Goal: Task Accomplishment & Management: Manage account settings

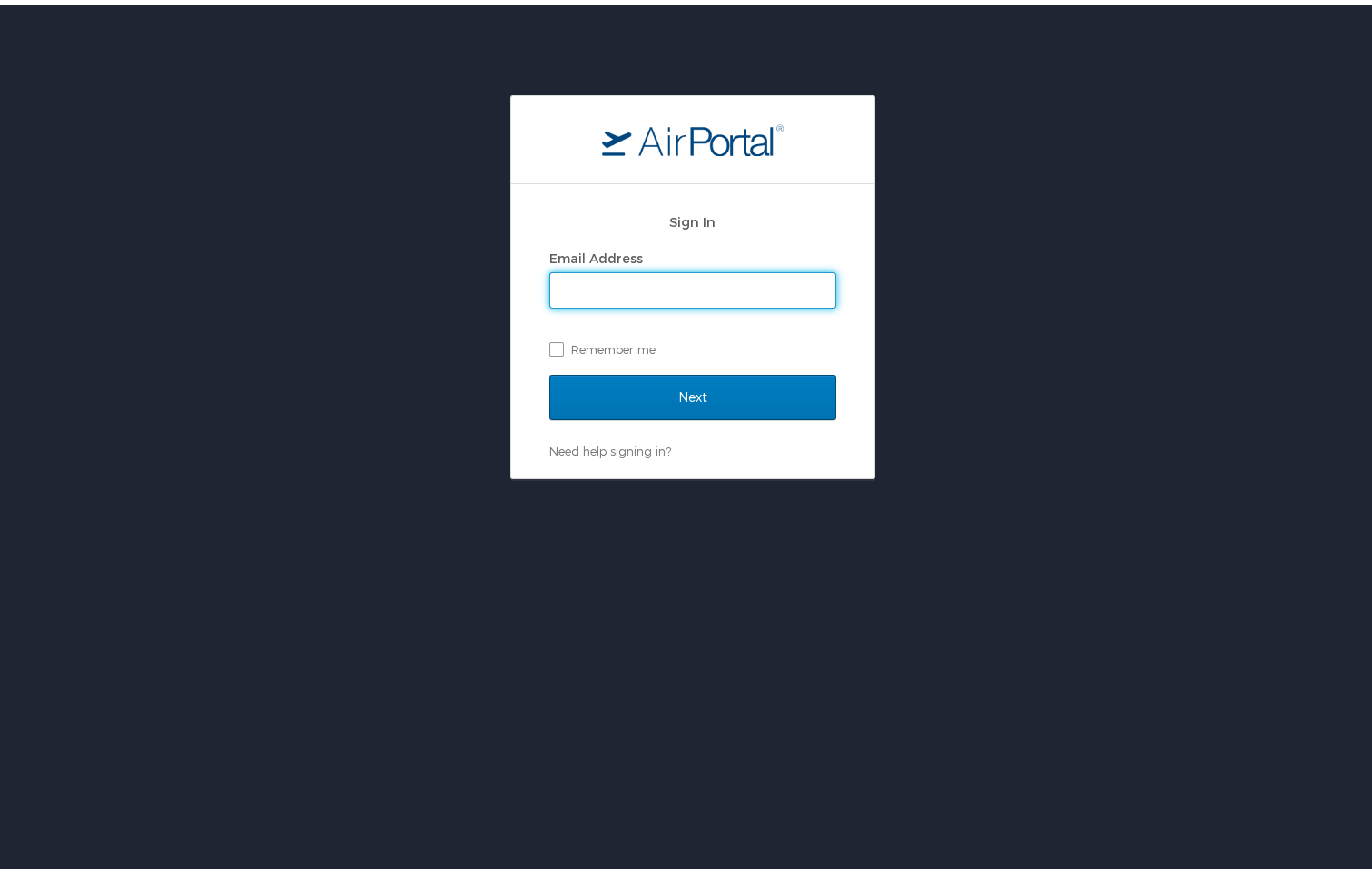
click at [638, 274] on input "Email Address" at bounding box center [693, 285] width 285 height 35
drag, startPoint x: 638, startPoint y: 293, endPoint x: 638, endPoint y: 303, distance: 10.0
click at [638, 293] on input "Email Address" at bounding box center [693, 285] width 285 height 35
type input "jolszak@wlf.la.gov"
click at [549, 341] on label "Remember me" at bounding box center [693, 344] width 287 height 27
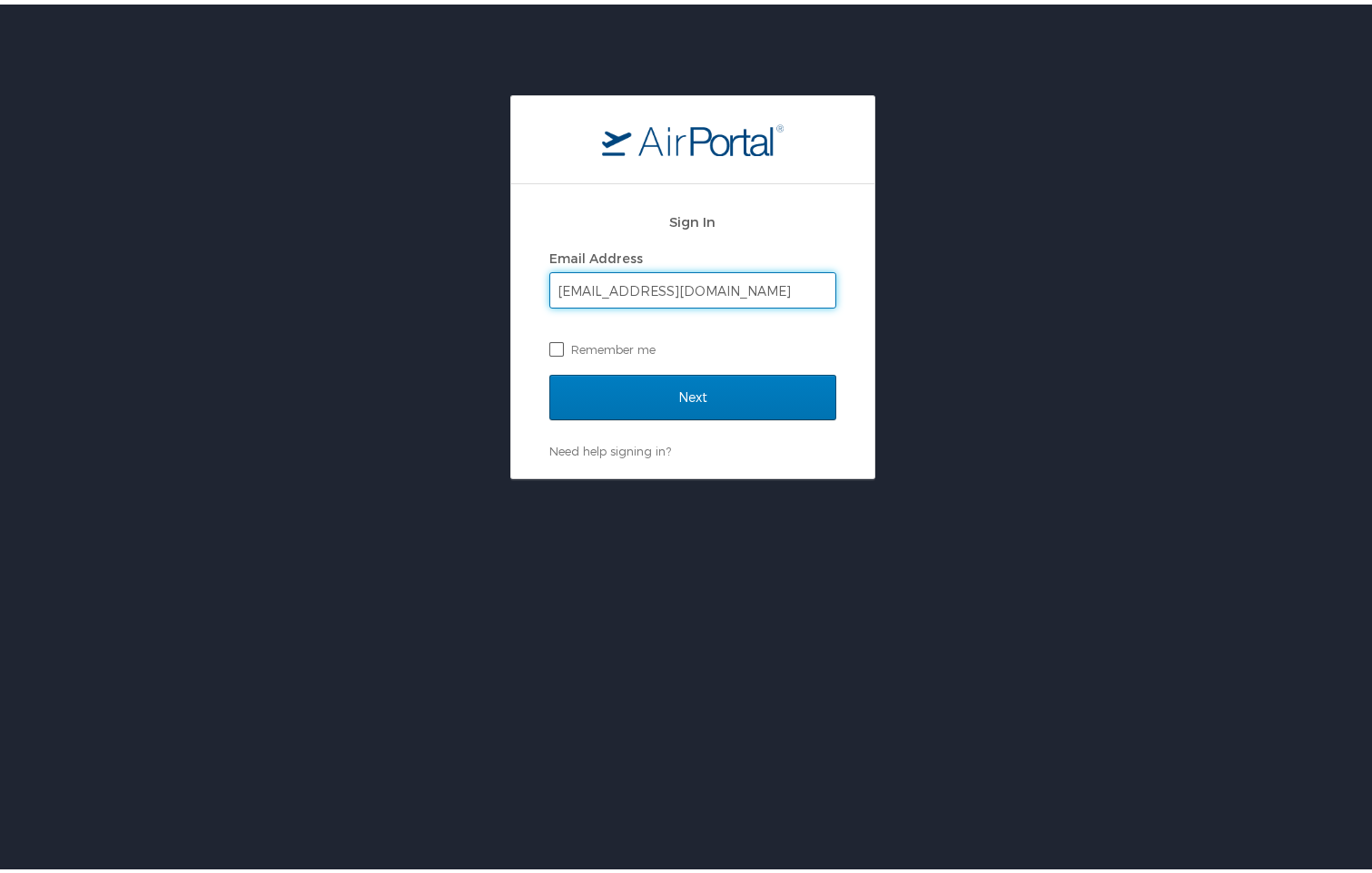
click at [549, 341] on input "Remember me" at bounding box center [555, 343] width 12 height 12
checkbox input "true"
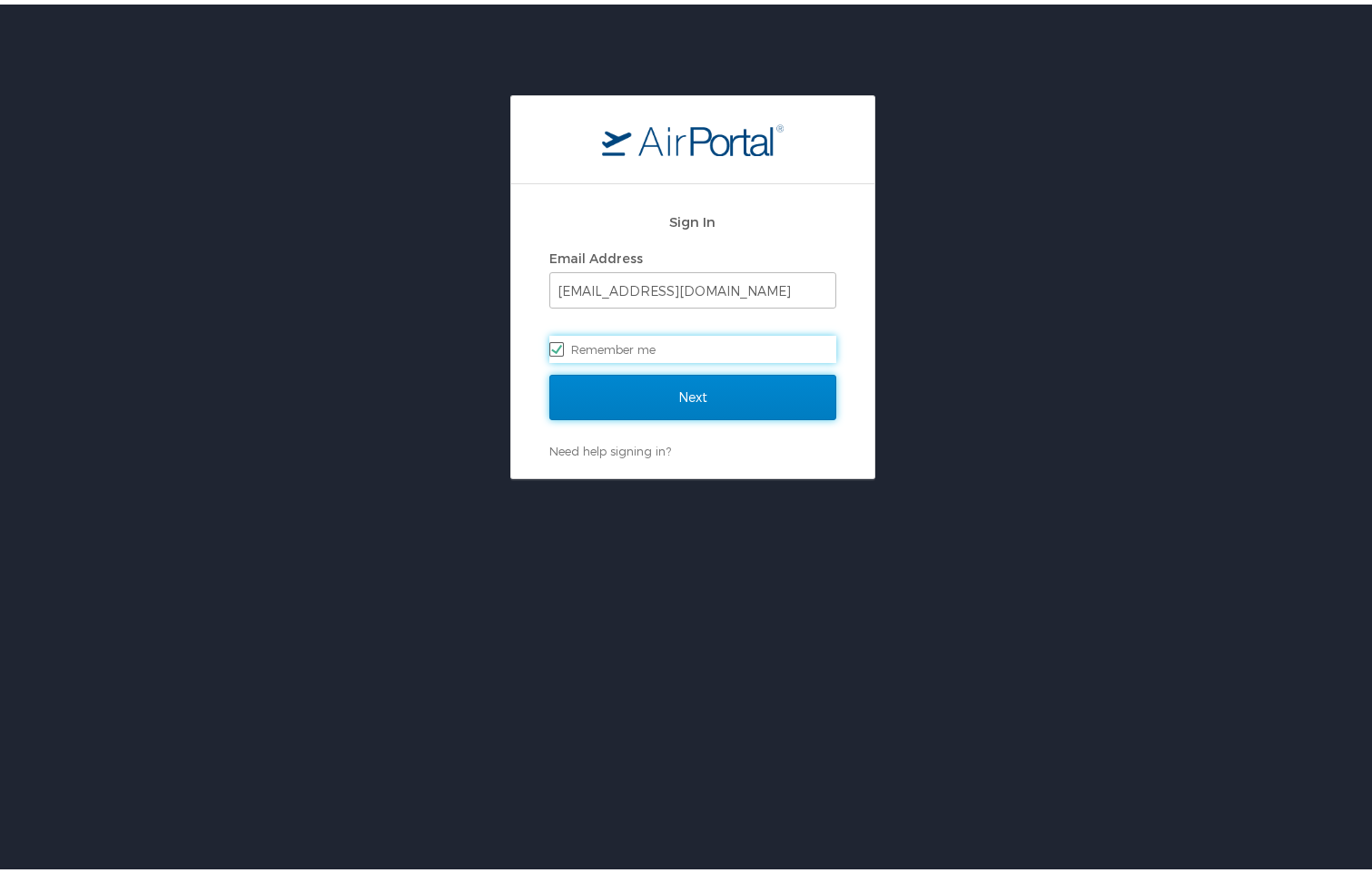
click at [664, 386] on input "Next" at bounding box center [693, 393] width 287 height 46
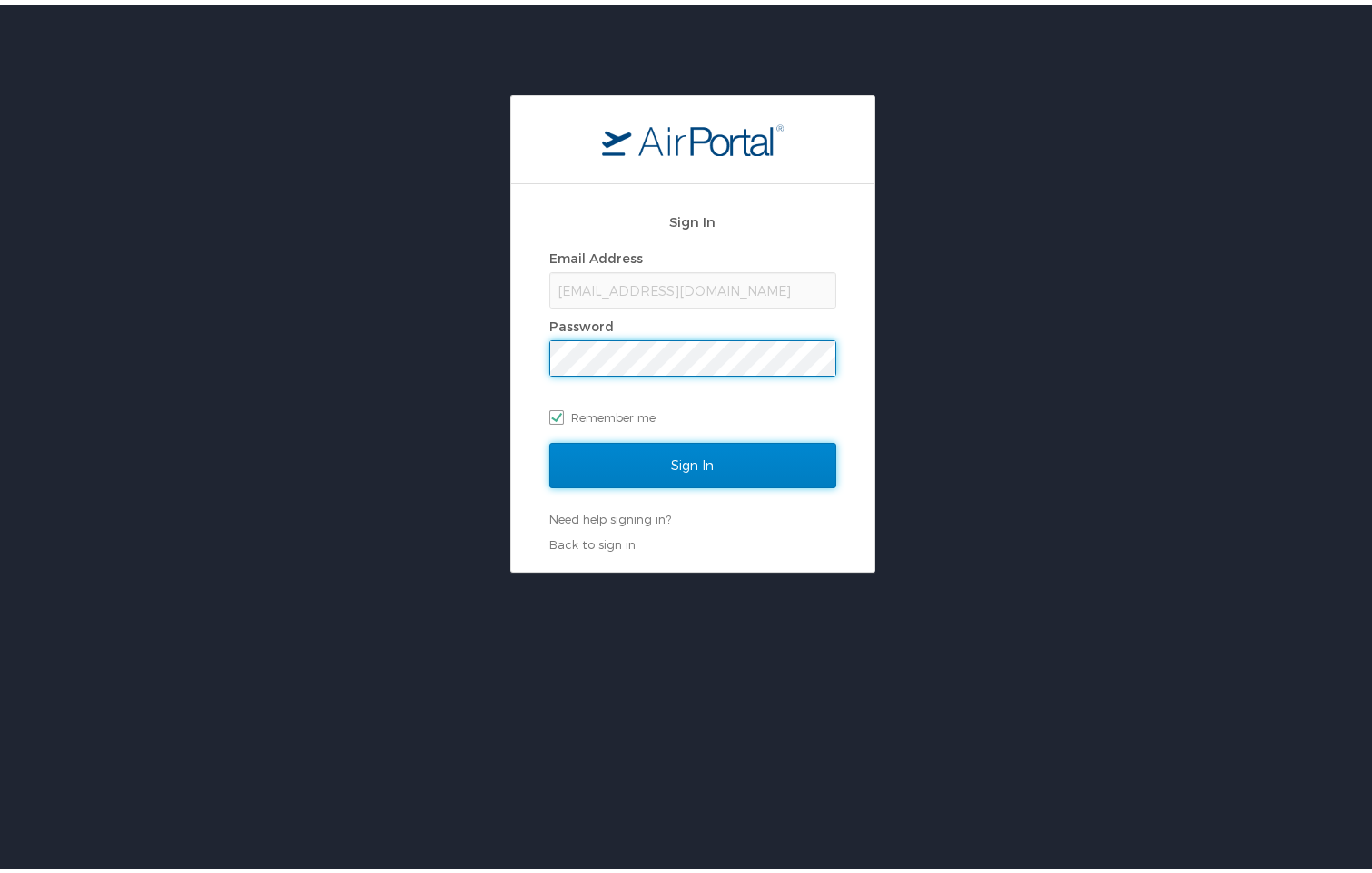
click at [689, 467] on input "Sign In" at bounding box center [693, 461] width 287 height 46
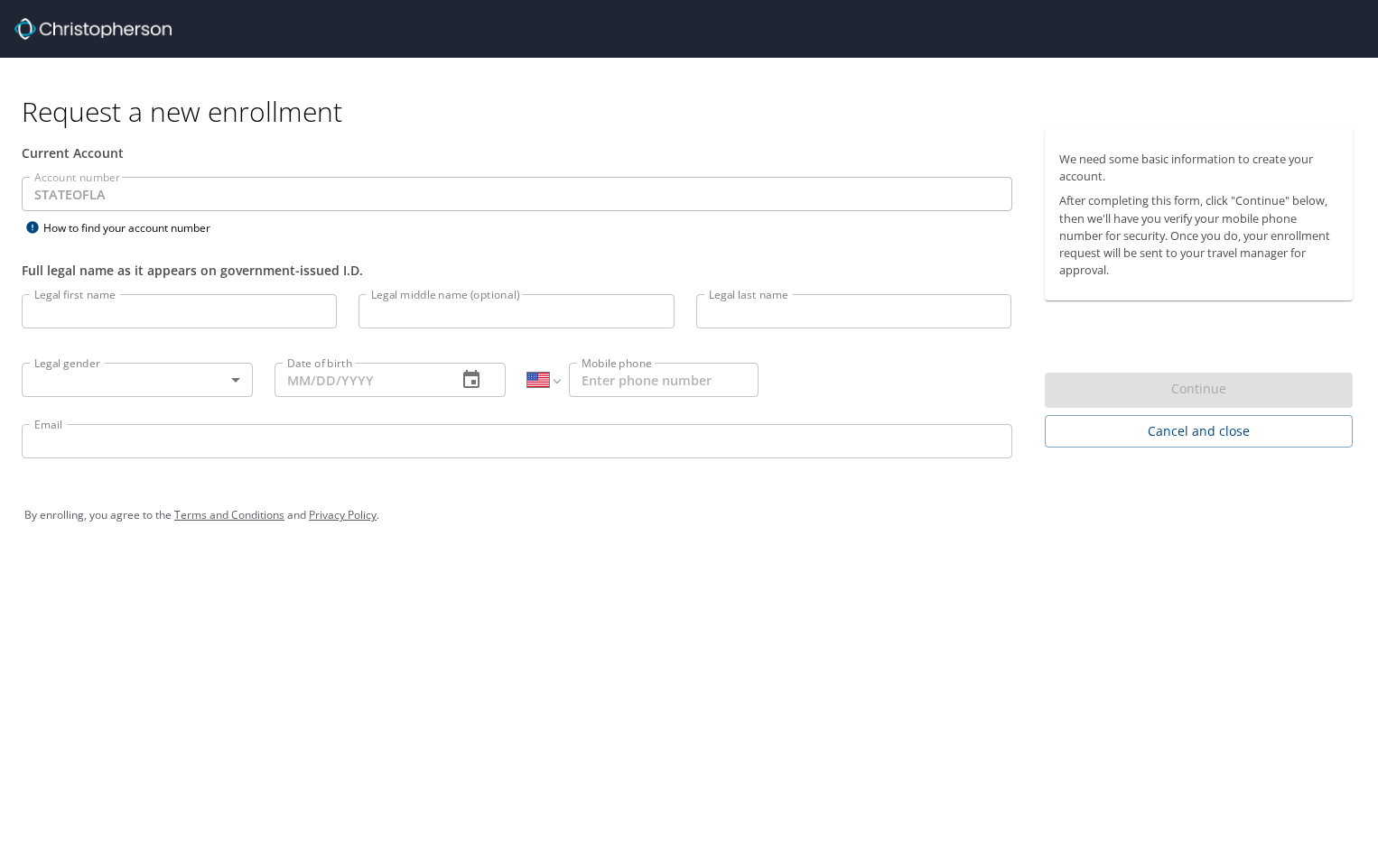
select select "US"
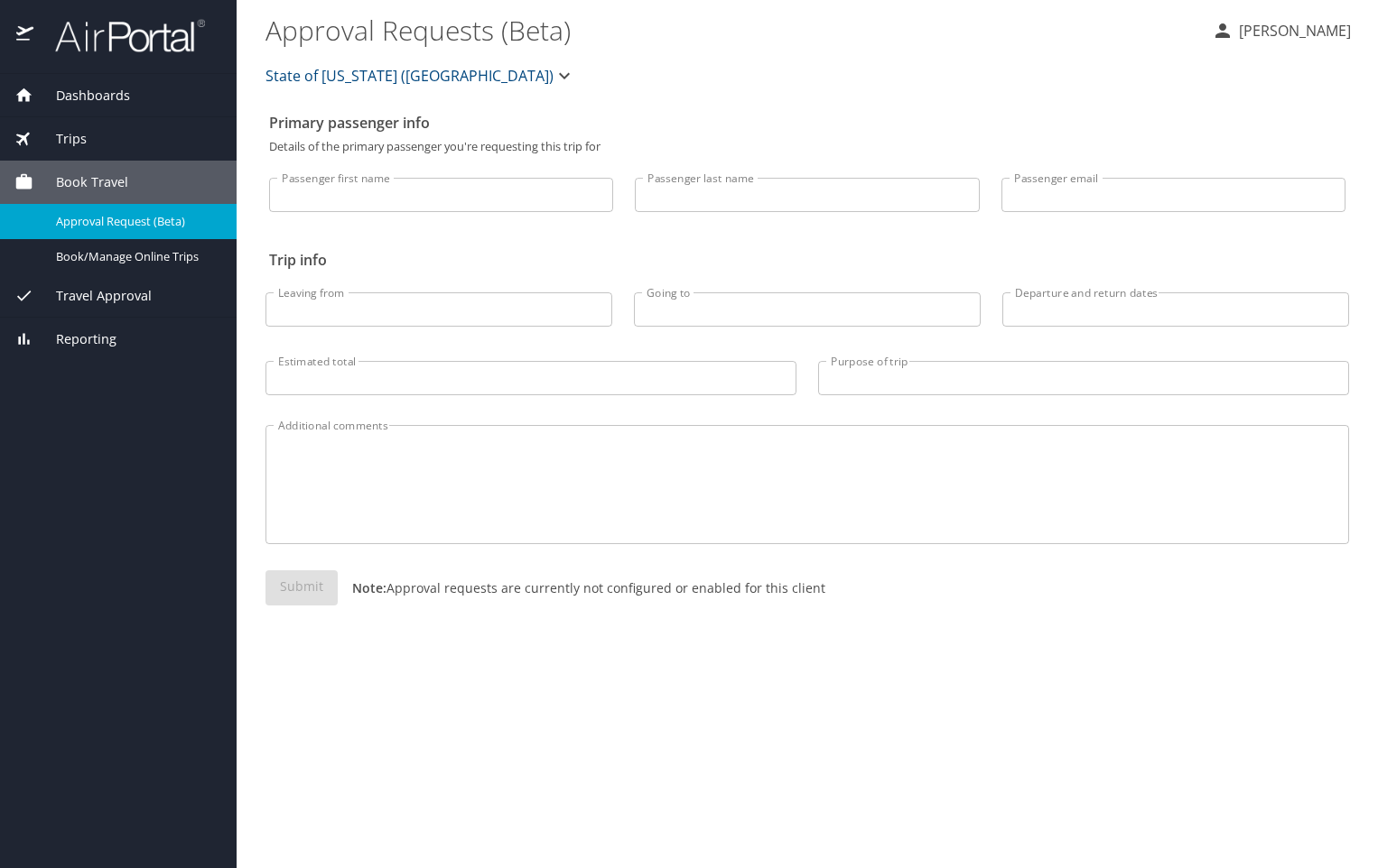
drag, startPoint x: 380, startPoint y: 203, endPoint x: 389, endPoint y: 202, distance: 9.1
click at [380, 203] on input "Passenger first name" at bounding box center [441, 194] width 344 height 34
type input "[PERSON_NAME]"
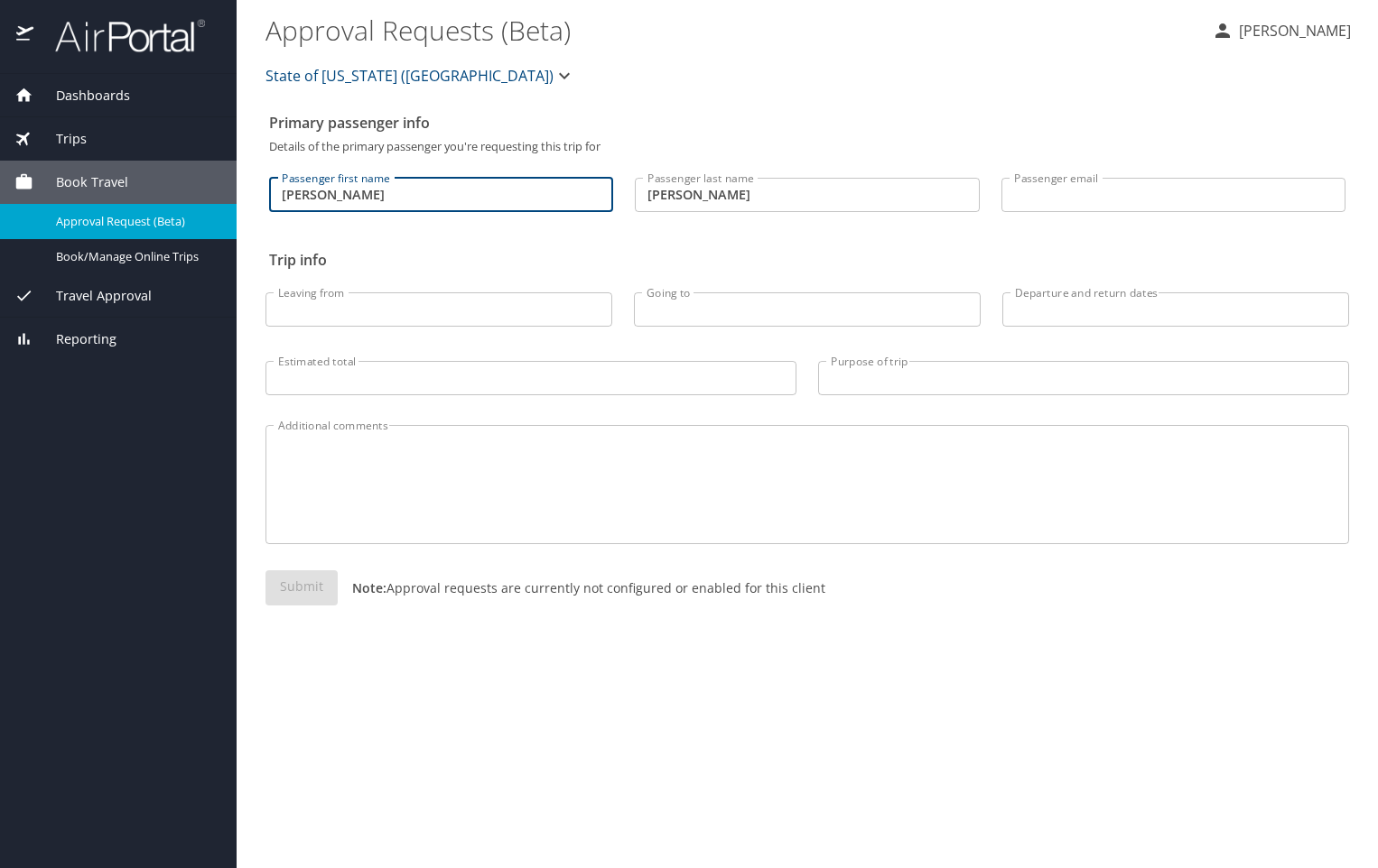
type input "[EMAIL_ADDRESS][DOMAIN_NAME]"
click at [467, 316] on input "Leaving from" at bounding box center [438, 309] width 347 height 34
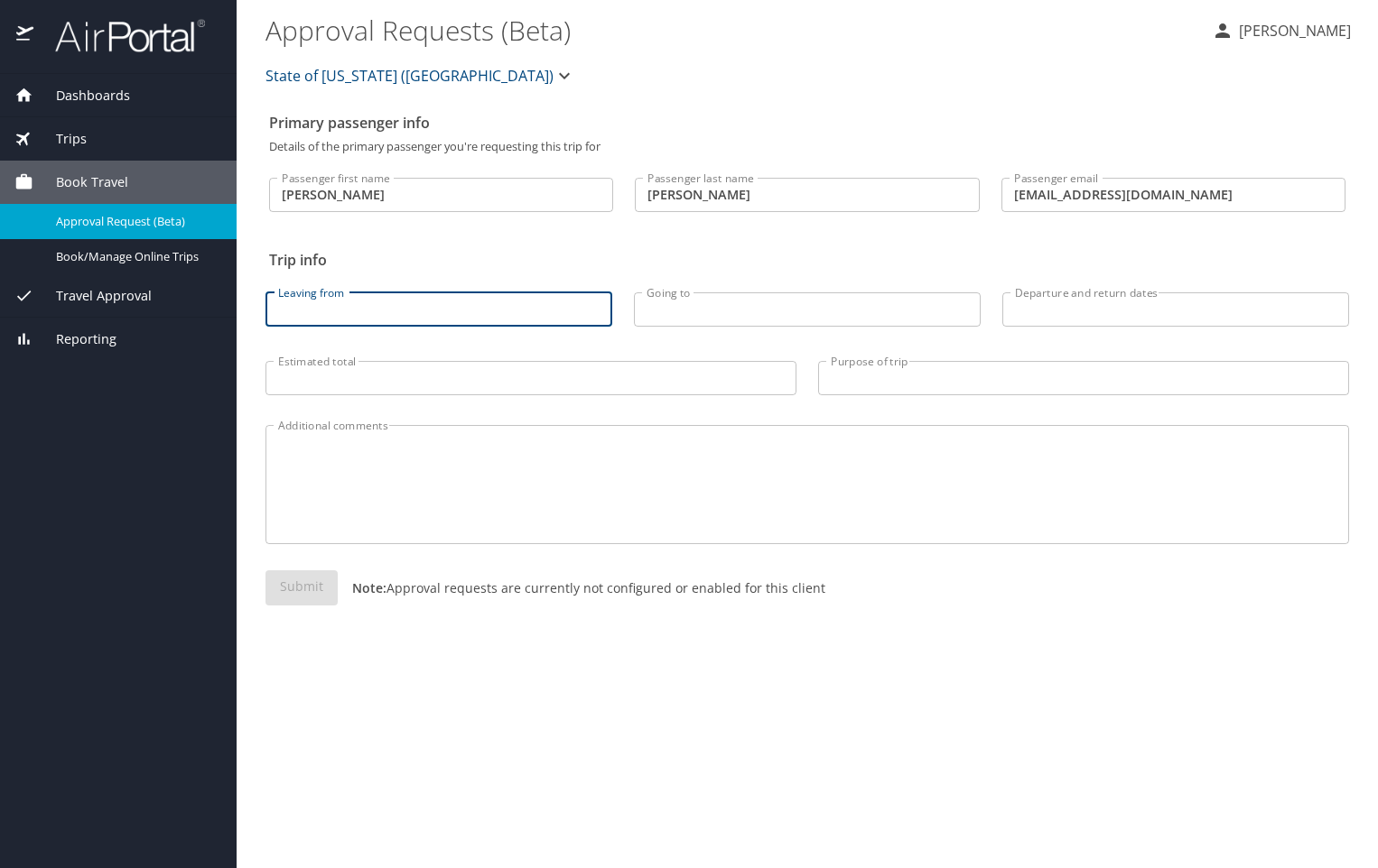
type input "[GEOGRAPHIC_DATA], [GEOGRAPHIC_DATA]"
drag, startPoint x: 689, startPoint y: 308, endPoint x: 699, endPoint y: 308, distance: 10.0
click at [689, 308] on input "Going to" at bounding box center [807, 309] width 347 height 34
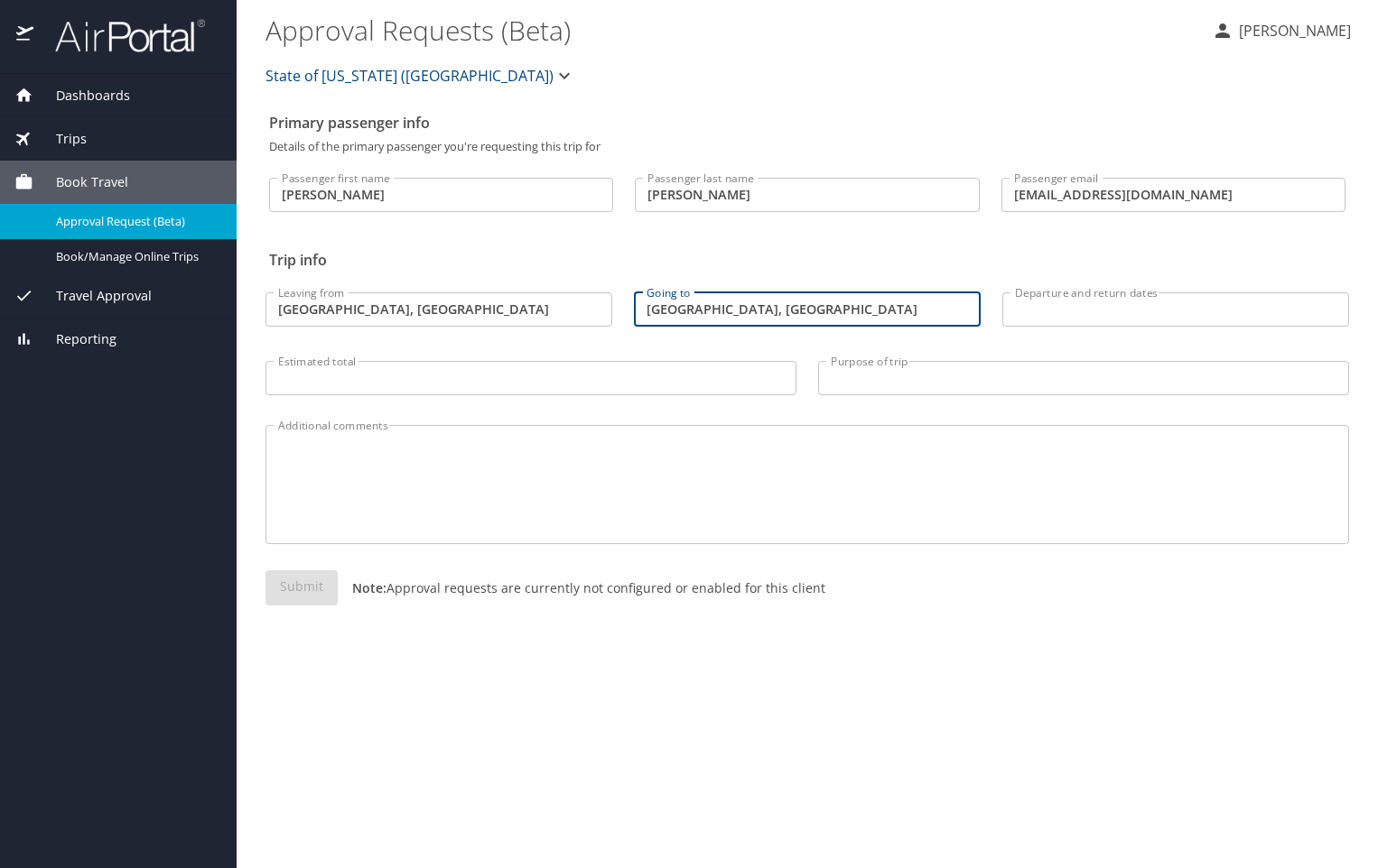
type input "[GEOGRAPHIC_DATA], [GEOGRAPHIC_DATA]"
click at [1116, 307] on input "Departure and return dates" at bounding box center [1175, 309] width 347 height 34
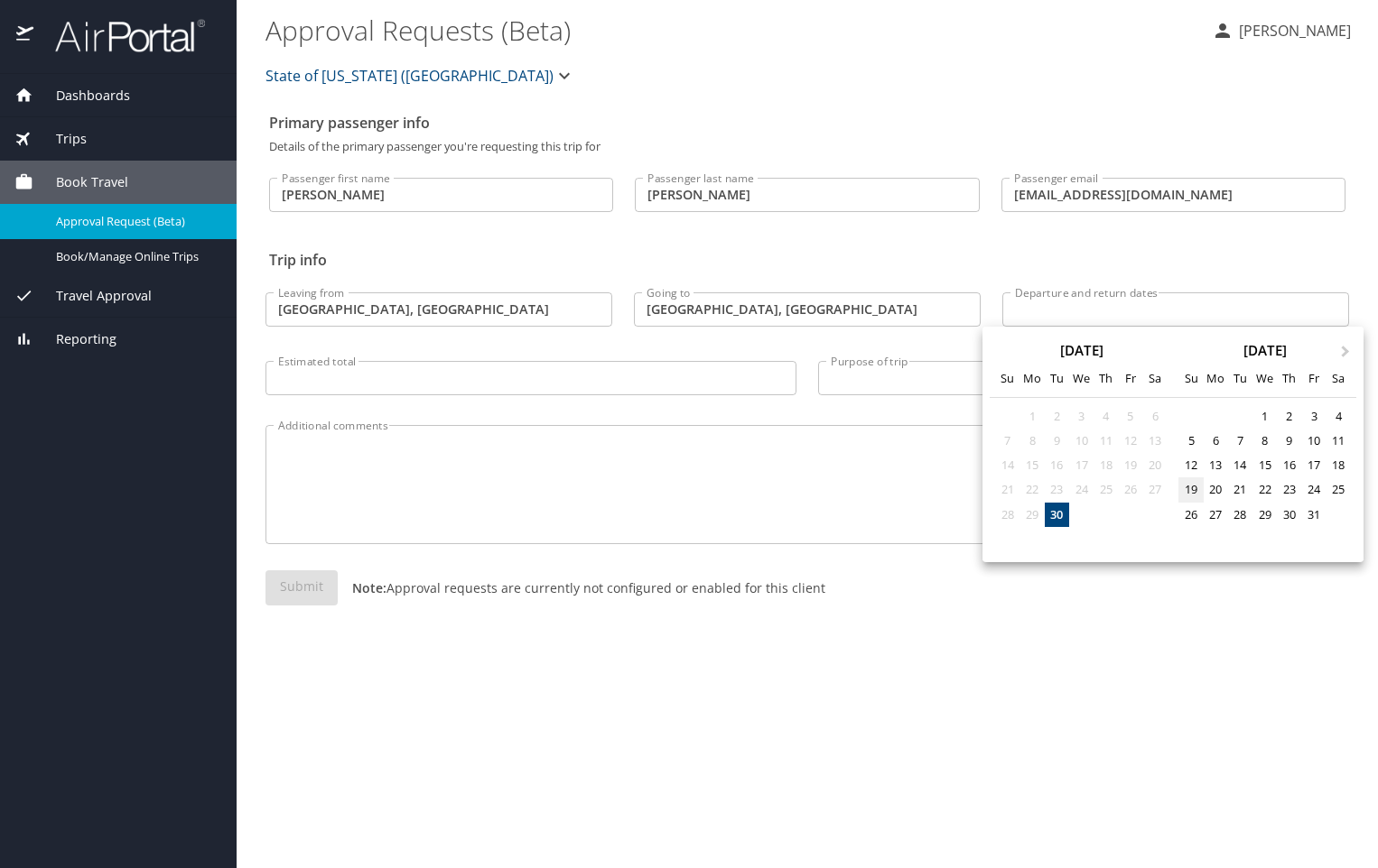
click at [1192, 491] on div "19" at bounding box center [1190, 489] width 24 height 24
click at [1185, 517] on div "26" at bounding box center [1190, 514] width 24 height 24
type input "[DATE] 🠦 [DATE]"
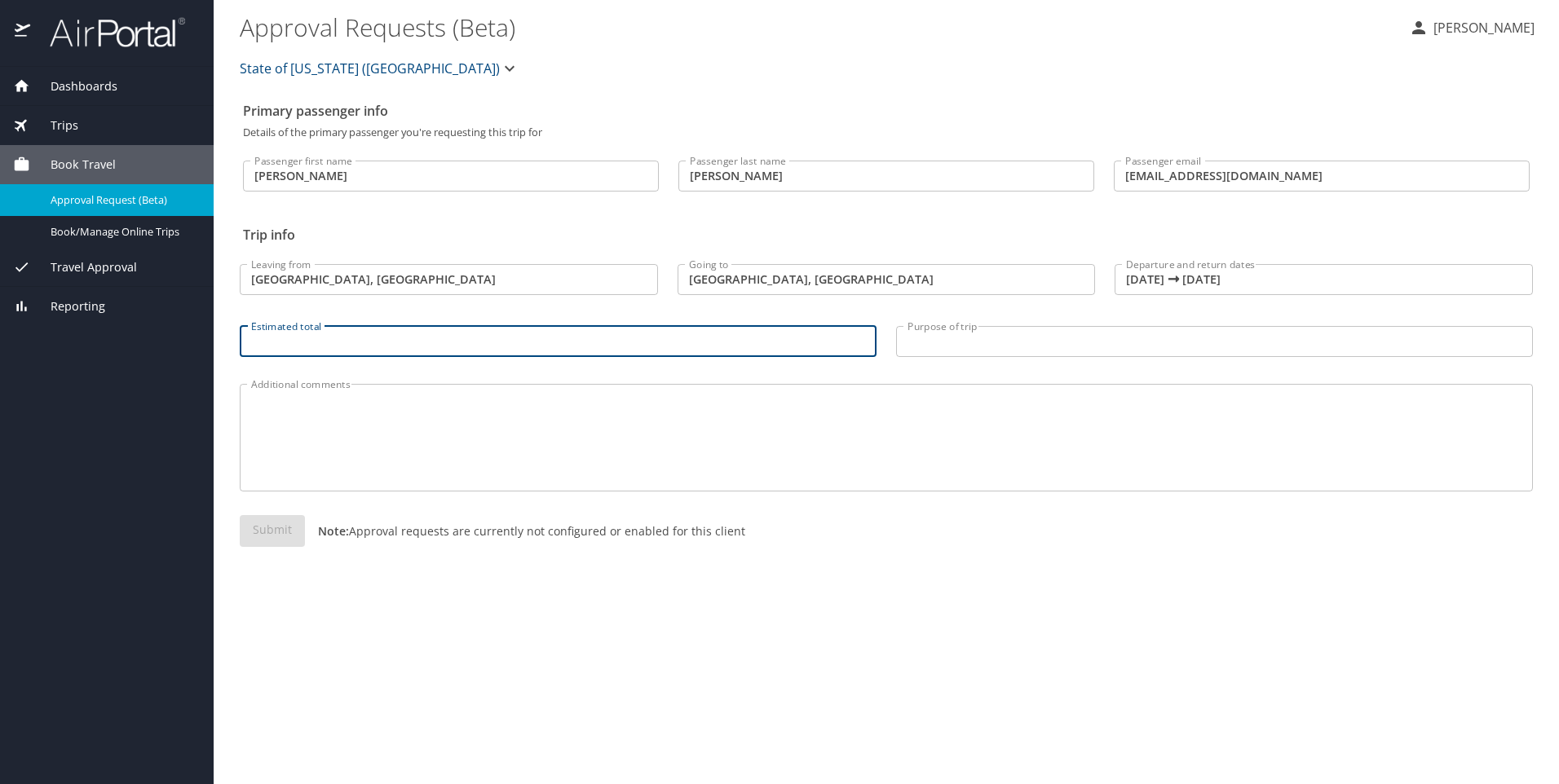
drag, startPoint x: 343, startPoint y: 343, endPoint x: 350, endPoint y: 345, distance: 7.3
click at [343, 343] on input "Estimated total" at bounding box center [558, 341] width 637 height 31
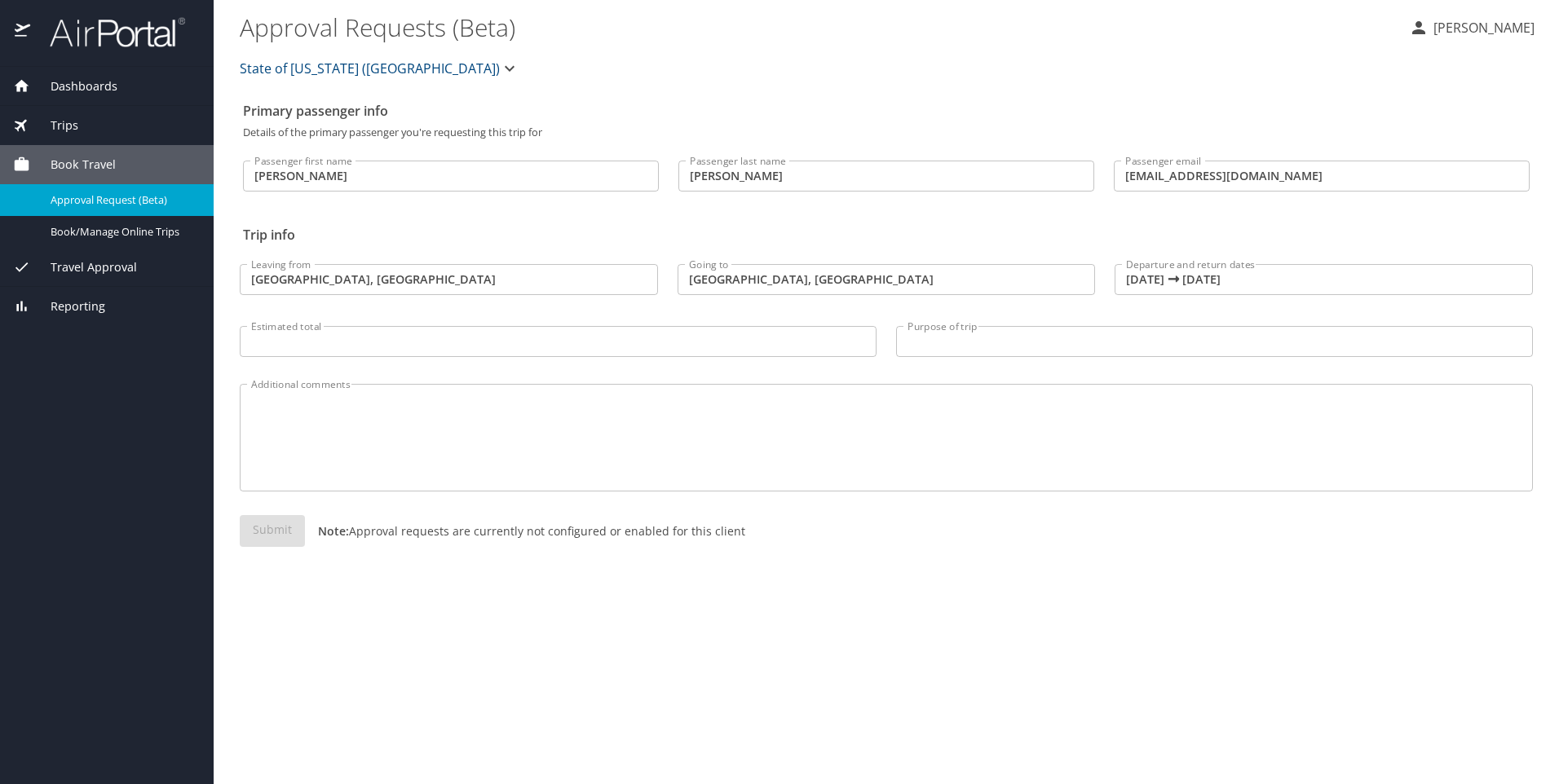
click at [922, 341] on input "Purpose of trip" at bounding box center [1214, 341] width 637 height 31
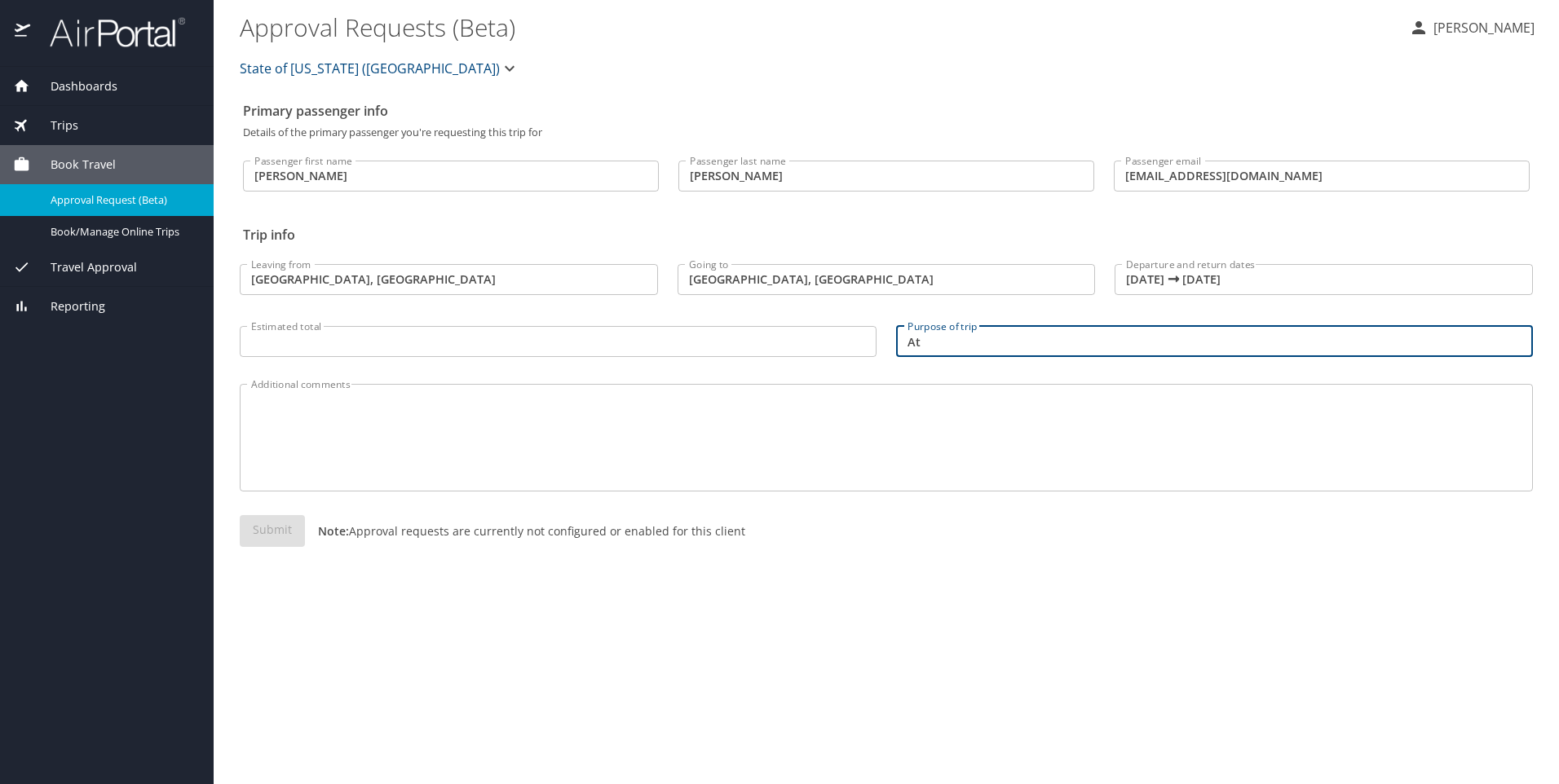
type input "A"
type input "N"
type input "A"
type input "Arctic Goose Joint Venture meeting and N.A. Arctic Goose Conference."
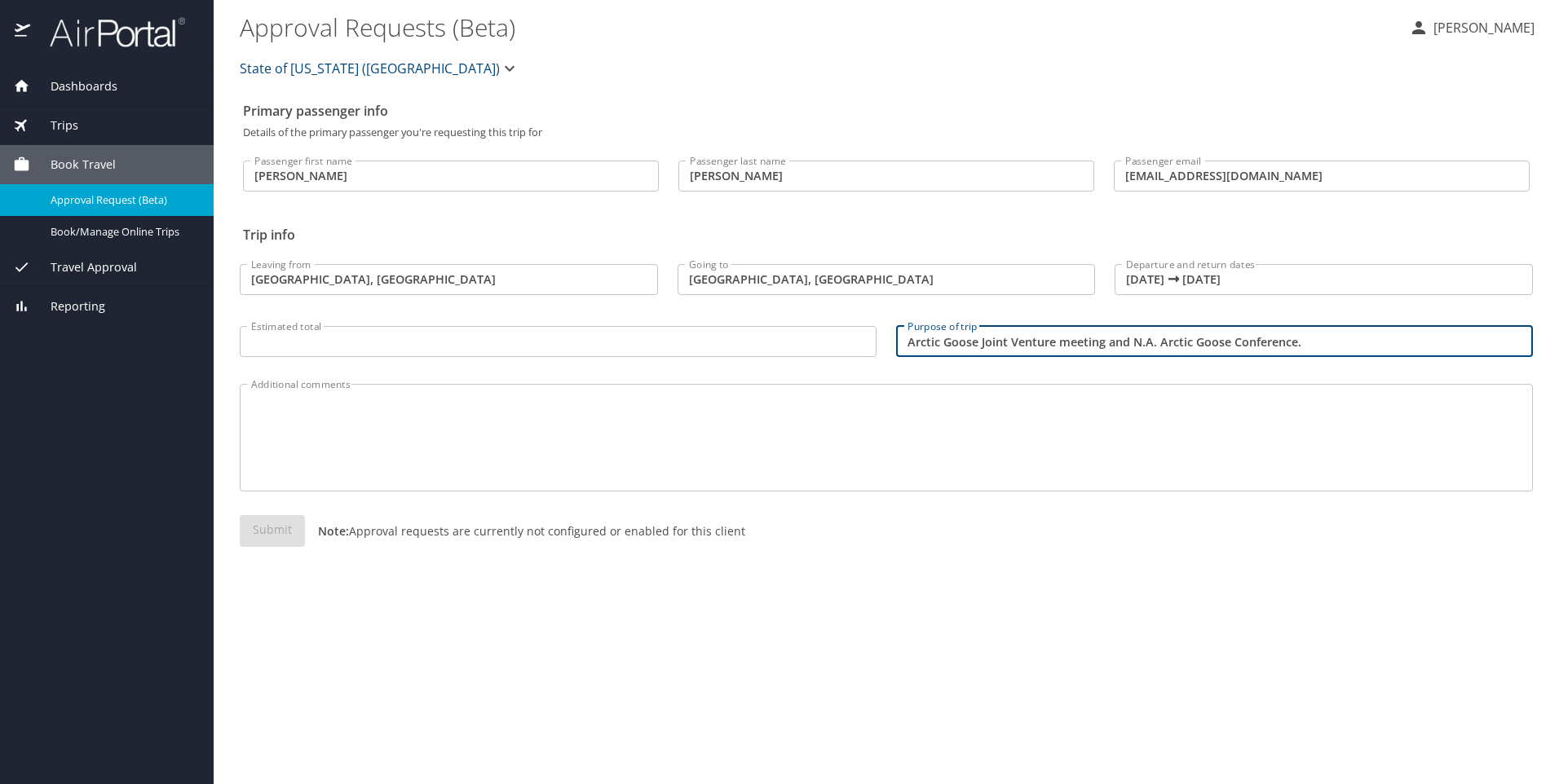
click at [371, 345] on input "Estimated total" at bounding box center [558, 341] width 637 height 31
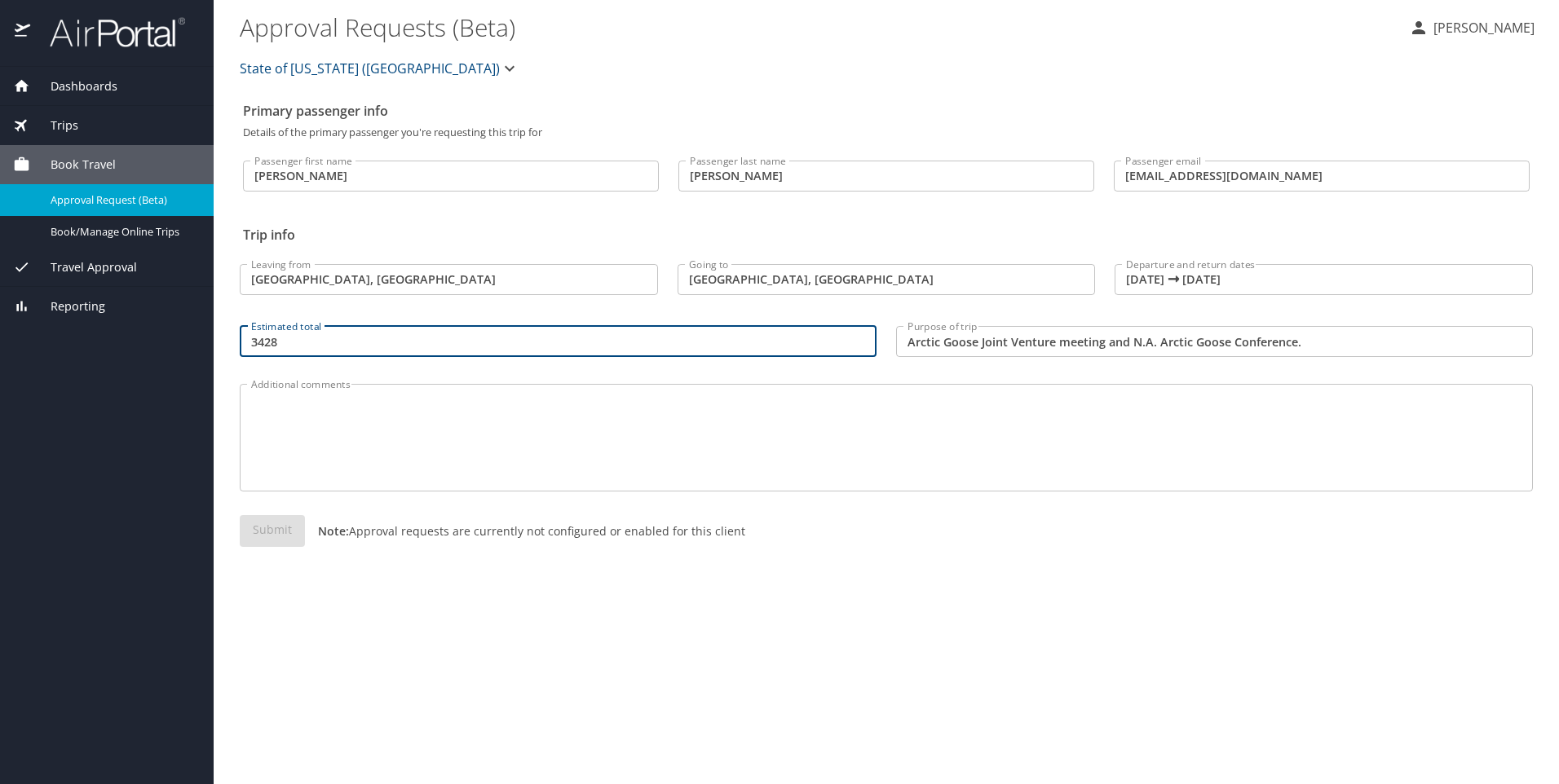
type input "3428"
click at [416, 406] on textarea "Additional comments" at bounding box center [887, 438] width 1271 height 77
drag, startPoint x: 343, startPoint y: 342, endPoint x: 140, endPoint y: 344, distance: 203.0
click at [134, 340] on div "Dashboards My Travel Dashboard Trips Current / Future Trips Past Trips Trips Mi…" at bounding box center [779, 392] width 1559 height 784
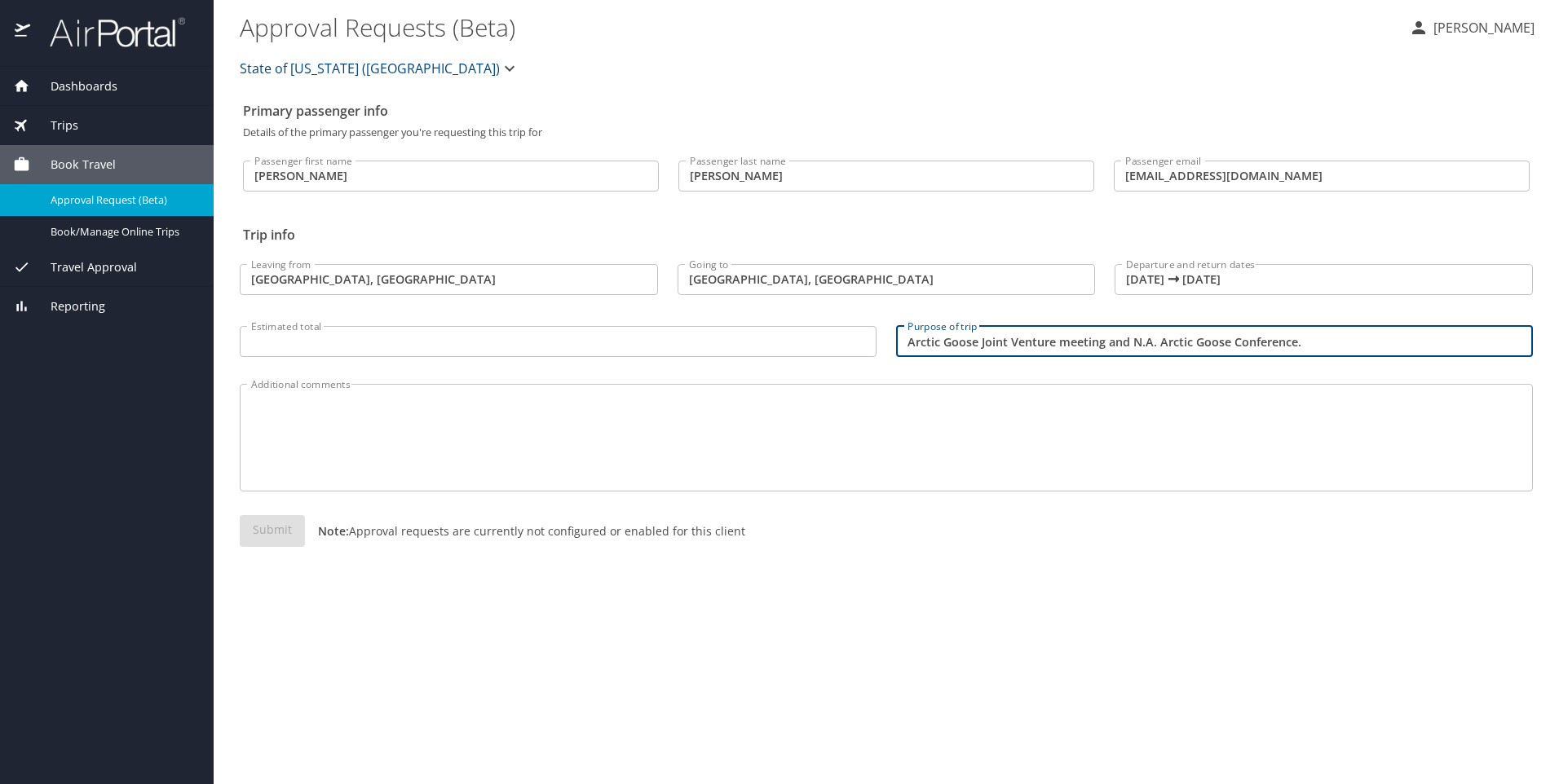
drag, startPoint x: 1332, startPoint y: 343, endPoint x: 571, endPoint y: 334, distance: 761.1
click at [571, 334] on div "Leaving from [GEOGRAPHIC_DATA], LA Leaving from Going to [GEOGRAPHIC_DATA], [GE…" at bounding box center [887, 306] width 1313 height 129
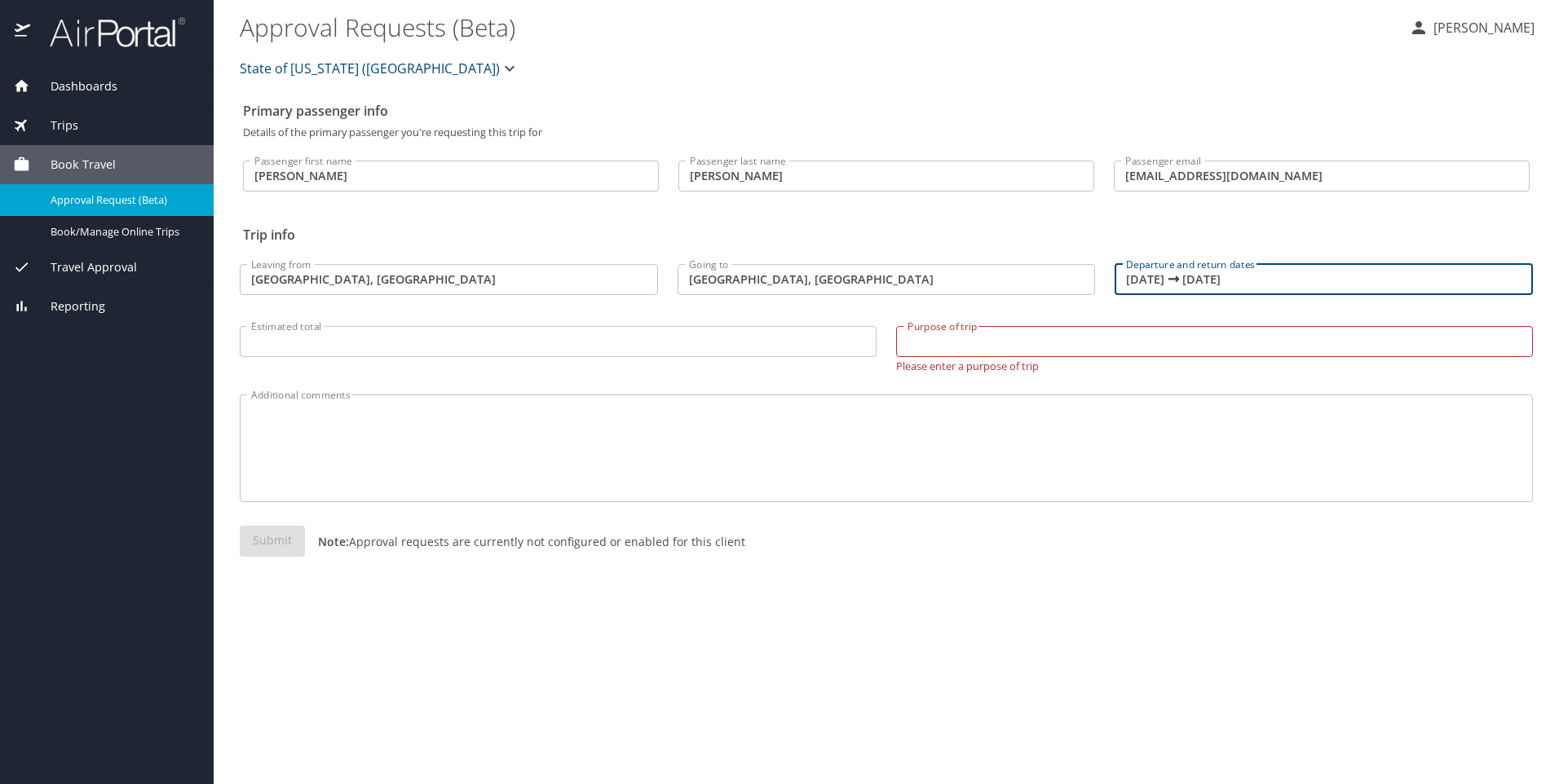
drag, startPoint x: 1311, startPoint y: 271, endPoint x: 986, endPoint y: 289, distance: 325.5
click at [986, 289] on div "Leaving from [GEOGRAPHIC_DATA], LA Leaving from Going to [GEOGRAPHIC_DATA], [GE…" at bounding box center [887, 311] width 1313 height 140
type input "[DATE] 🠦 [DATE]"
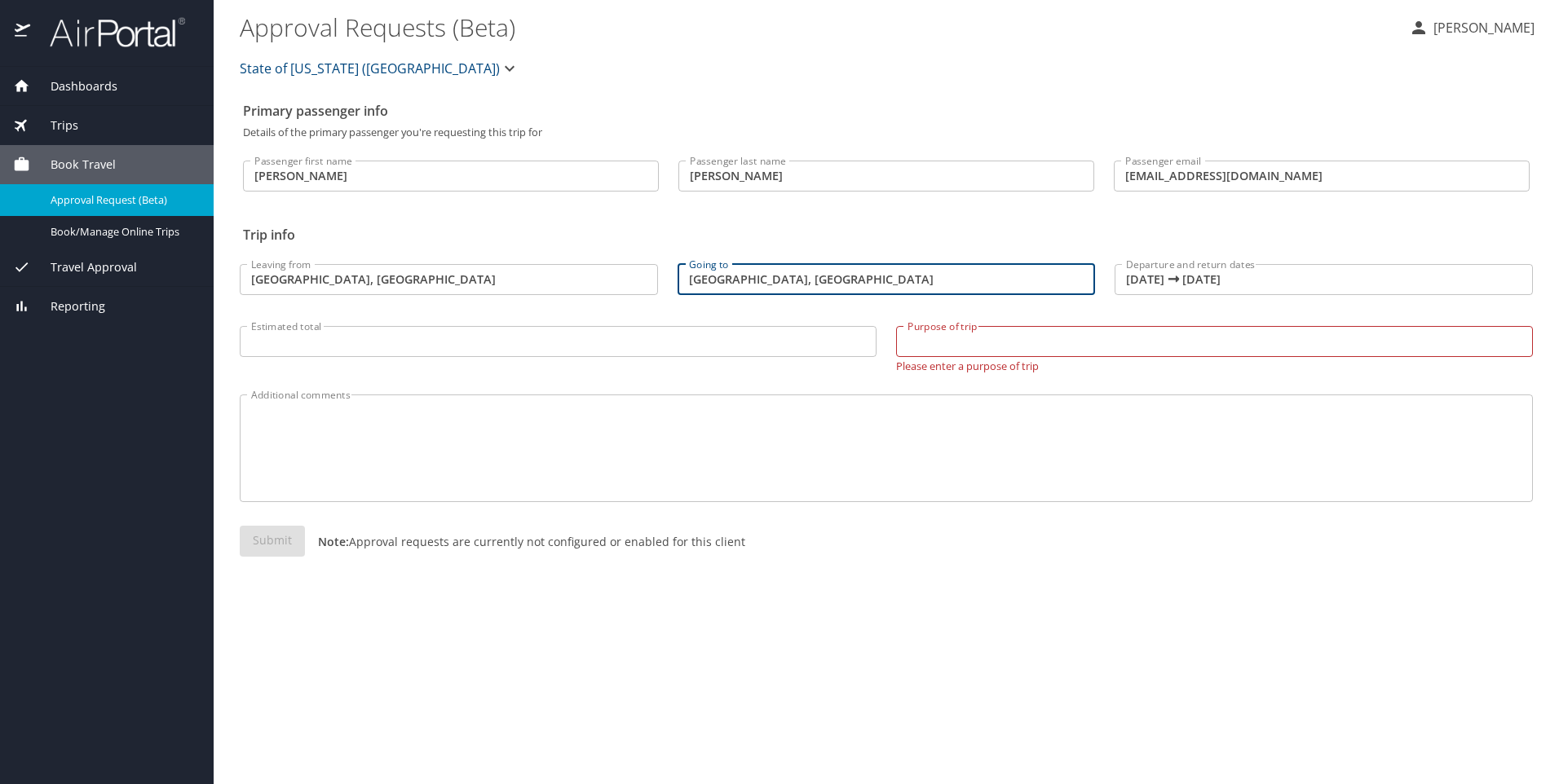
drag, startPoint x: 770, startPoint y: 277, endPoint x: 624, endPoint y: 279, distance: 146.0
click at [624, 279] on div "Leaving from [GEOGRAPHIC_DATA], LA Leaving from Going to [GEOGRAPHIC_DATA], [GE…" at bounding box center [887, 311] width 1313 height 140
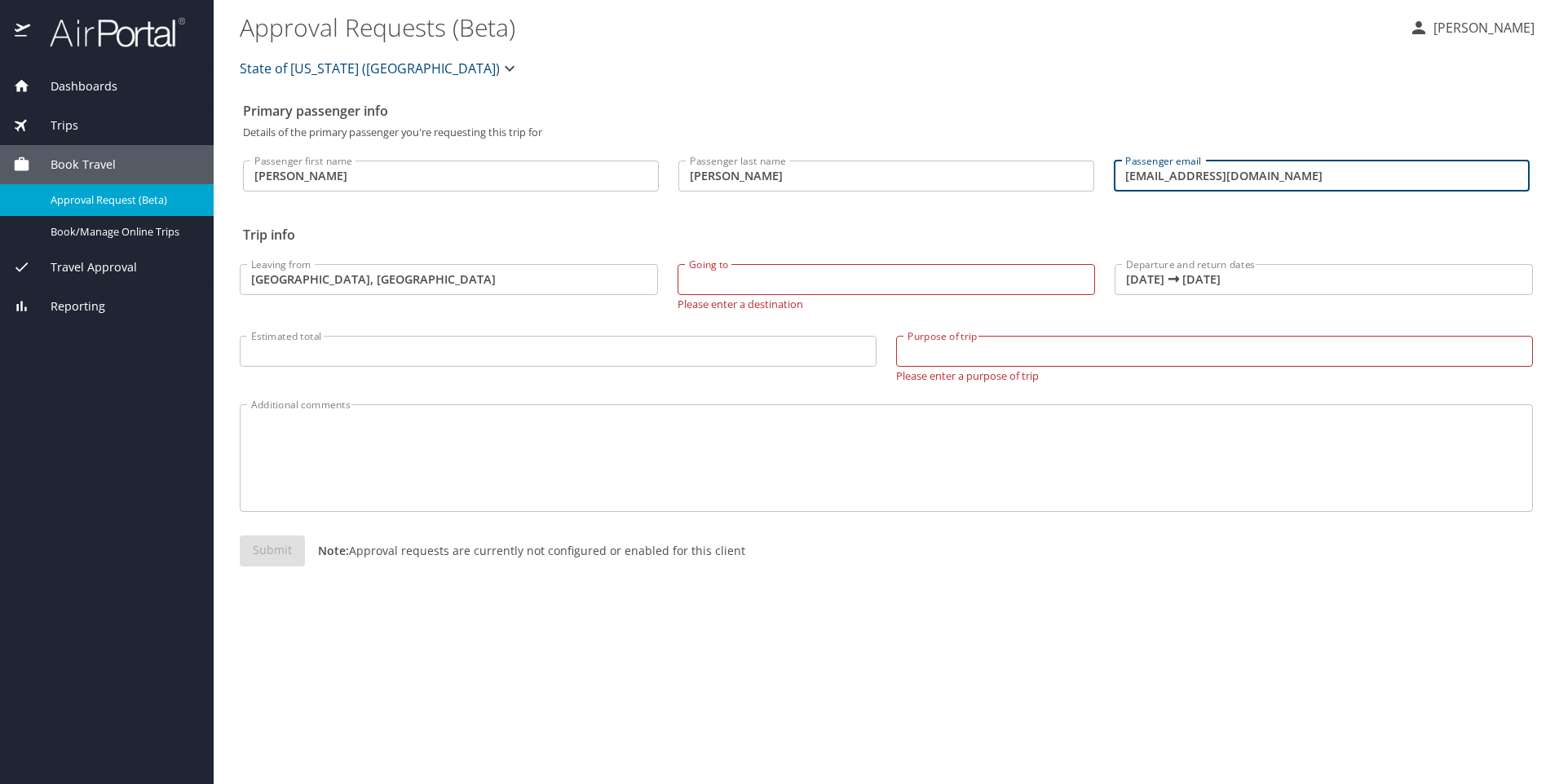
drag, startPoint x: 1262, startPoint y: 177, endPoint x: 885, endPoint y: 182, distance: 377.0
click at [905, 181] on div "Passenger first name [PERSON_NAME] first name Passenger last name [PERSON_NAME]…" at bounding box center [887, 171] width 1306 height 68
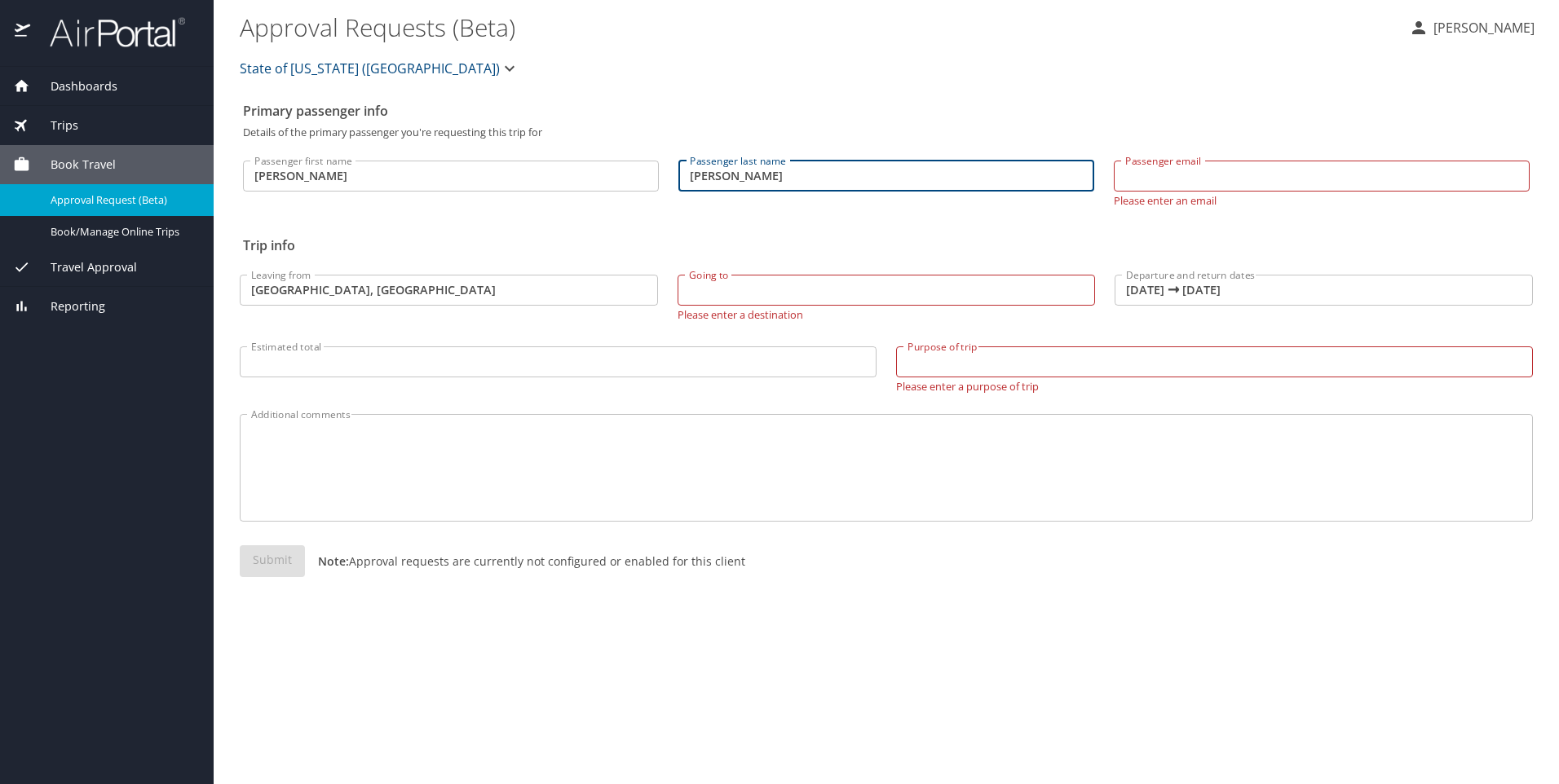
drag, startPoint x: 773, startPoint y: 177, endPoint x: 631, endPoint y: 184, distance: 142.2
click at [652, 184] on div "Passenger first name [PERSON_NAME] first name Passenger last name [PERSON_NAME]…" at bounding box center [887, 176] width 1306 height 78
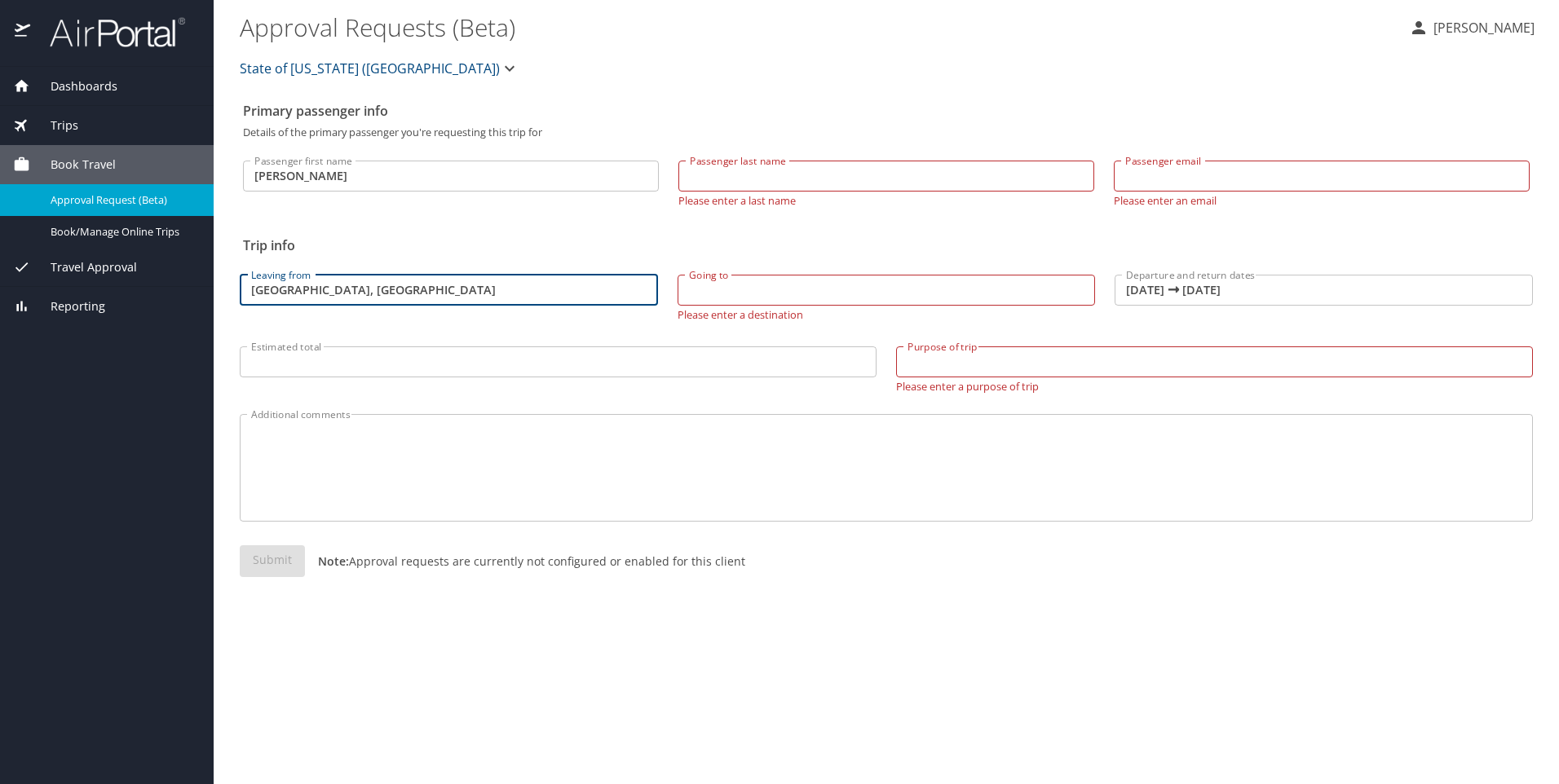
drag, startPoint x: 401, startPoint y: 292, endPoint x: 249, endPoint y: 283, distance: 152.3
click at [219, 287] on main "Approval Requests (Beta) [PERSON_NAME] State of [US_STATE] ([GEOGRAPHIC_DATA]) …" at bounding box center [886, 392] width 1346 height 784
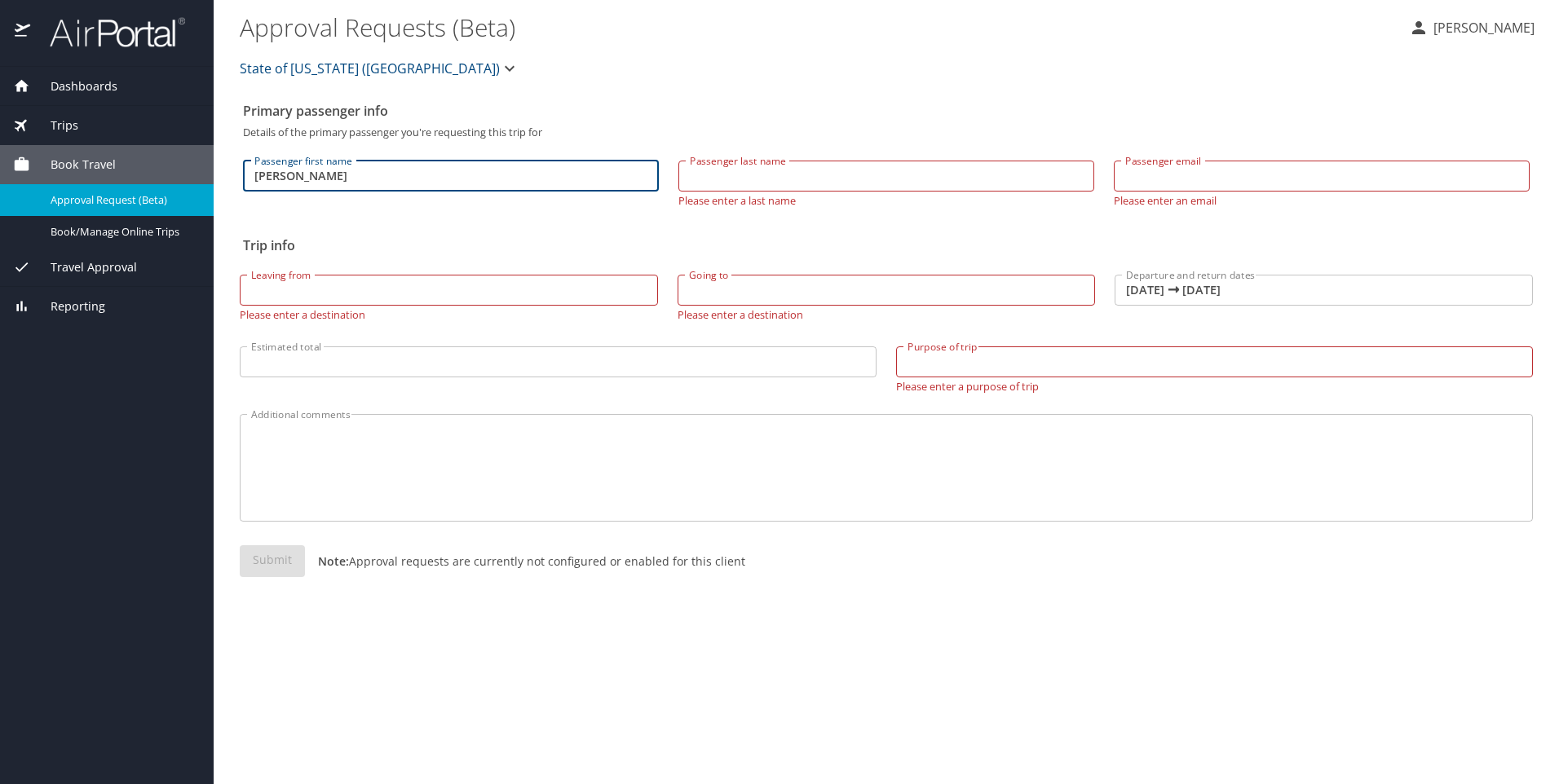
drag, startPoint x: 298, startPoint y: 176, endPoint x: 232, endPoint y: 176, distance: 66.0
click at [232, 176] on main "Approval Requests (Beta) [PERSON_NAME] State of [US_STATE] ([GEOGRAPHIC_DATA]) …" at bounding box center [886, 392] width 1346 height 784
click at [106, 272] on span "Travel Approval" at bounding box center [83, 267] width 107 height 18
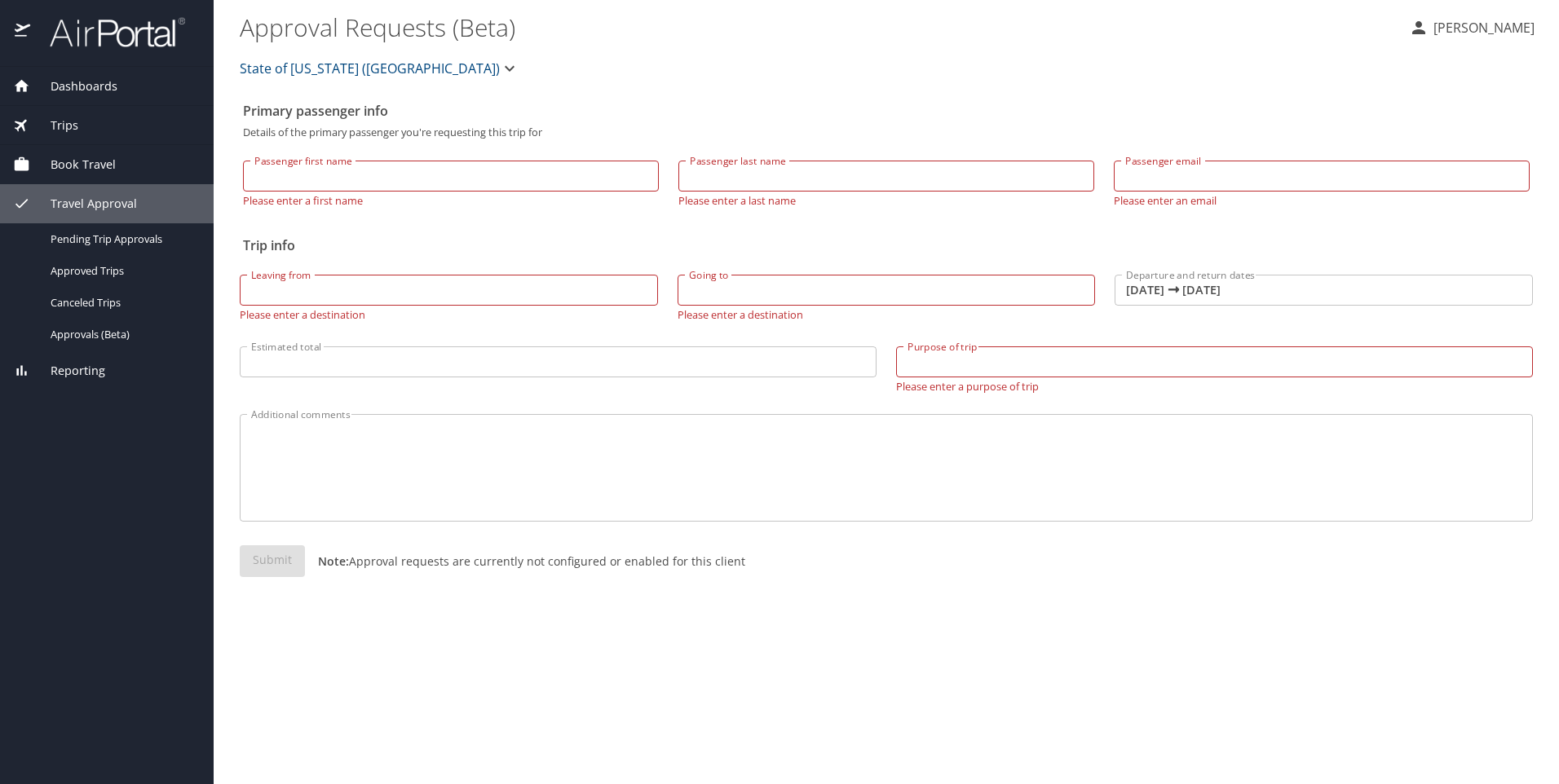
click at [68, 124] on span "Trips" at bounding box center [54, 125] width 48 height 18
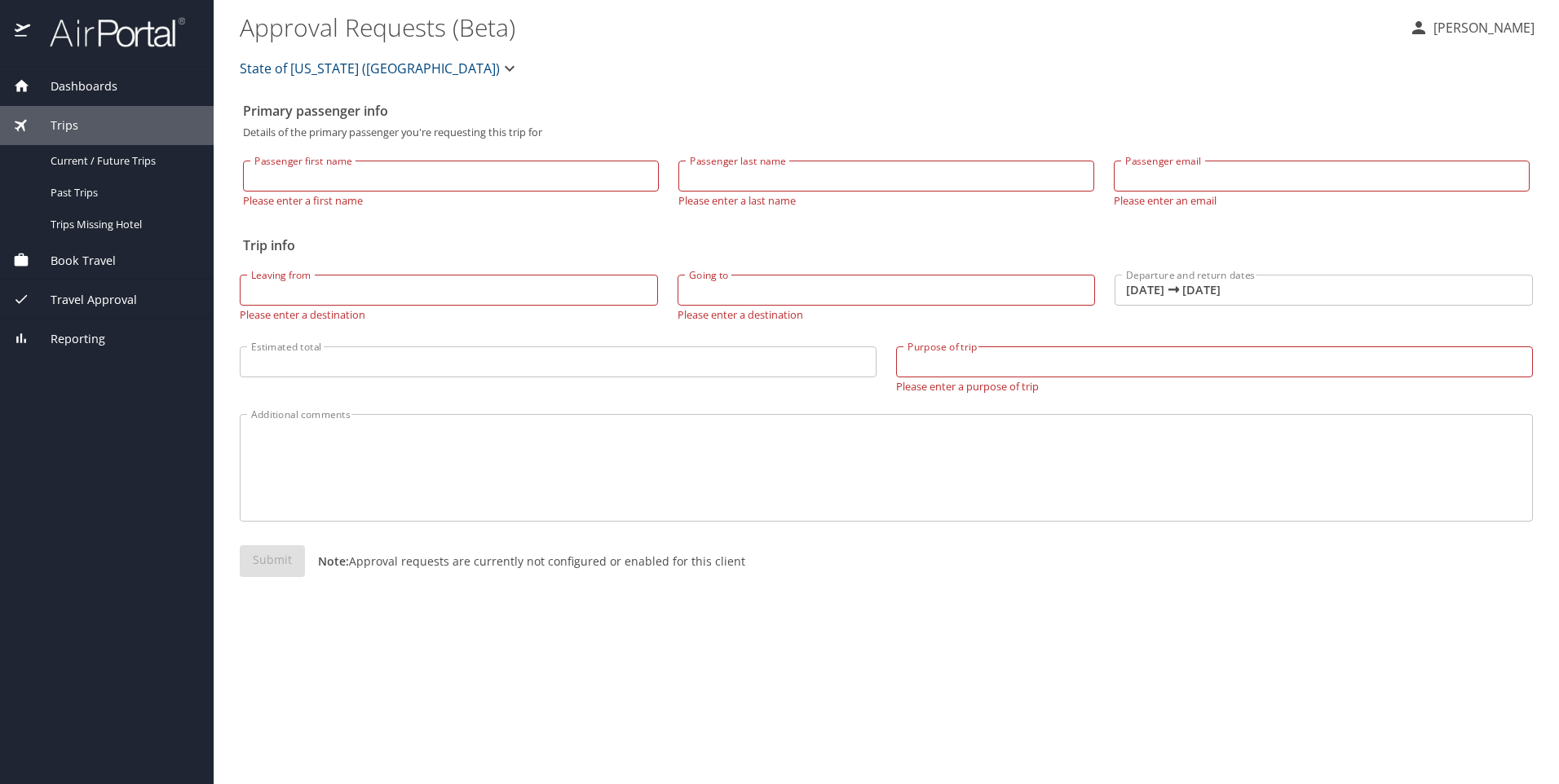
click at [82, 87] on span "Dashboards" at bounding box center [74, 86] width 87 height 18
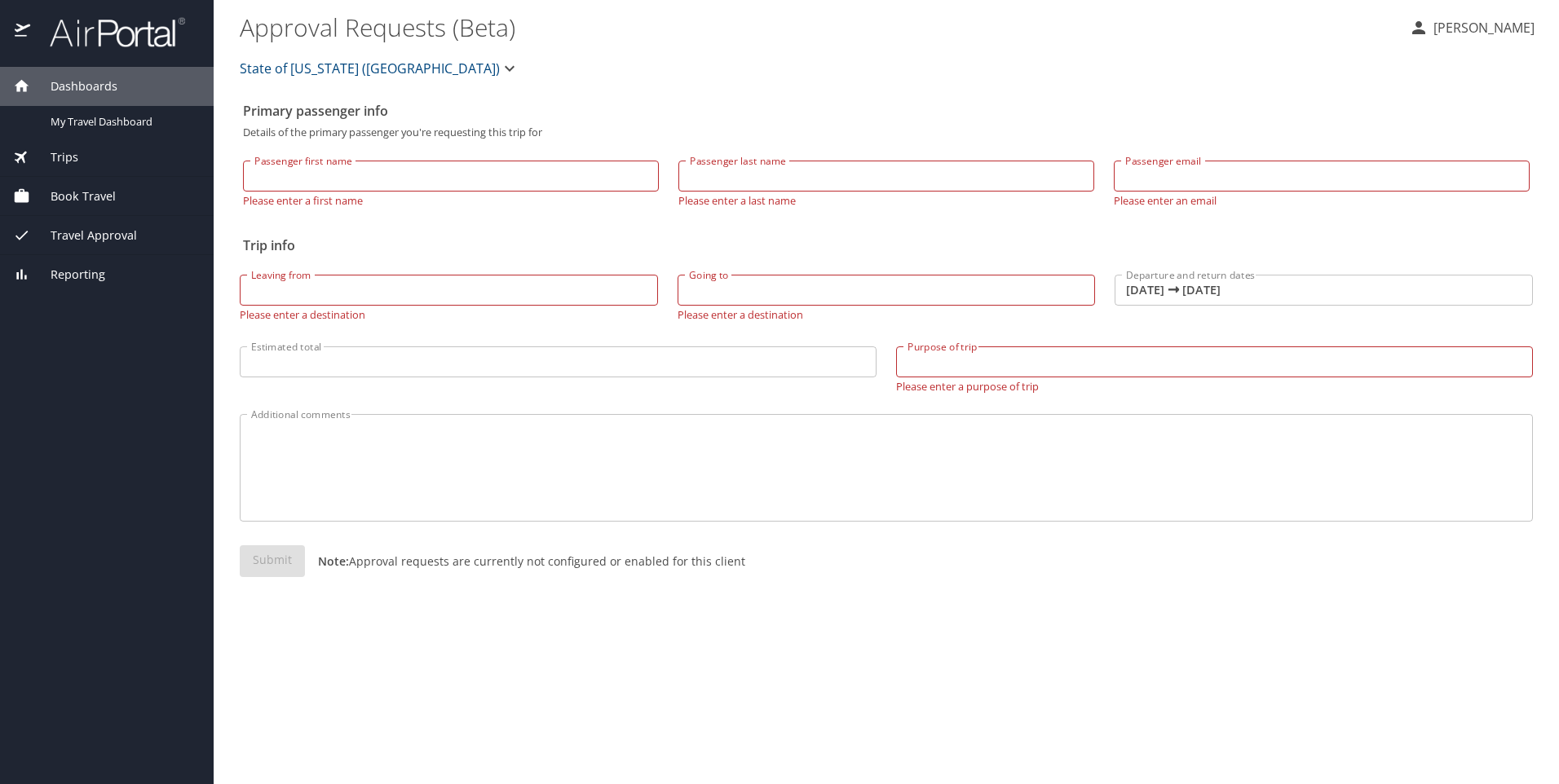
click at [85, 195] on span "Book Travel" at bounding box center [73, 196] width 86 height 18
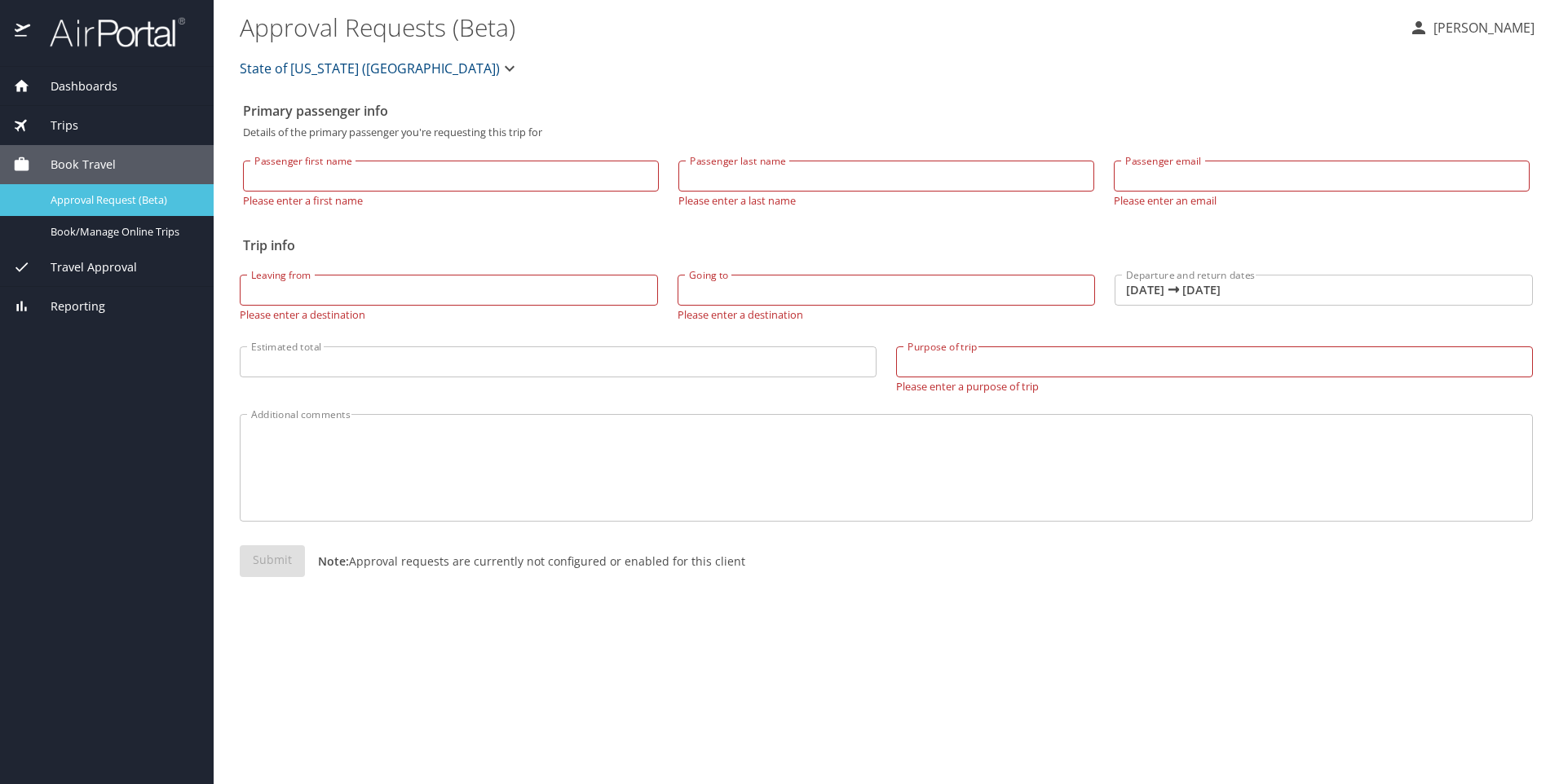
click at [113, 192] on span "Approval Request (Beta)" at bounding box center [122, 200] width 144 height 15
click at [94, 232] on span "Book/Manage Online Trips" at bounding box center [122, 232] width 144 height 15
click at [1244, 22] on p "[PERSON_NAME]" at bounding box center [1482, 27] width 106 height 19
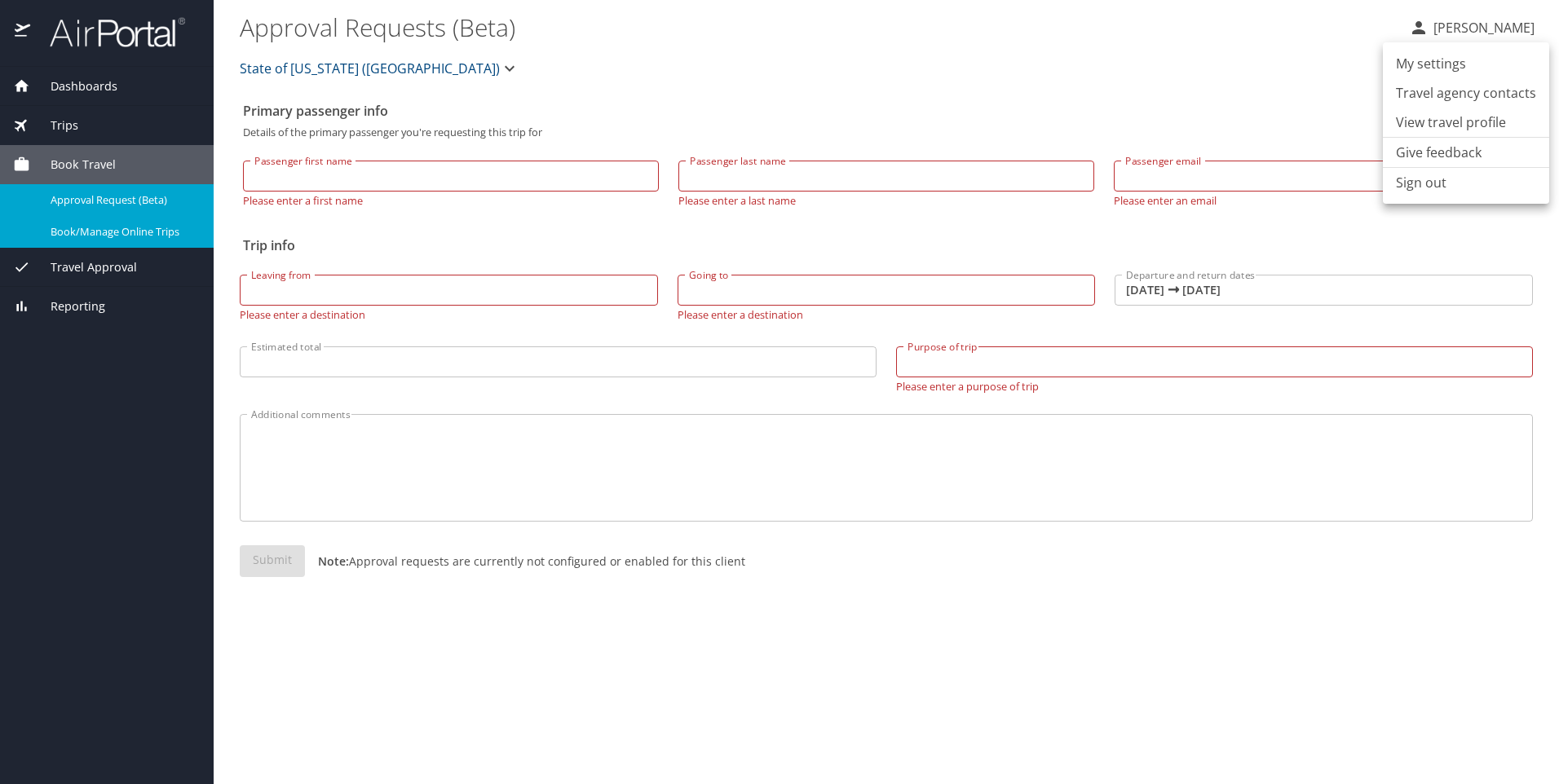
click at [1244, 124] on li "View travel profile" at bounding box center [1467, 122] width 166 height 29
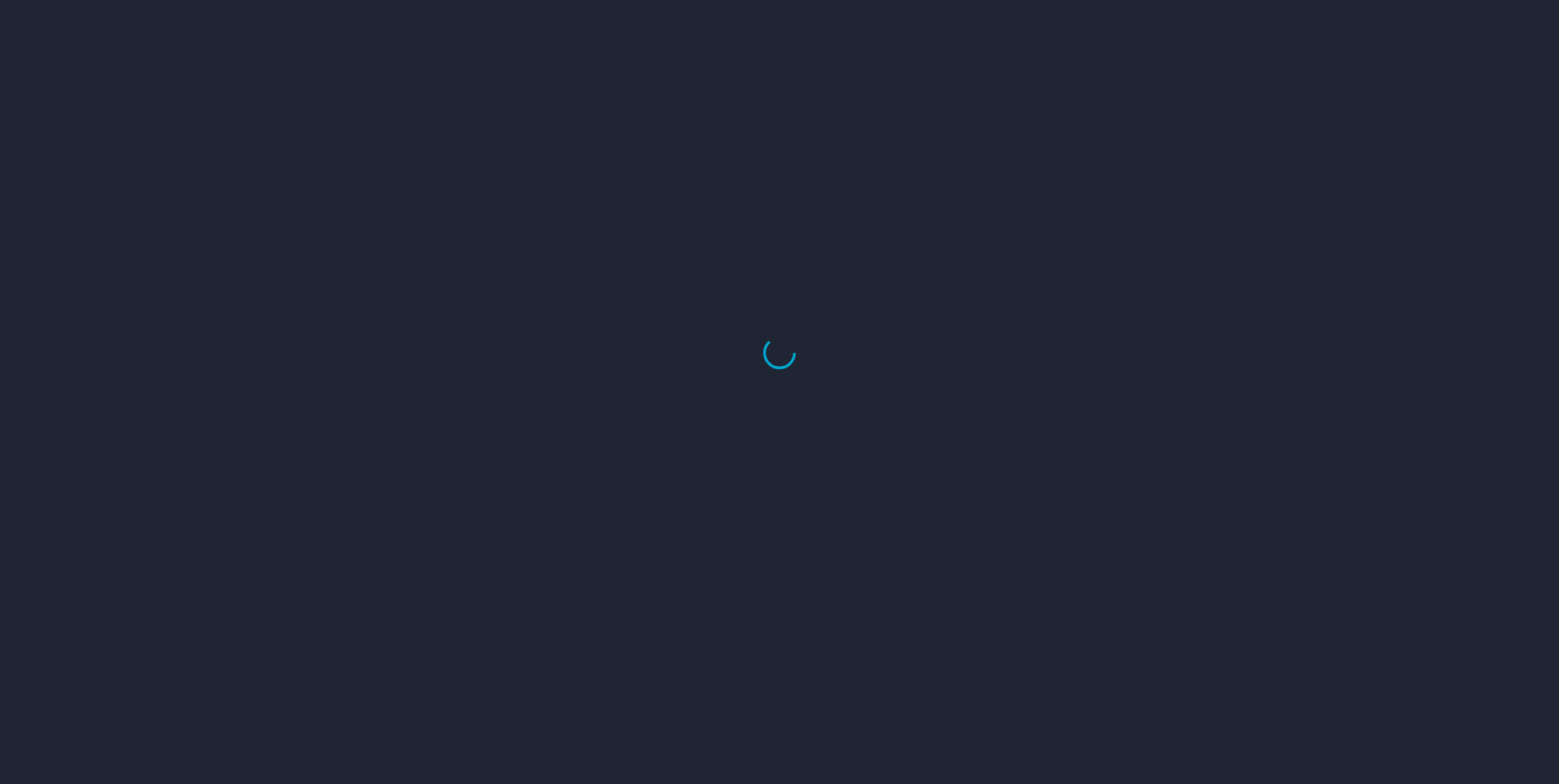
select select "US"
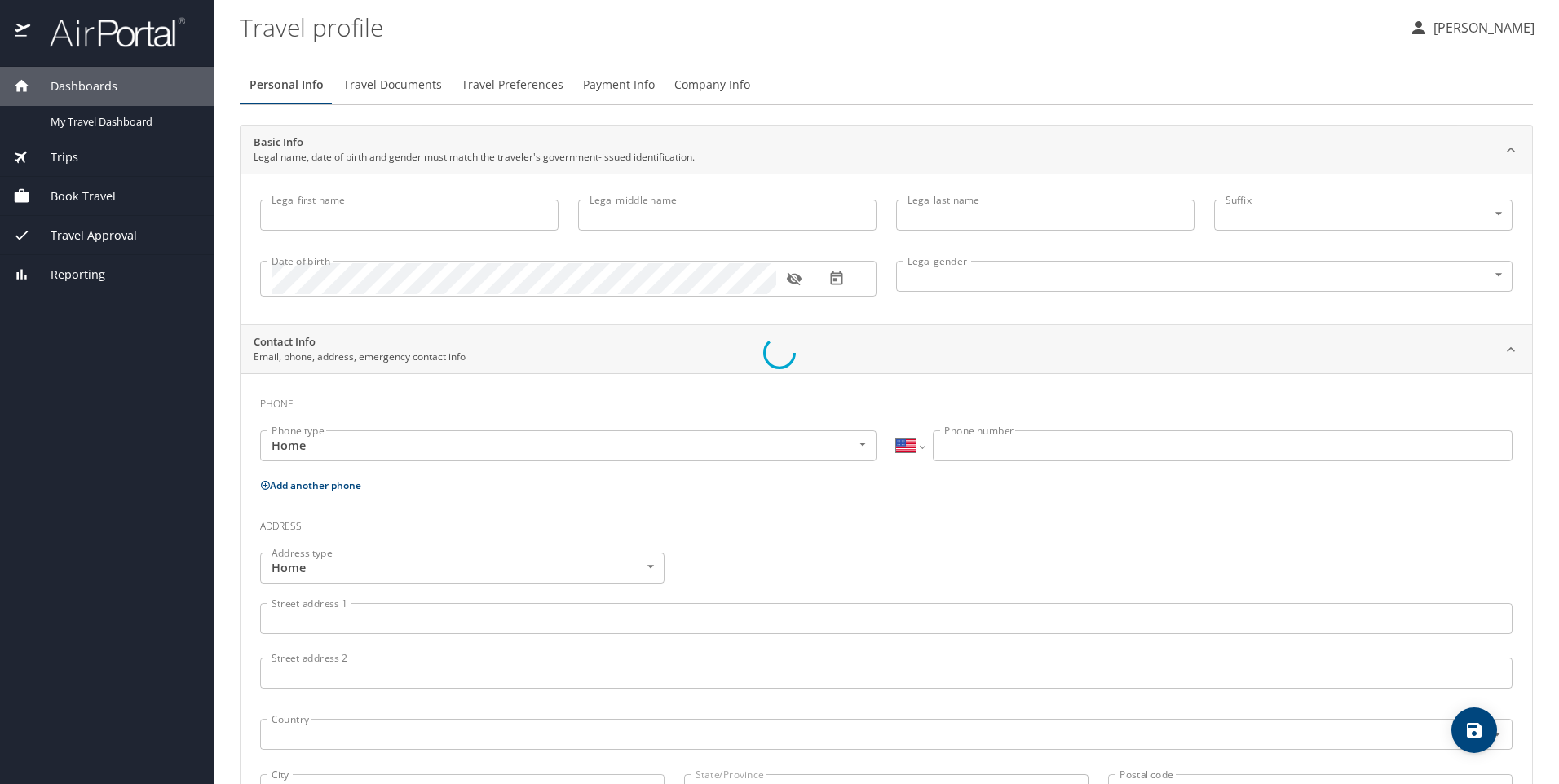
type input "[PERSON_NAME]"
type input "[DEMOGRAPHIC_DATA]"
type input "[PERSON_NAME]"
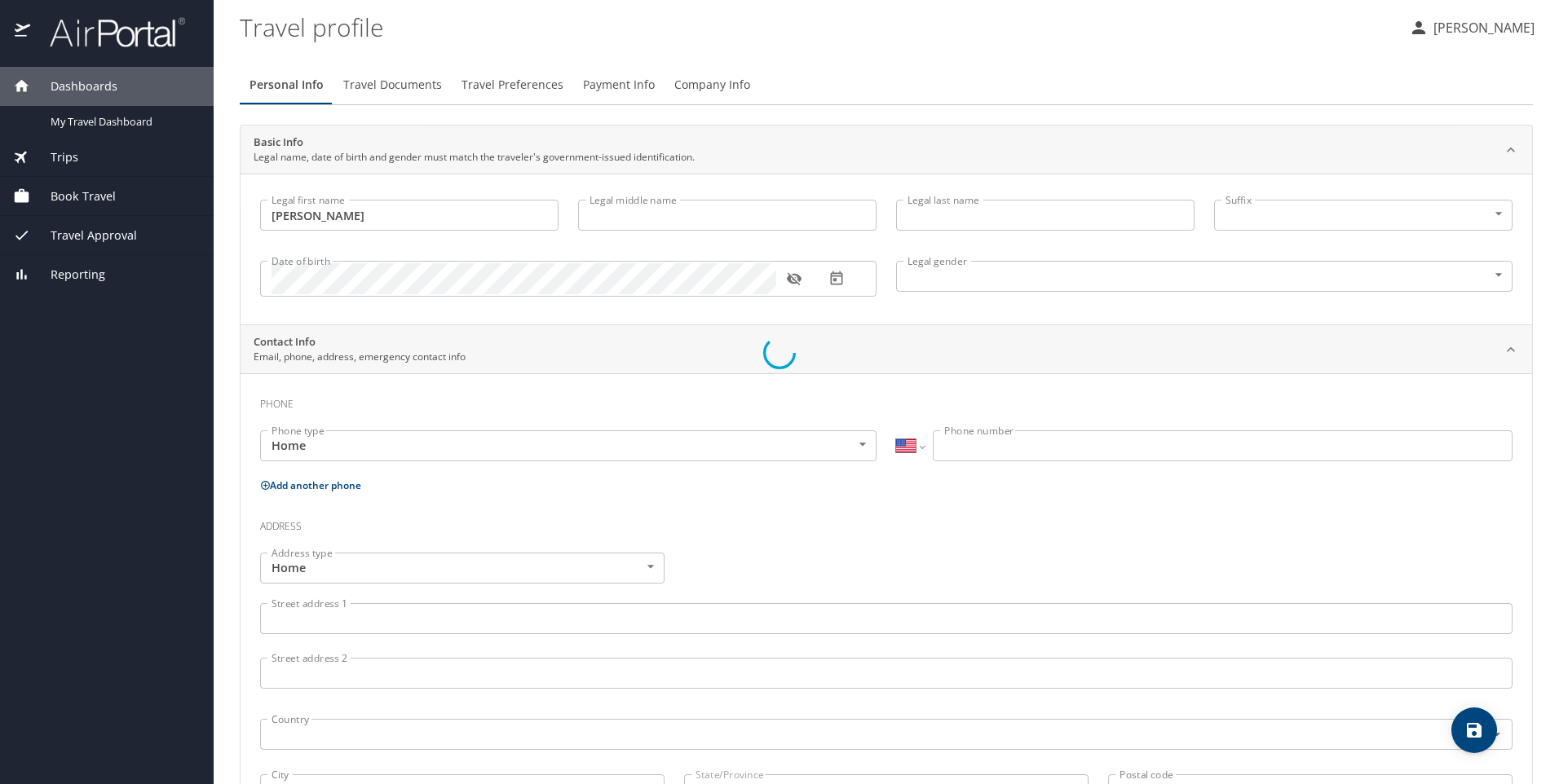
select select "NL"
type input "85388478"
select select "US"
select select "NL"
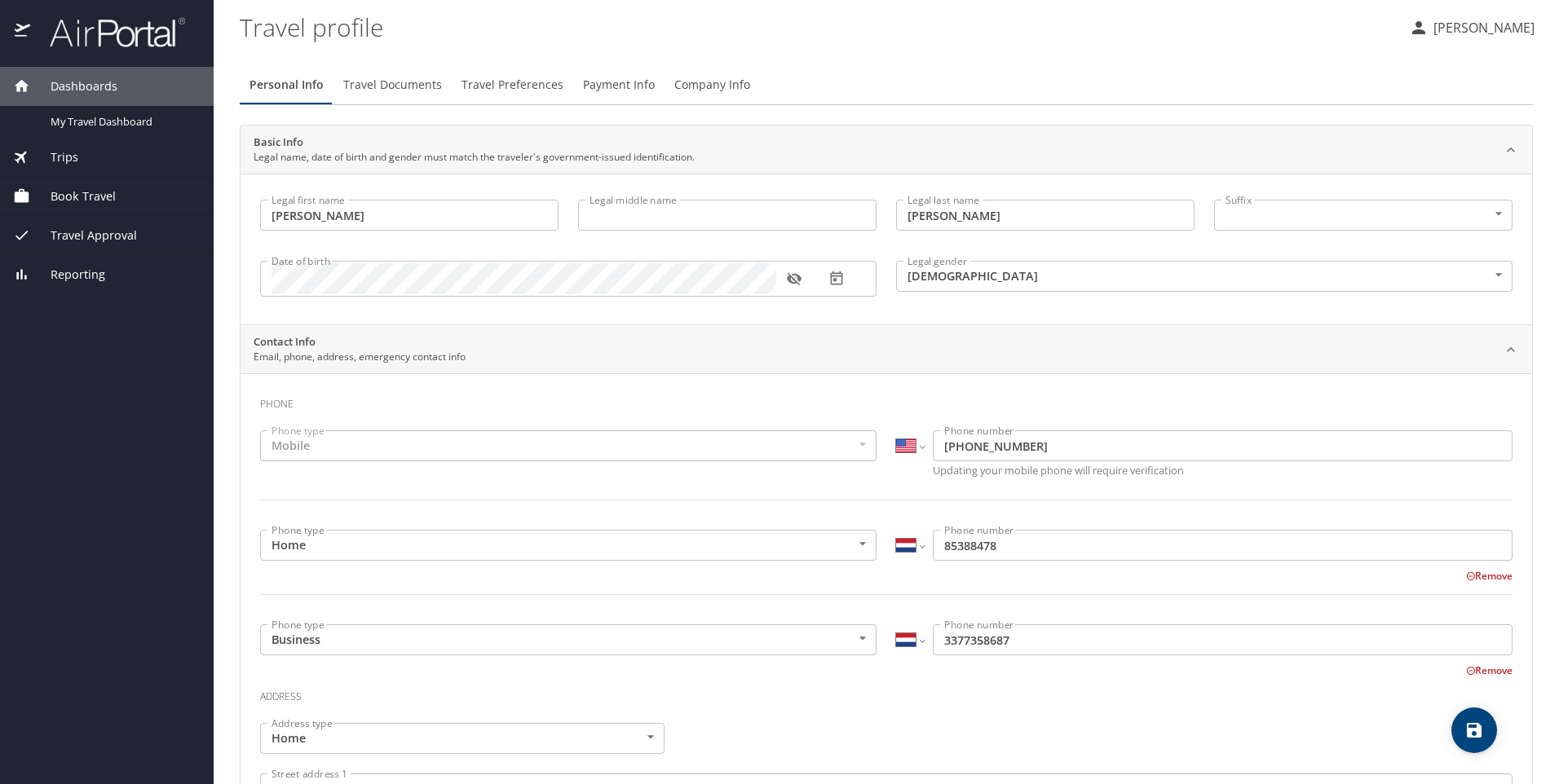
click at [795, 276] on icon "button" at bounding box center [793, 280] width 14 height 13
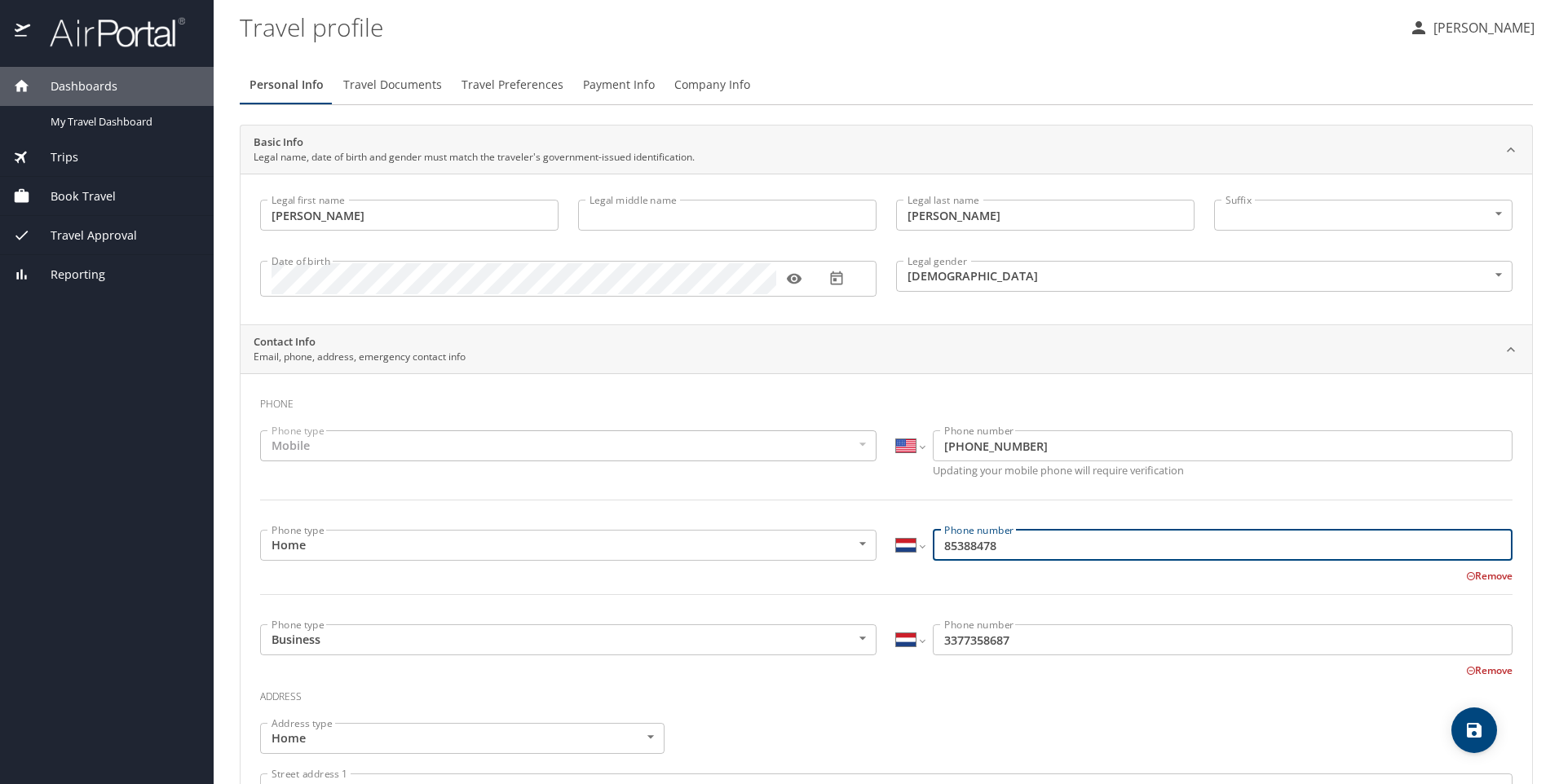
drag, startPoint x: 1039, startPoint y: 544, endPoint x: 779, endPoint y: 542, distance: 260.0
click at [779, 542] on div "Phone type Home Home Phone type International Afghanistan Åland Islands Albania…" at bounding box center [887, 572] width 1272 height 104
click at [938, 548] on input "85388478" at bounding box center [1223, 545] width 580 height 31
type input "8"
type input "31 85 388 478"
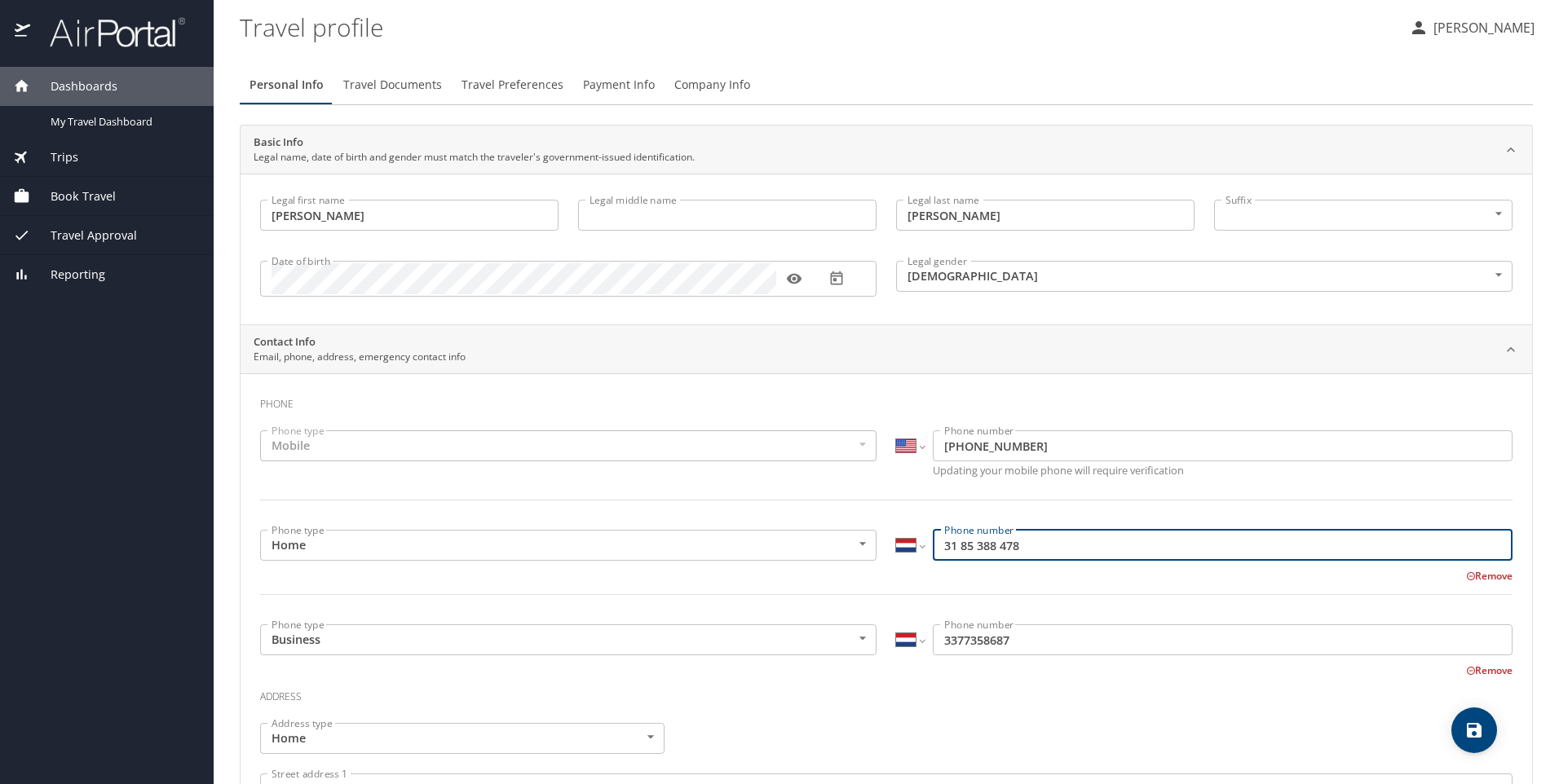
click at [1488, 576] on button "Remove" at bounding box center [1489, 576] width 46 height 13
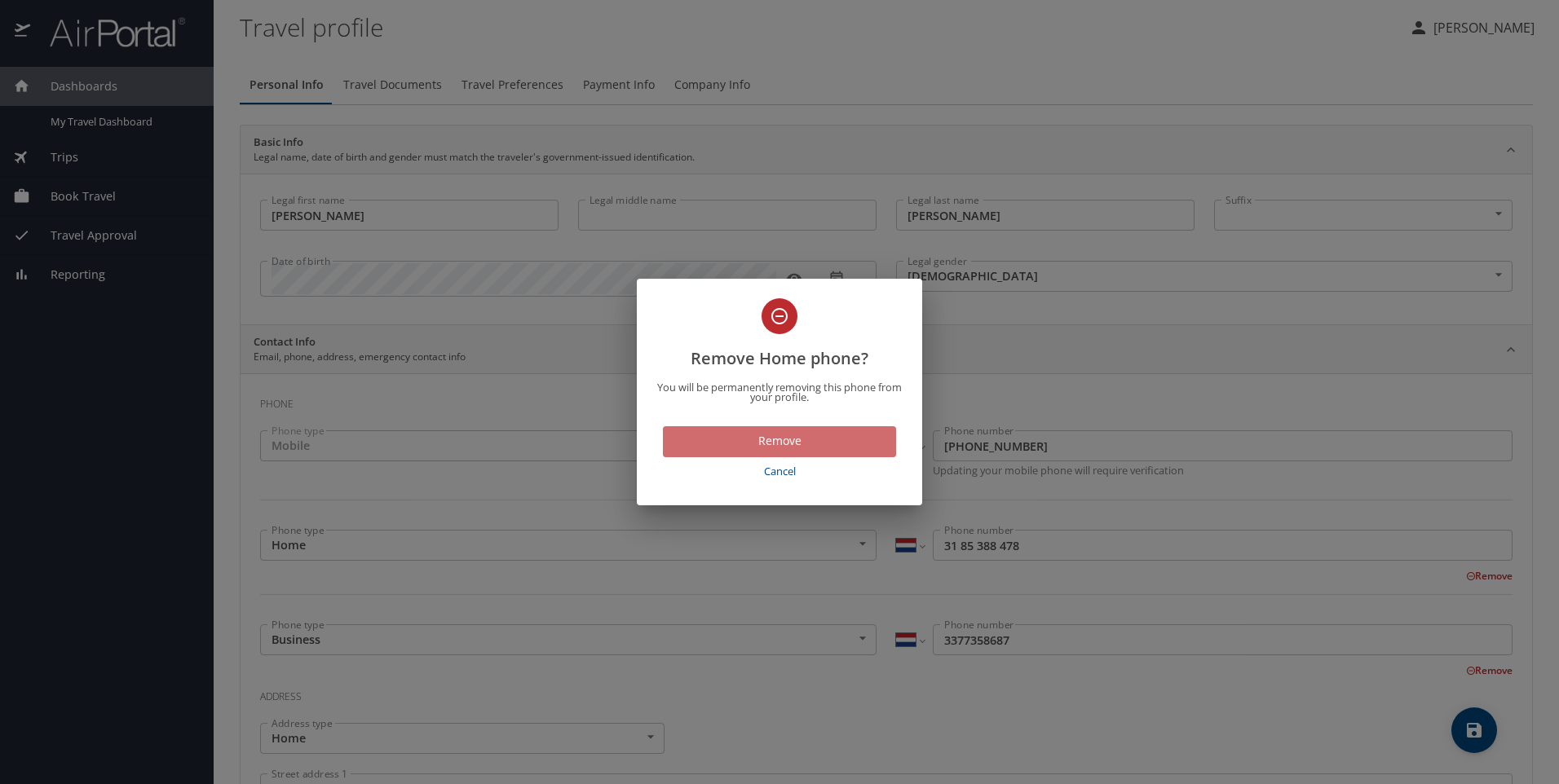
click at [808, 451] on span "Remove" at bounding box center [779, 441] width 207 height 20
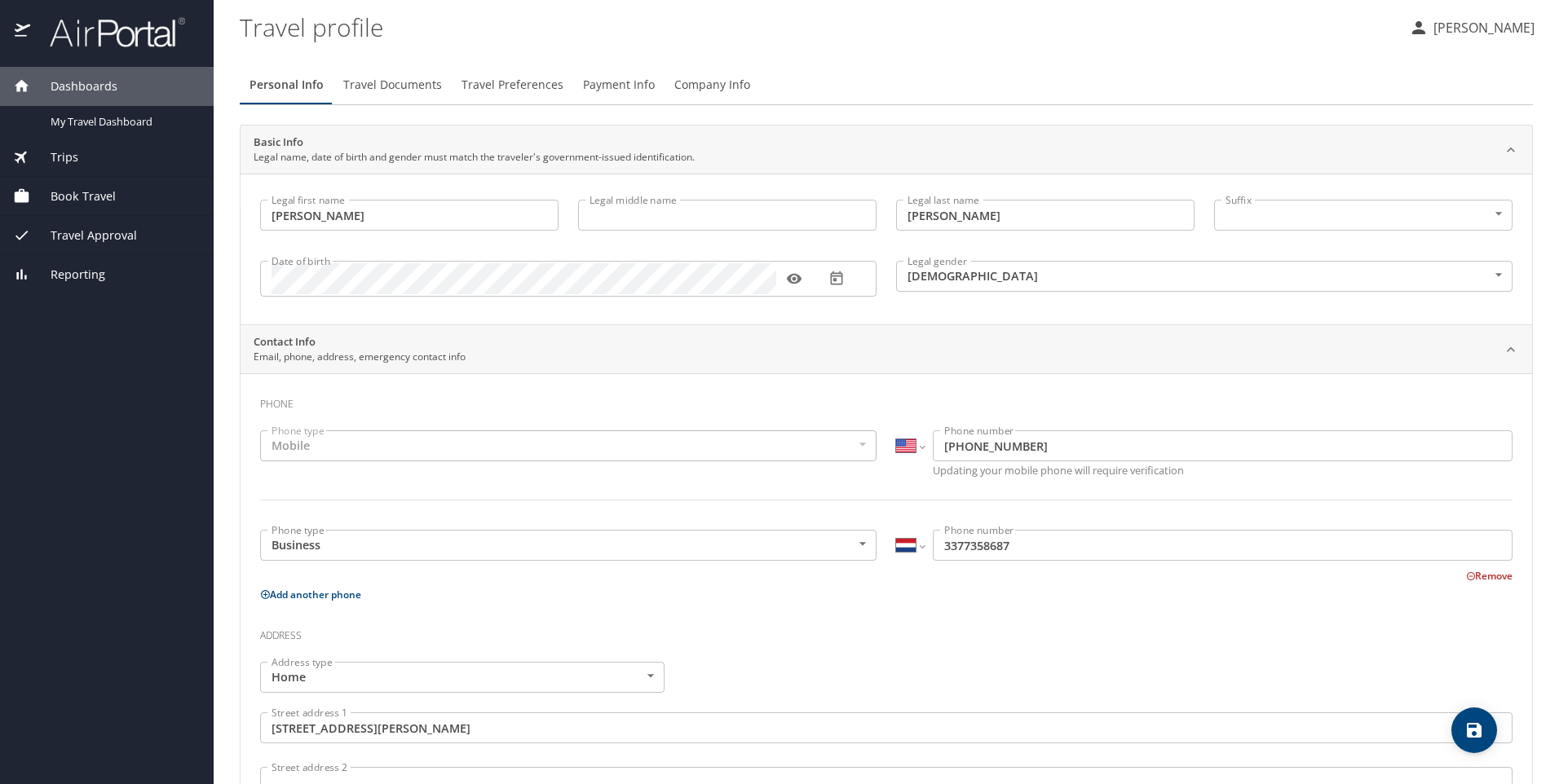
click at [1040, 544] on input "3377358687" at bounding box center [1223, 545] width 580 height 31
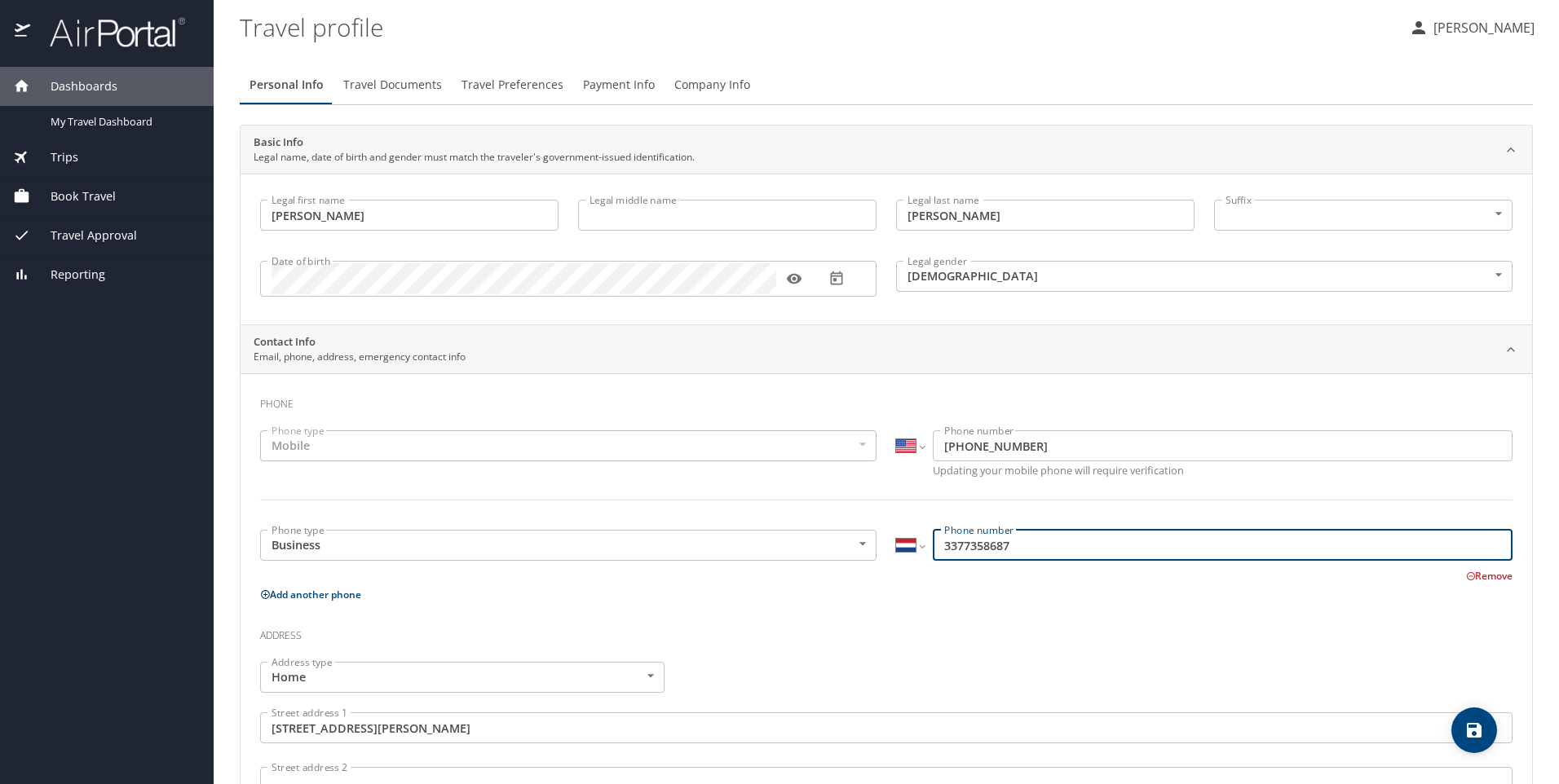
scroll to position [218, 0]
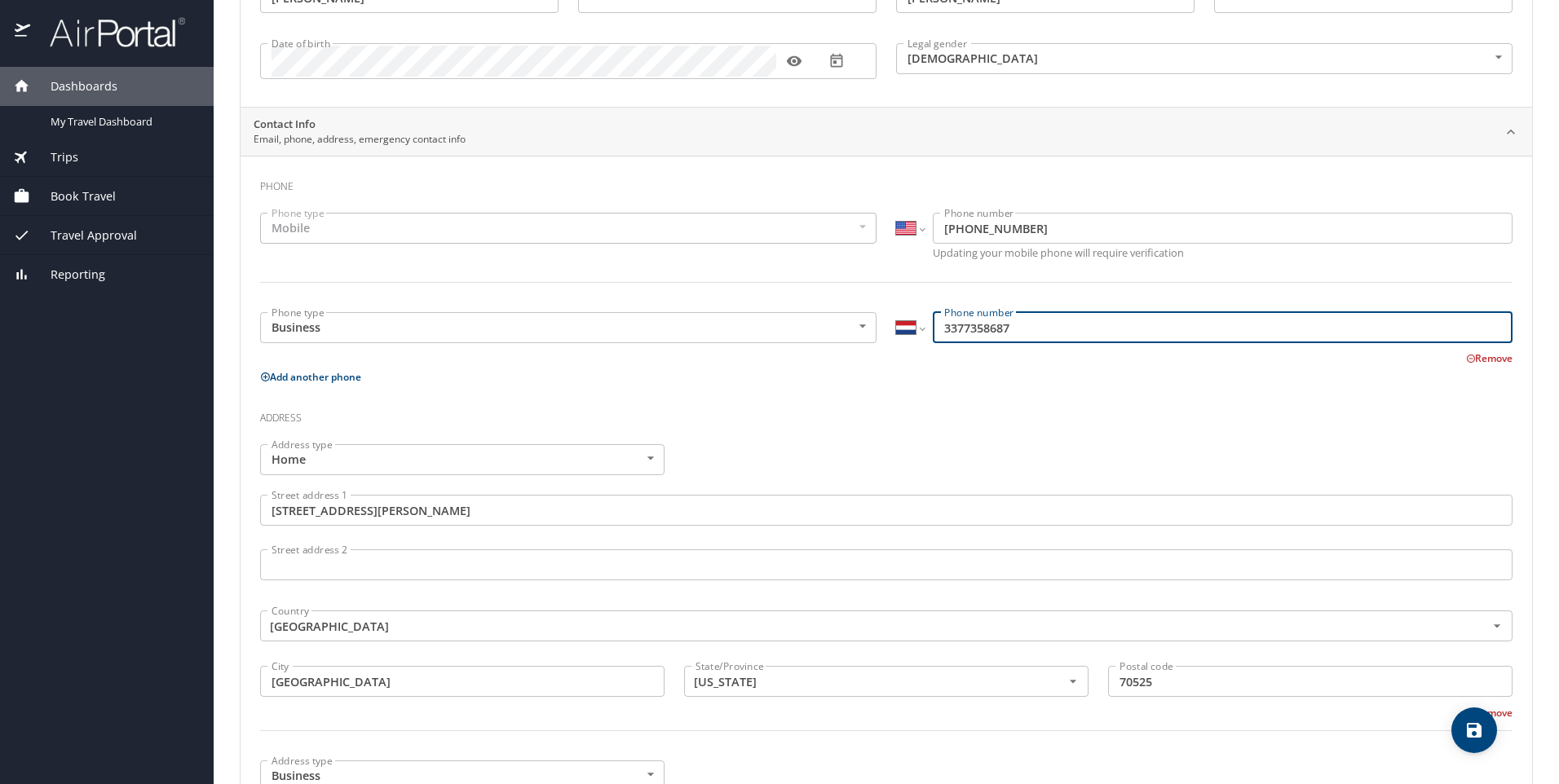
click at [262, 375] on icon at bounding box center [266, 376] width 11 height 11
select select "US"
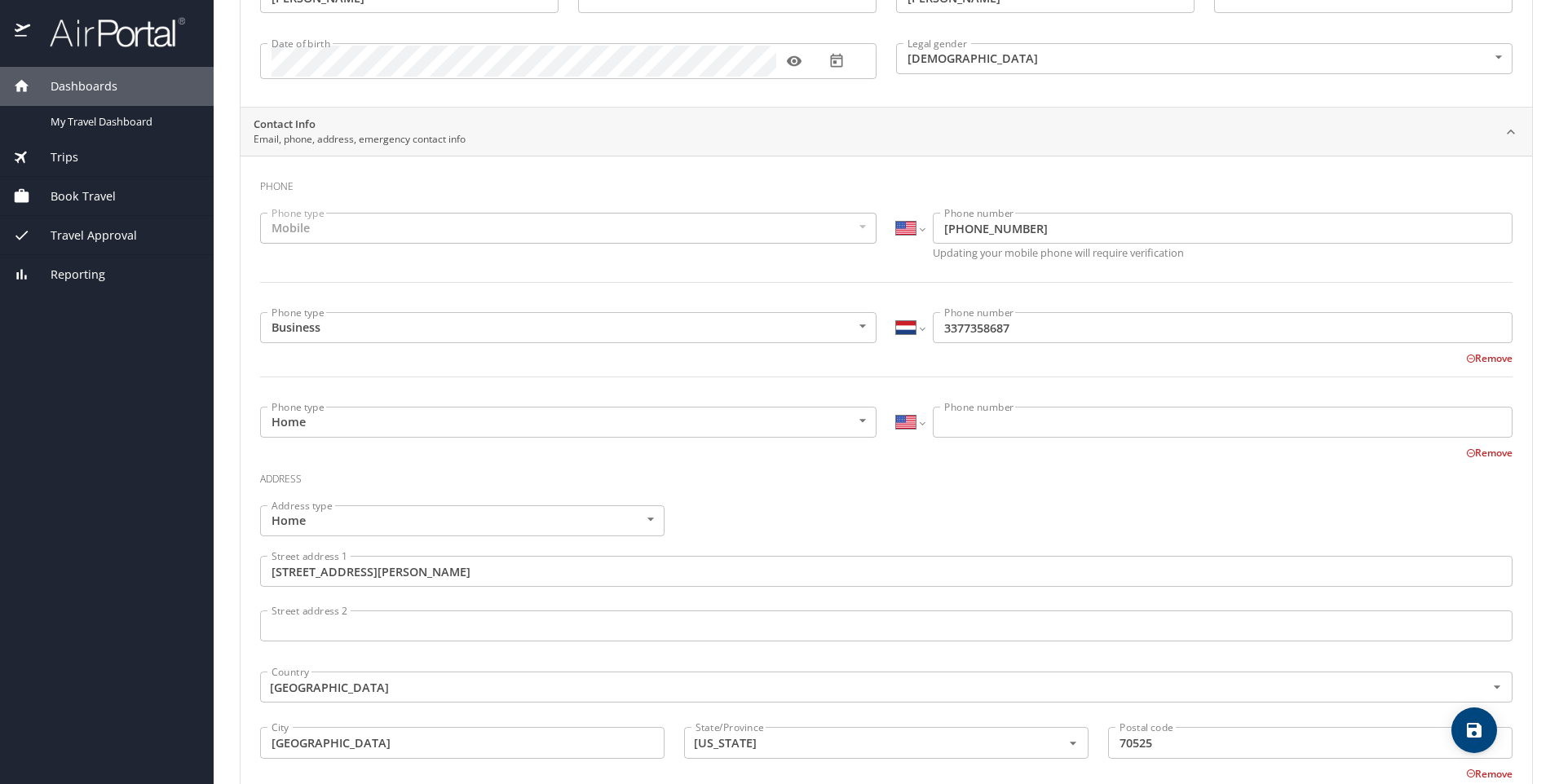
click at [863, 421] on body "Dashboards My Travel Dashboard Trips Current / Future Trips Past Trips Trips Mi…" at bounding box center [779, 392] width 1559 height 784
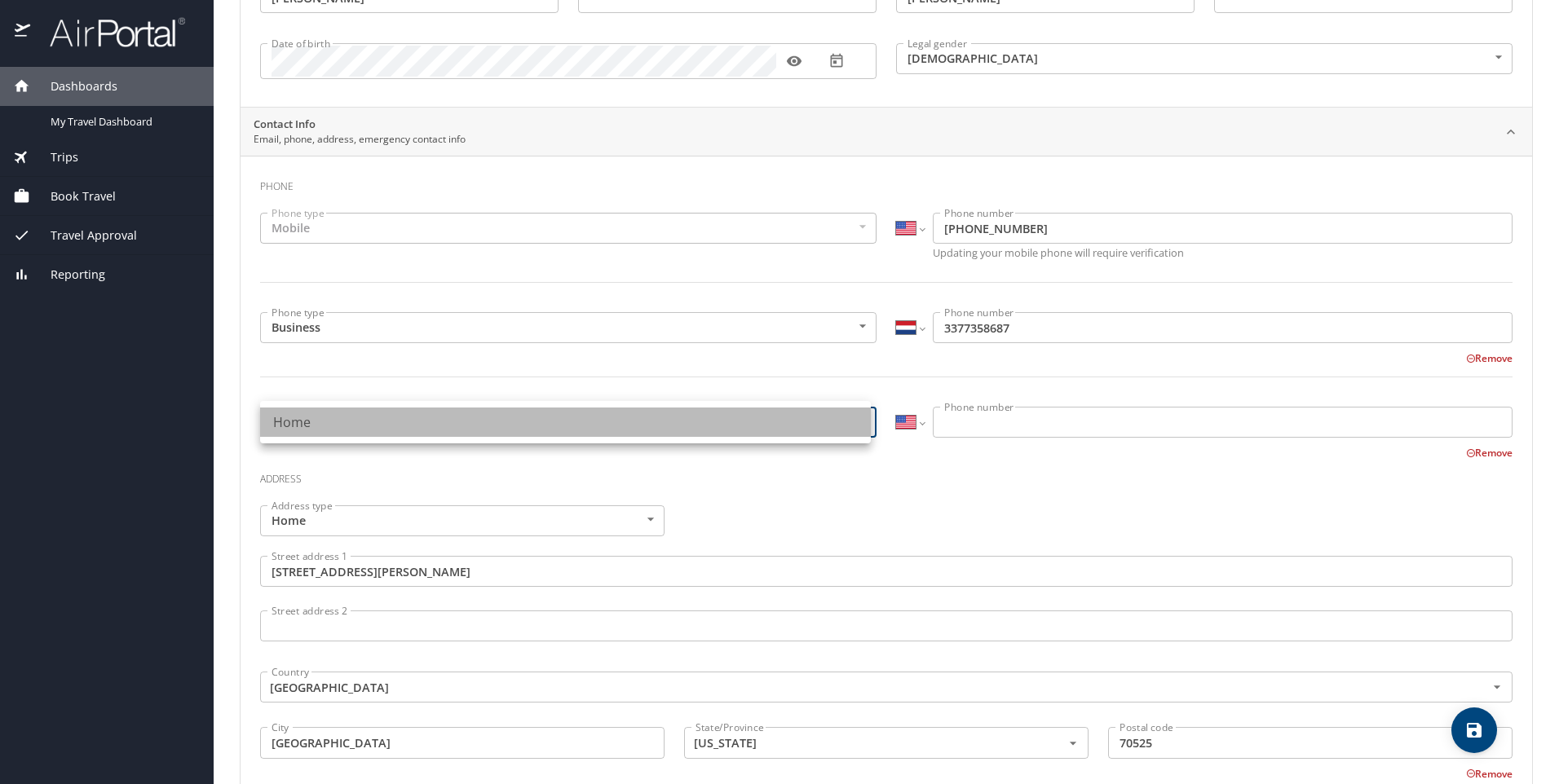
click at [844, 419] on li "Home" at bounding box center [566, 422] width 611 height 29
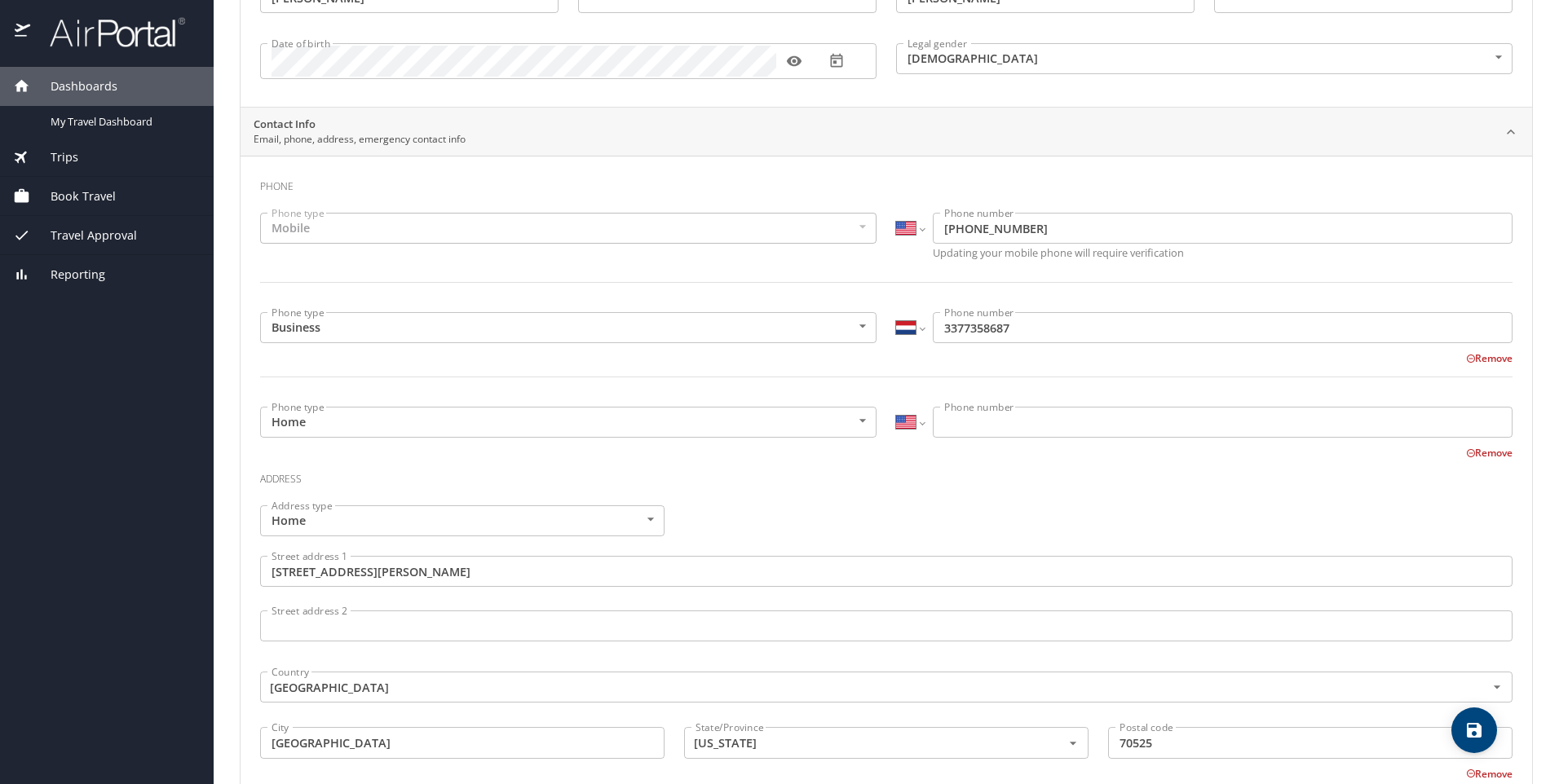
click at [1468, 452] on button "Remove" at bounding box center [1489, 453] width 46 height 13
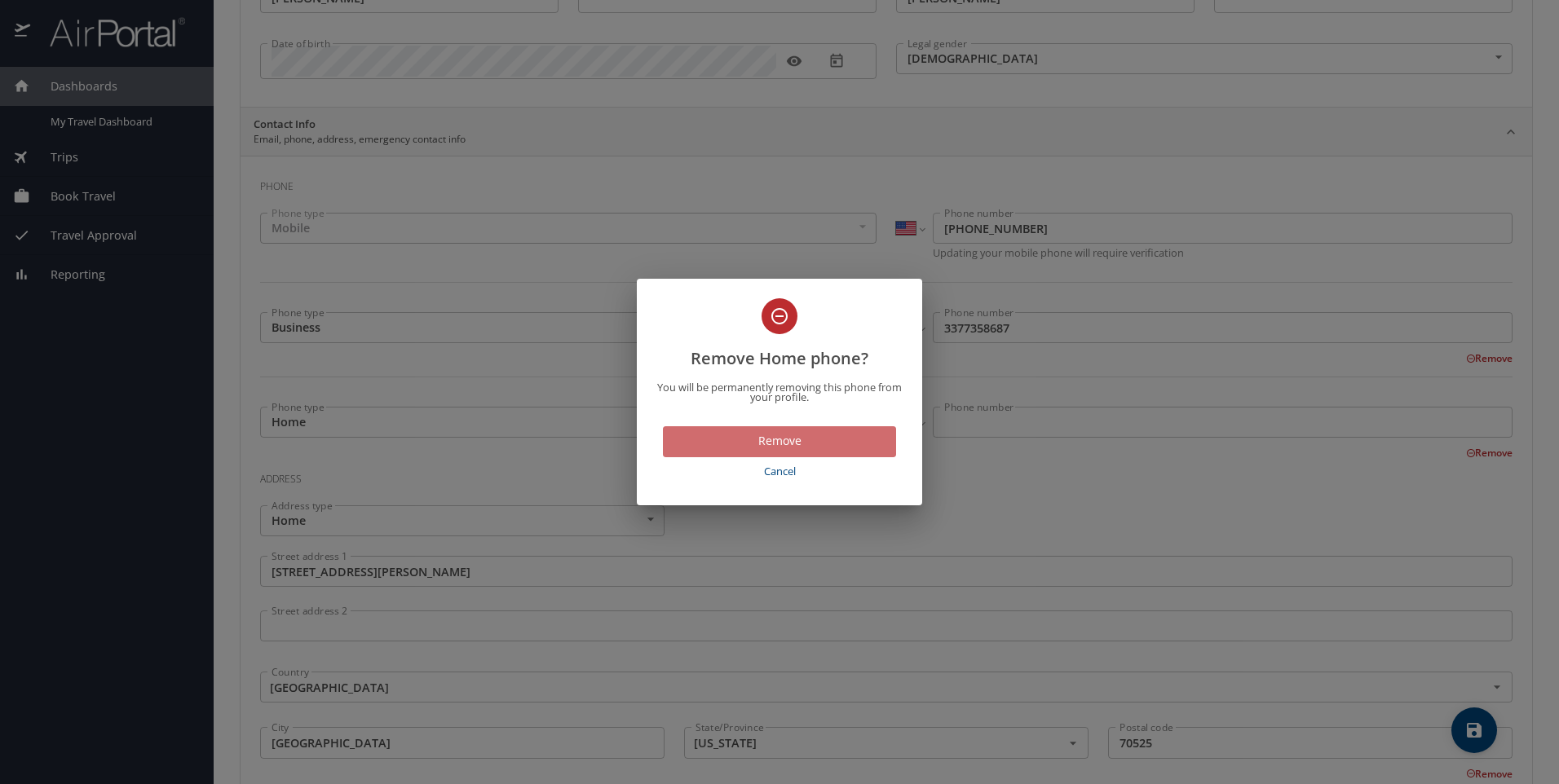
click at [806, 437] on span "Remove" at bounding box center [779, 441] width 207 height 20
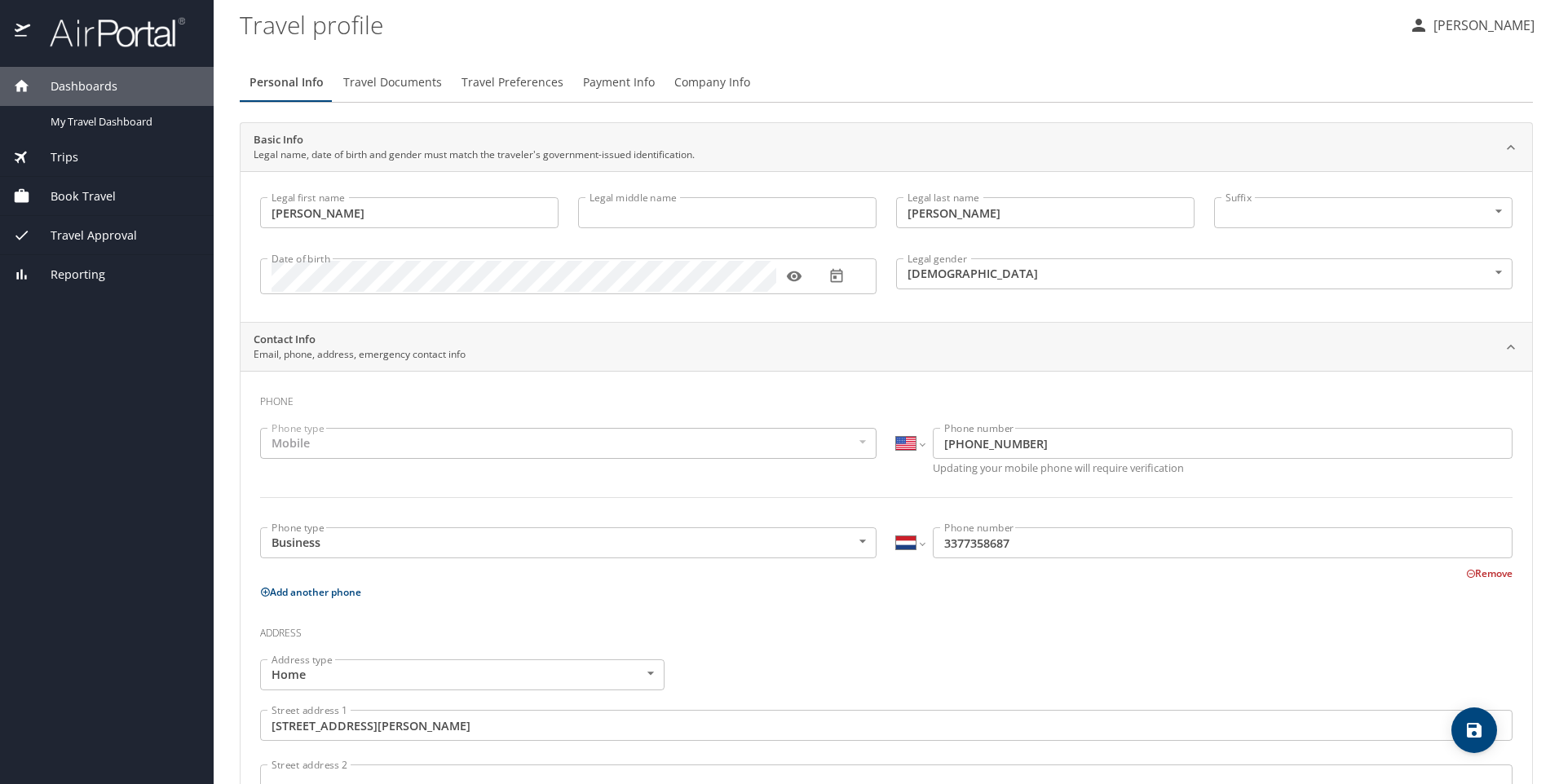
scroll to position [0, 0]
click at [915, 549] on select "International Afghanistan Åland Islands Albania Algeria American Samoa Andorra …" at bounding box center [909, 545] width 28 height 31
select select "US"
click at [896, 530] on select "International Afghanistan Åland Islands Albania Algeria American Samoa Andorra …" at bounding box center [909, 545] width 28 height 31
type input "(337) 735-8687"
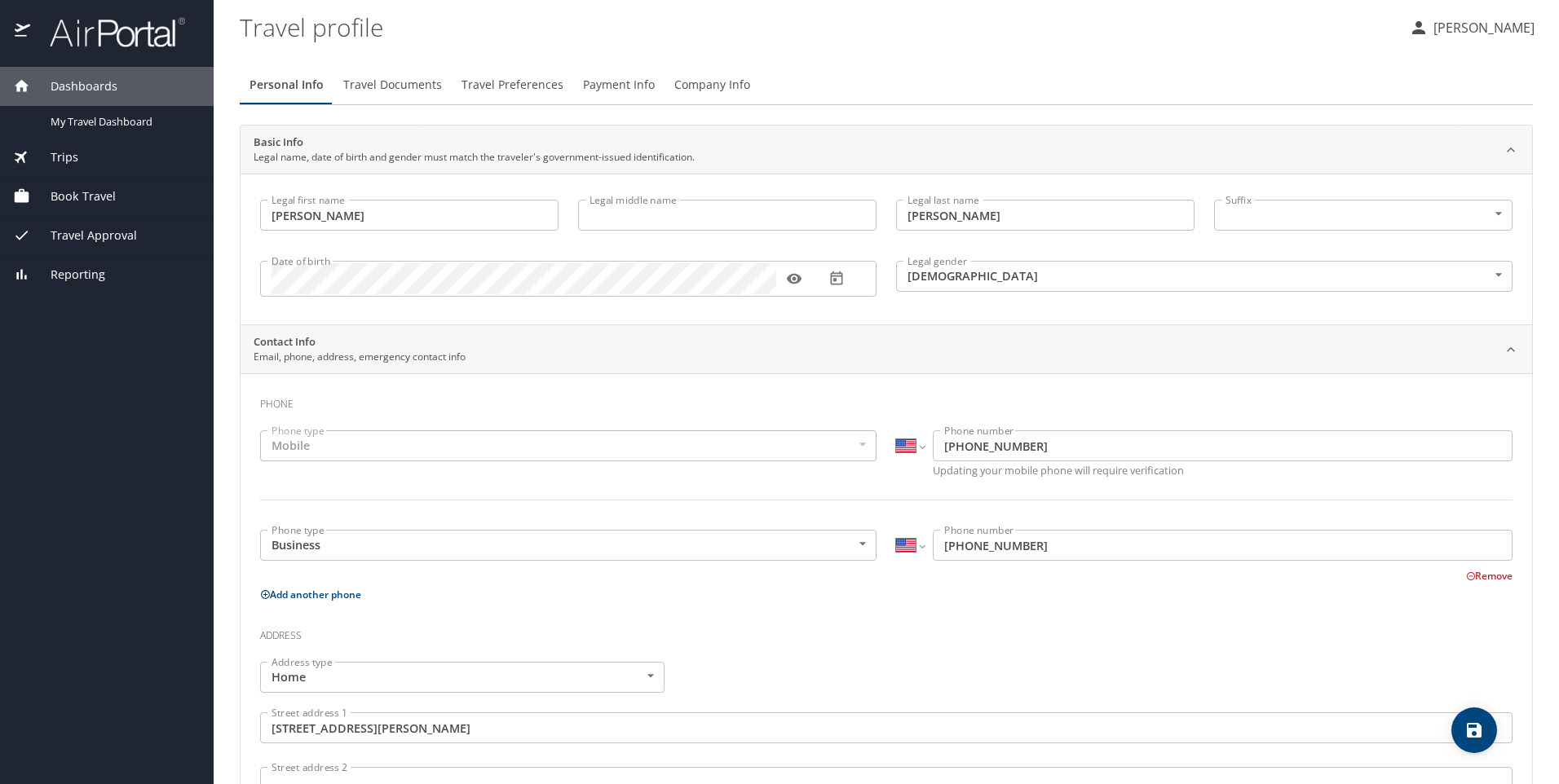
click at [643, 590] on p "Add another phone" at bounding box center [887, 595] width 1252 height 20
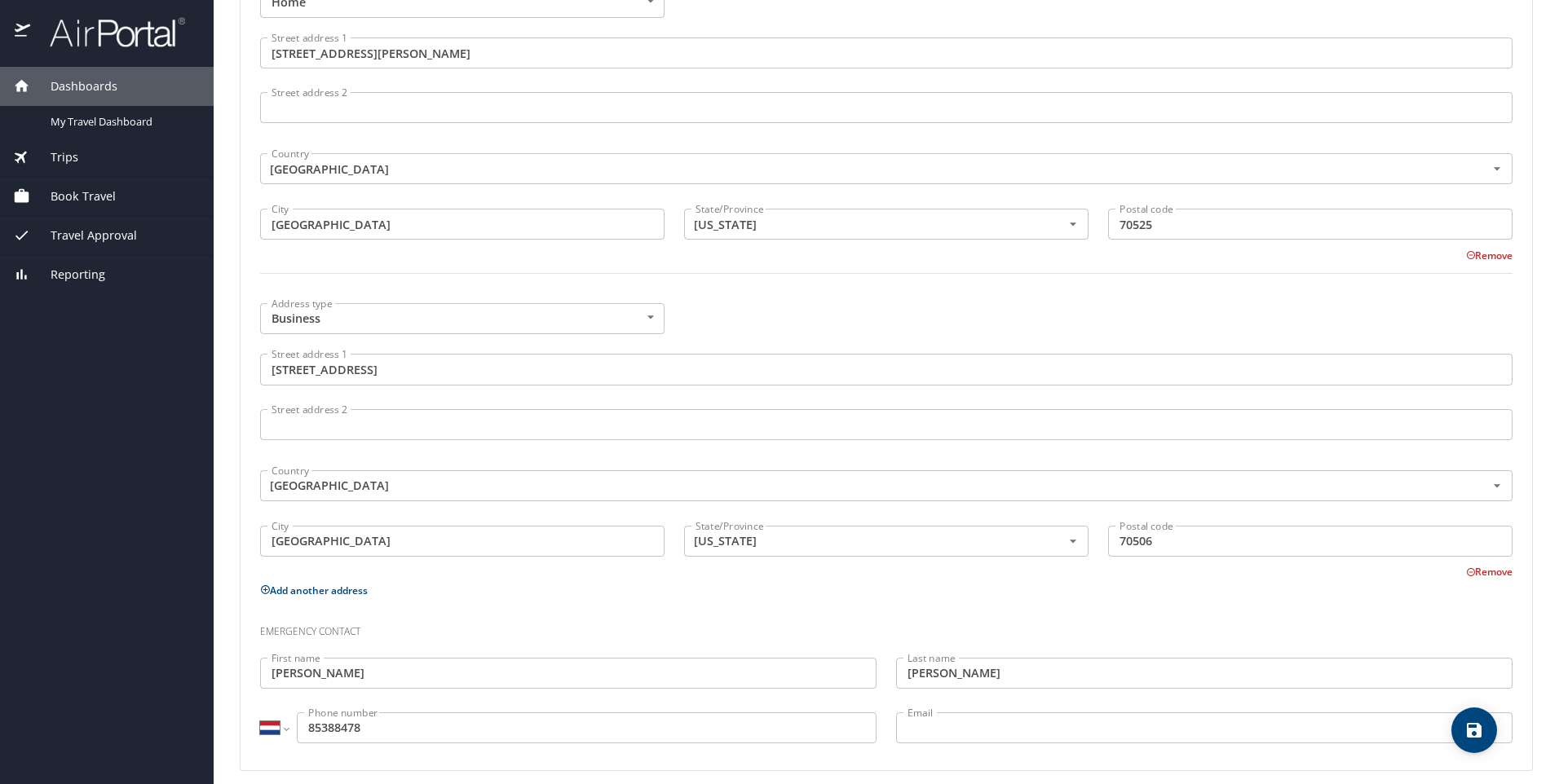
scroll to position [688, 0]
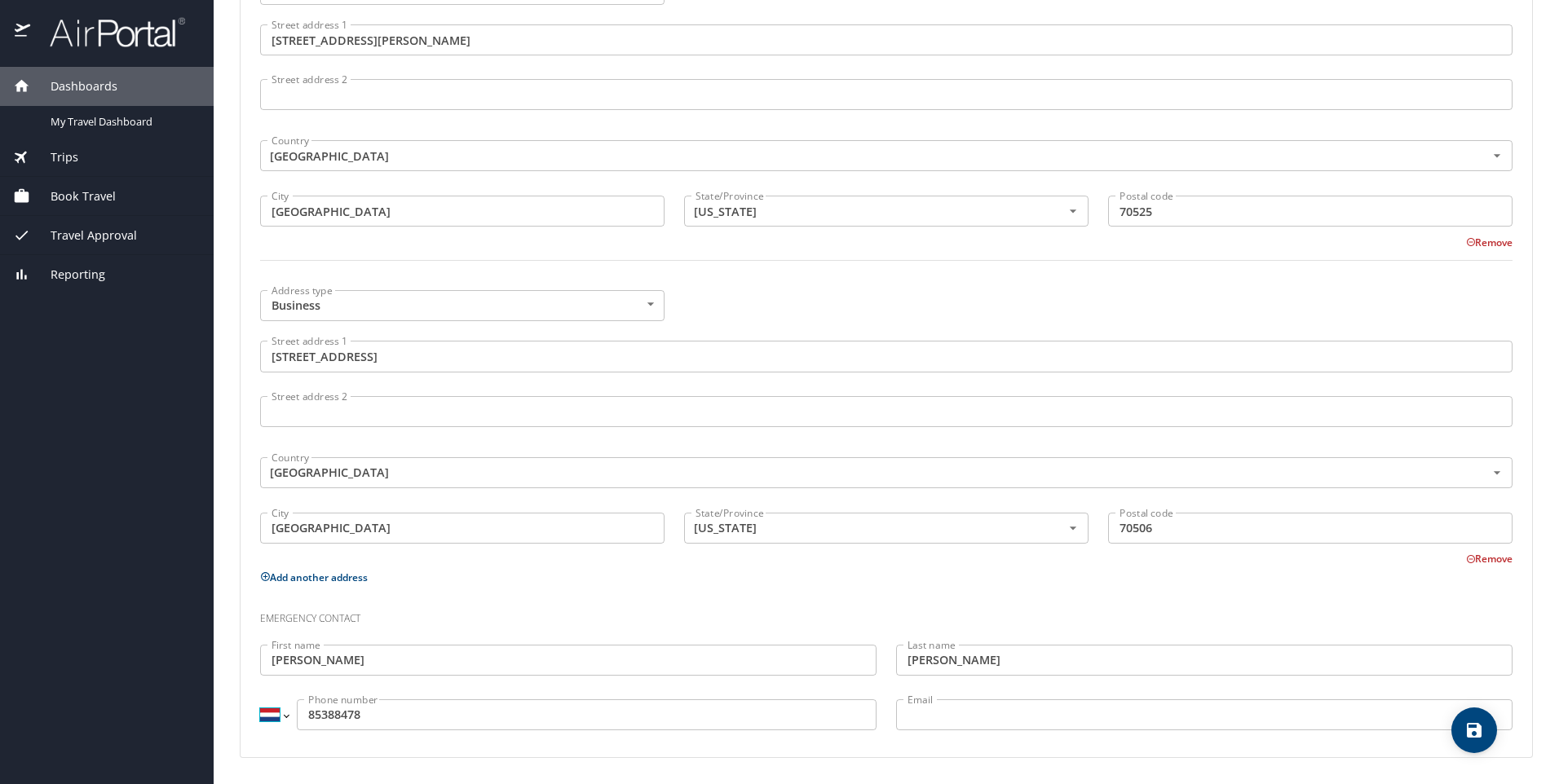
click at [287, 713] on select "International Afghanistan Åland Islands Albania Algeria American Samoa Andorra …" at bounding box center [274, 715] width 28 height 31
select select "US"
click at [261, 700] on select "International Afghanistan Åland Islands Albania Algeria American Samoa Andorra …" at bounding box center [274, 715] width 28 height 31
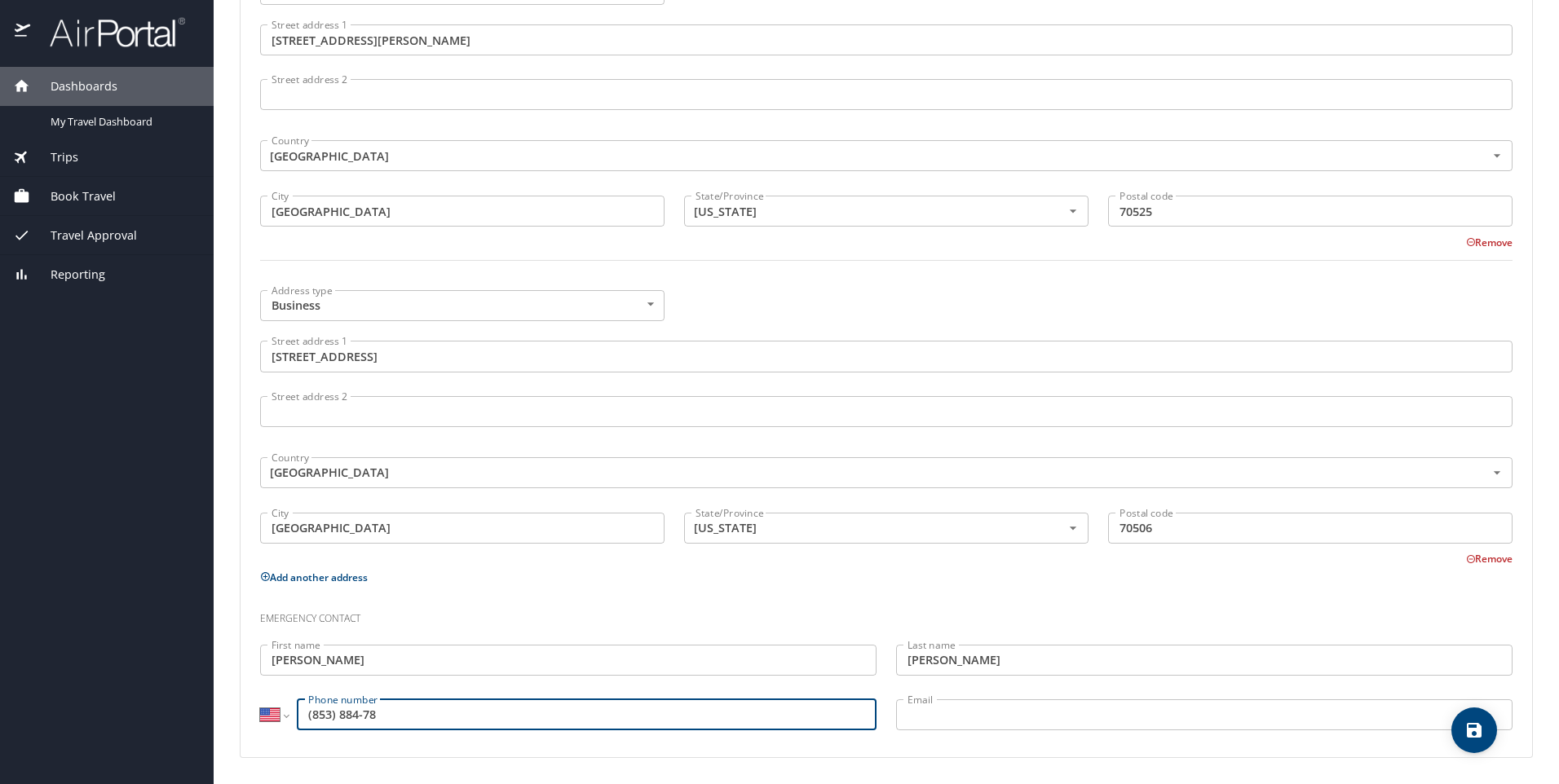
click at [312, 714] on input "(853) 884-78" at bounding box center [587, 715] width 580 height 31
type input "(318) 853-8478"
click at [1045, 717] on input "Email" at bounding box center [1204, 715] width 617 height 31
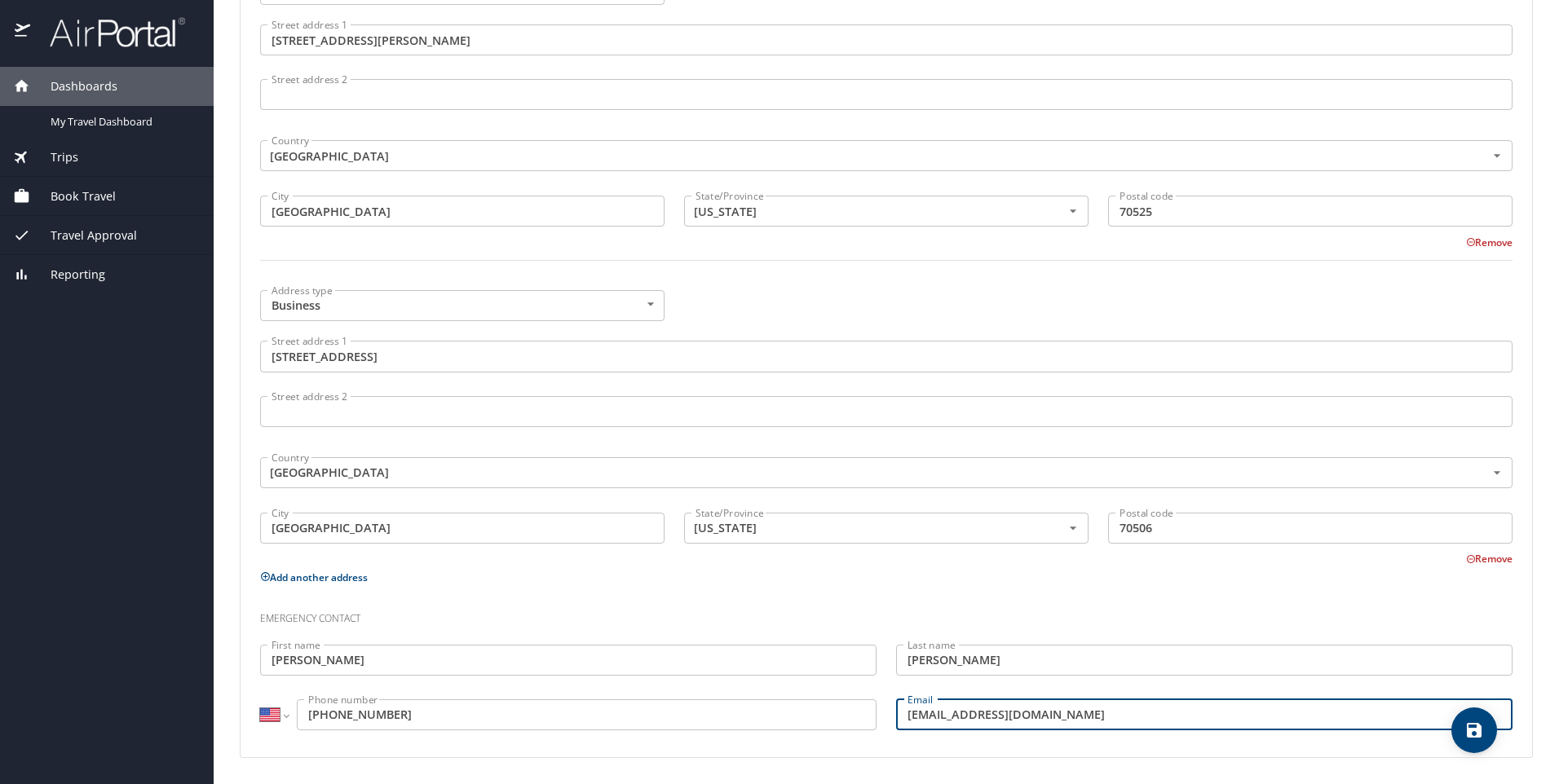
type input "lcolszak@hotmail.com"
click at [831, 583] on p "Add another address" at bounding box center [887, 577] width 1252 height 20
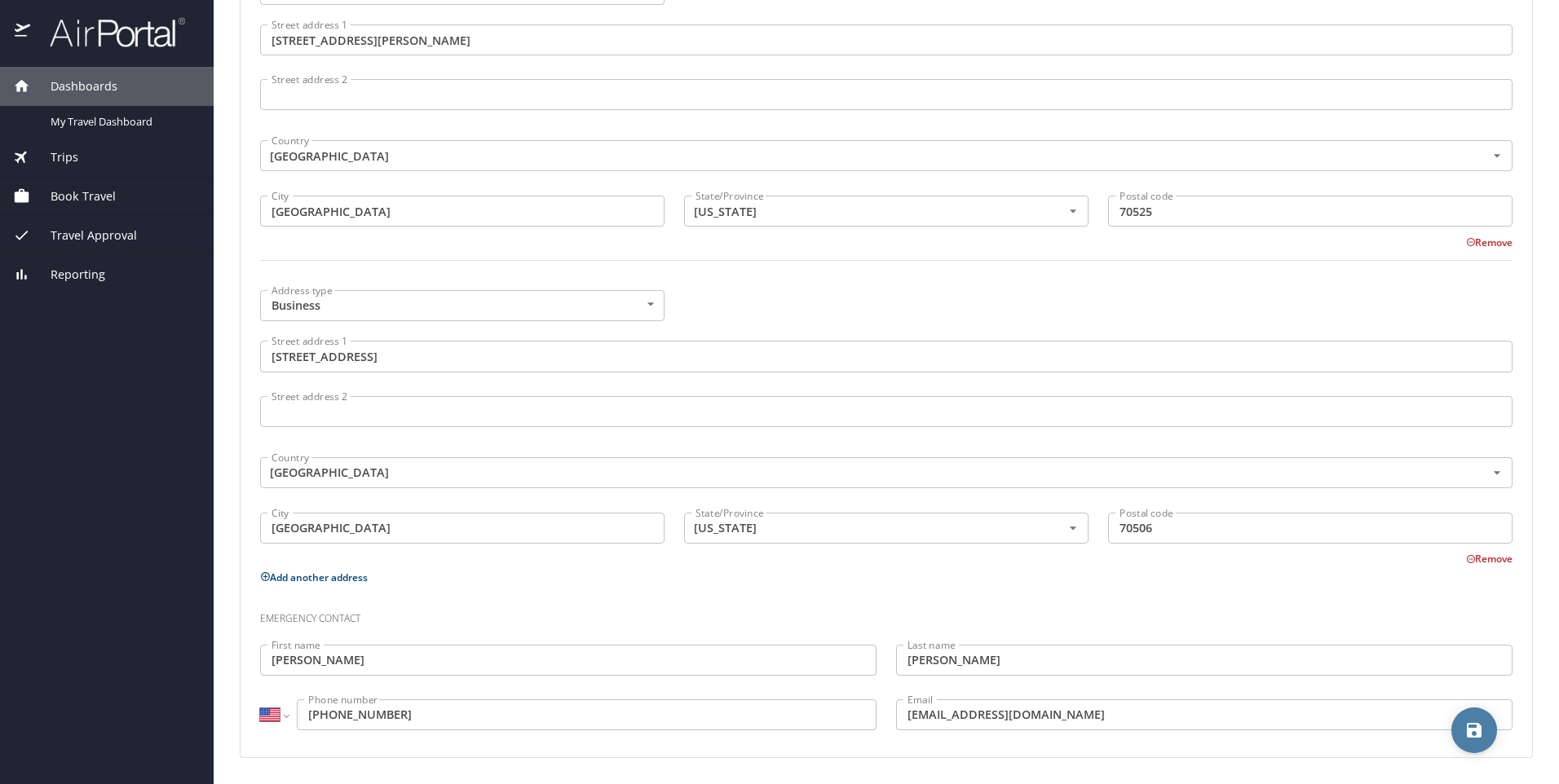
click at [1471, 732] on icon "save" at bounding box center [1474, 730] width 14 height 14
select select "US"
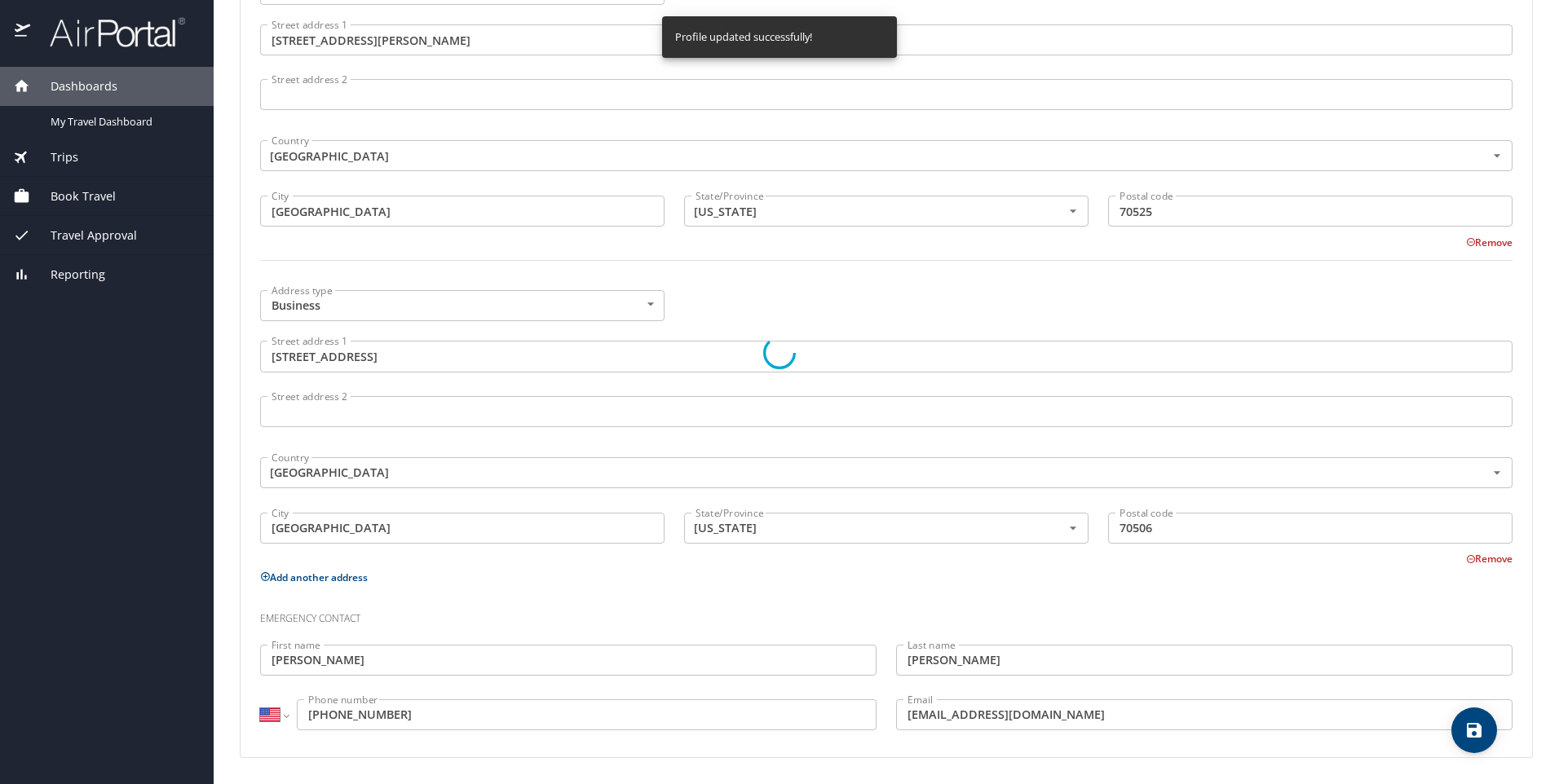
select select "US"
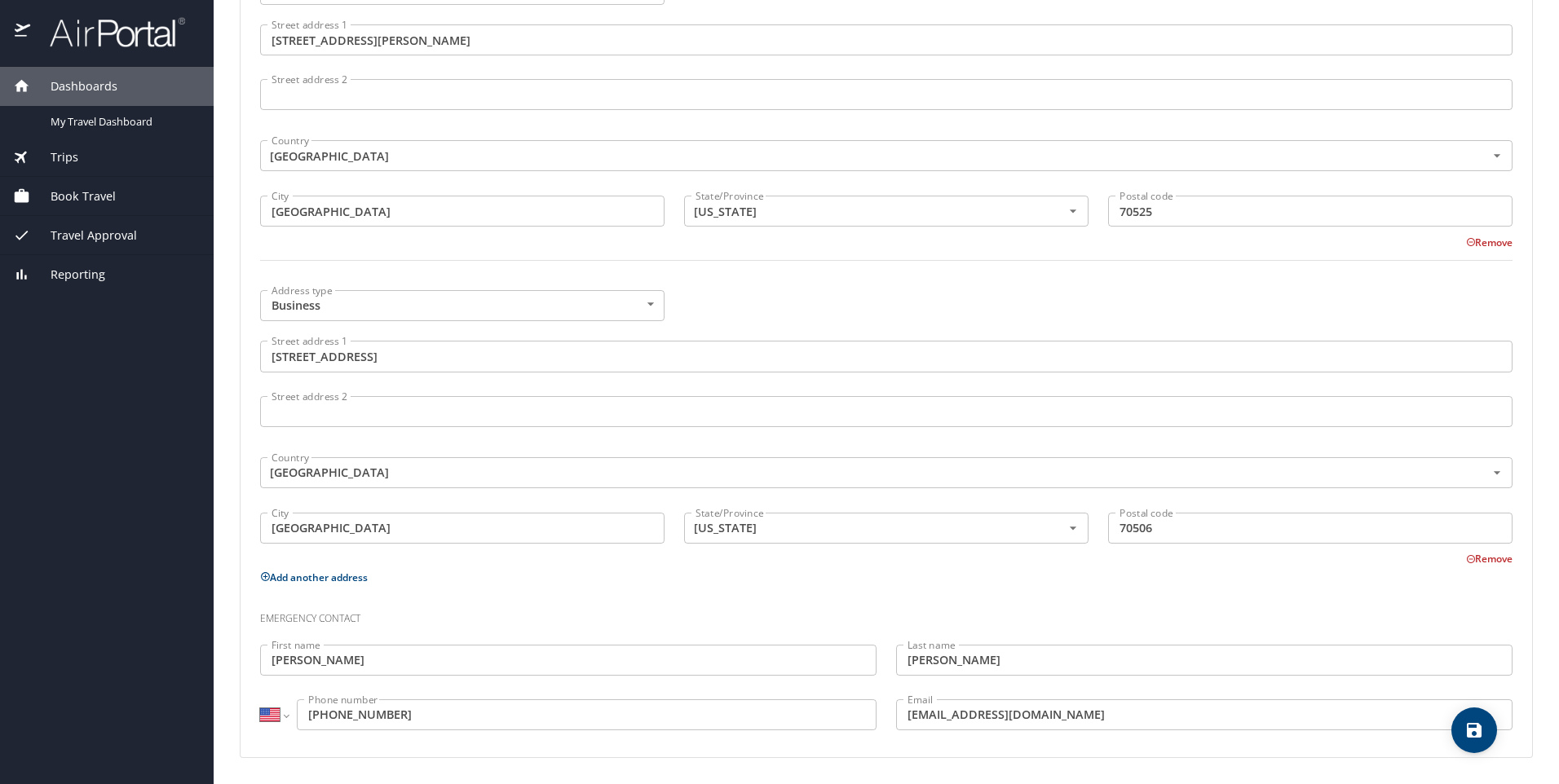
click at [114, 437] on div "Dashboards My Travel Dashboard Trips Current / Future Trips Past Trips Trips Mi…" at bounding box center [107, 426] width 213 height 718
click at [598, 134] on div "Country United States of America Country" at bounding box center [887, 154] width 1252 height 41
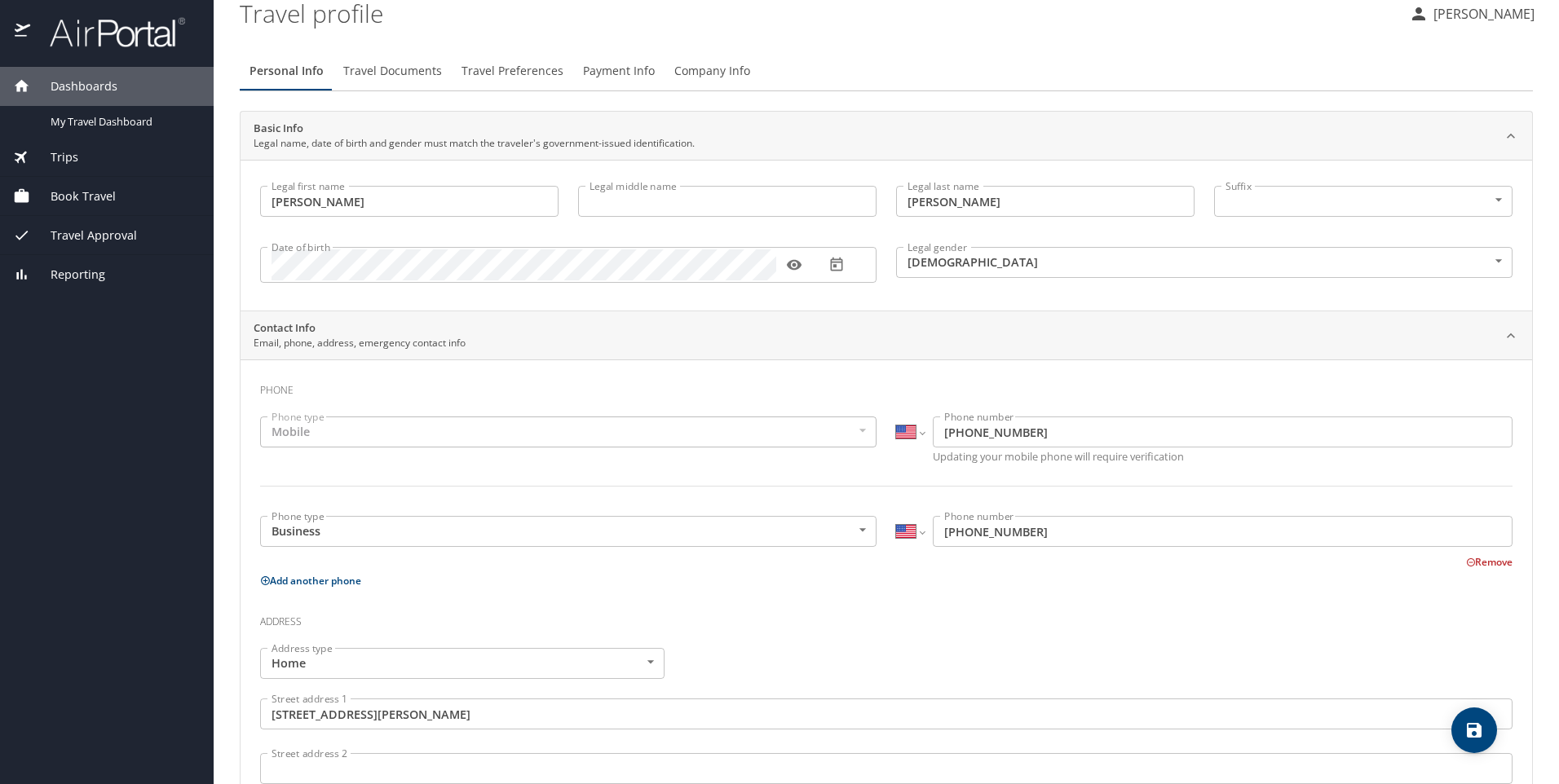
scroll to position [0, 0]
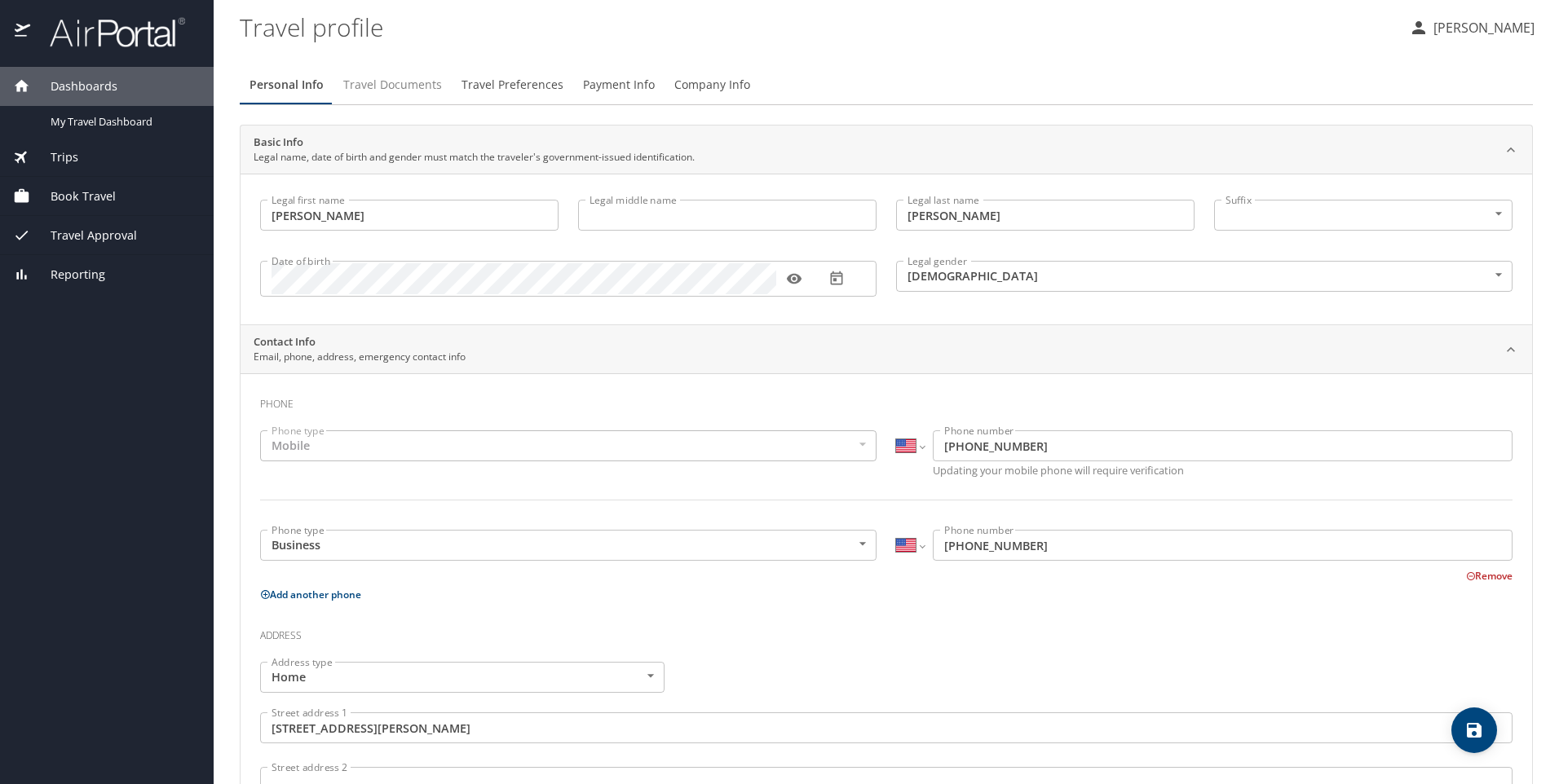
click at [411, 85] on span "Travel Documents" at bounding box center [392, 85] width 98 height 20
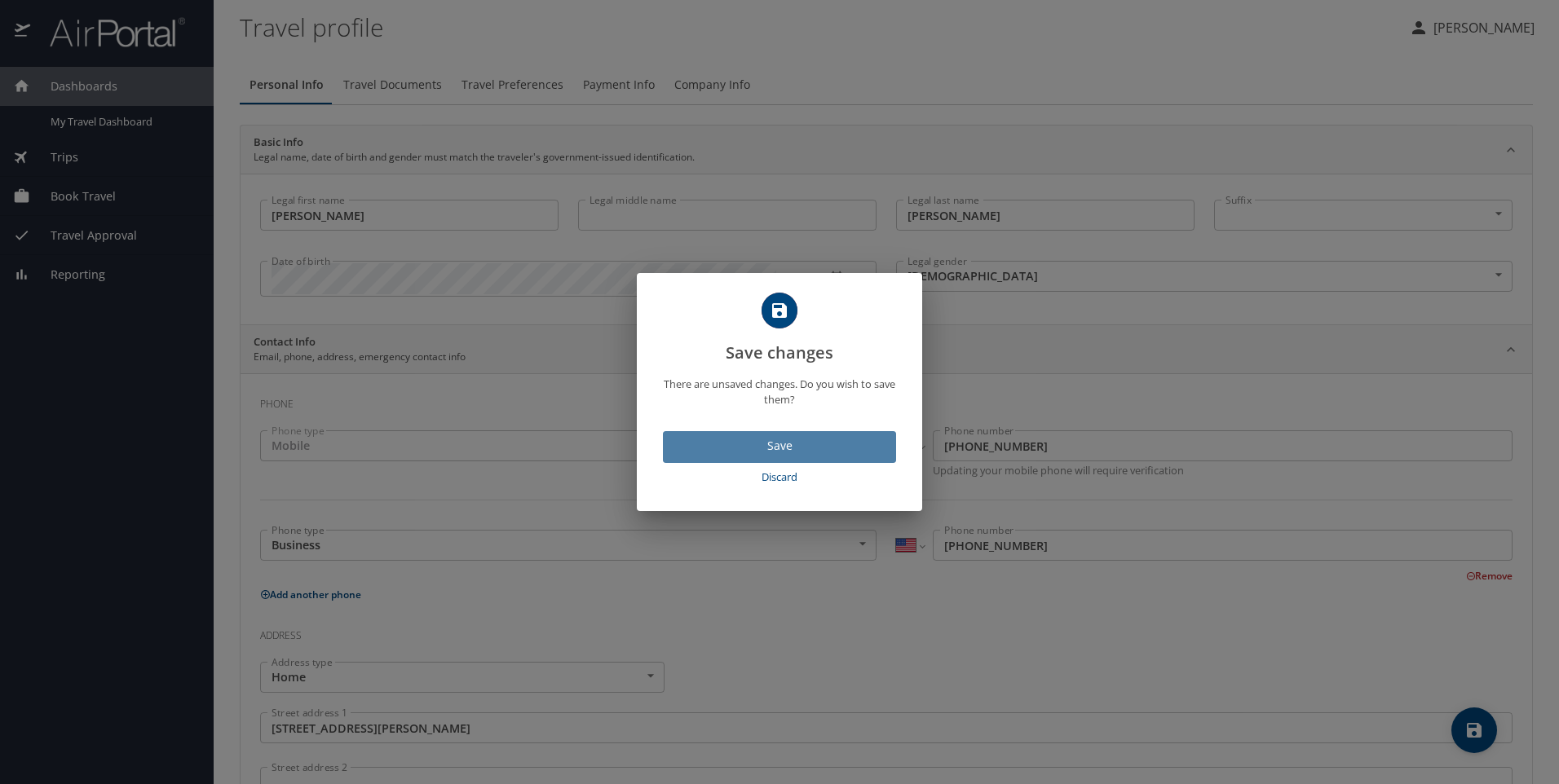
click at [808, 450] on span "Save" at bounding box center [779, 446] width 207 height 20
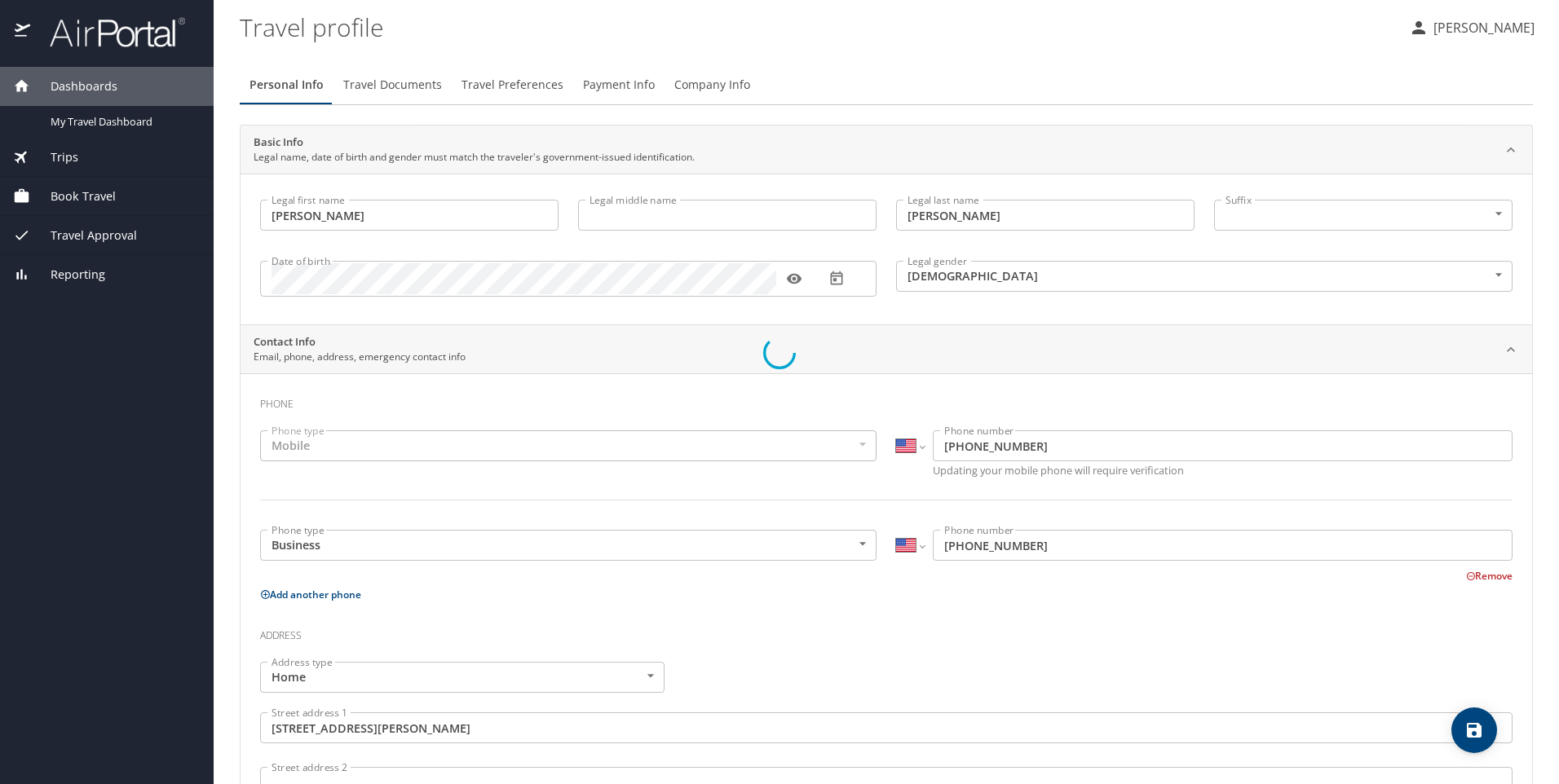
click at [648, 214] on div at bounding box center [779, 353] width 1559 height 863
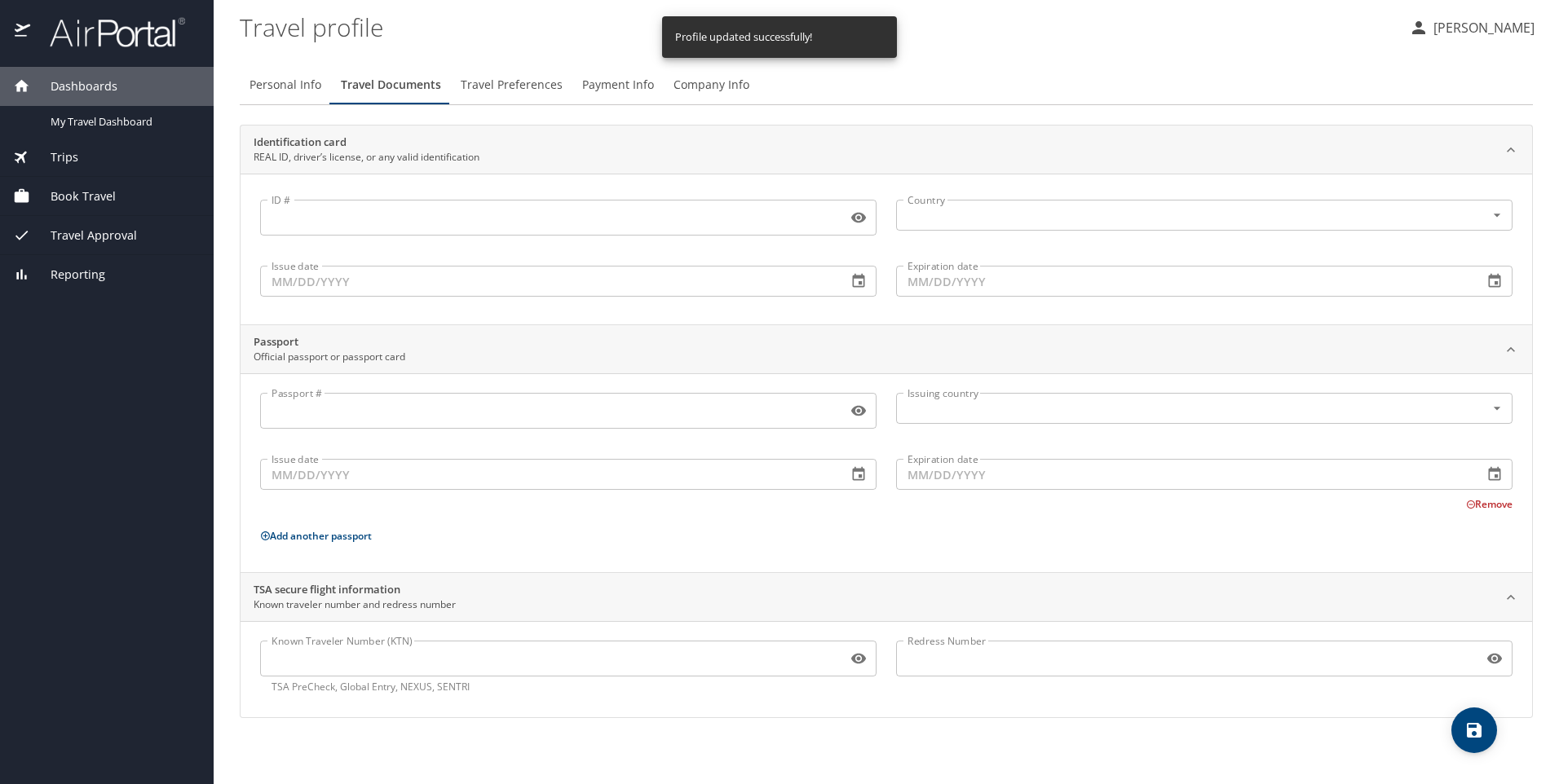
click at [276, 83] on span "Personal Info" at bounding box center [285, 85] width 71 height 20
select select "US"
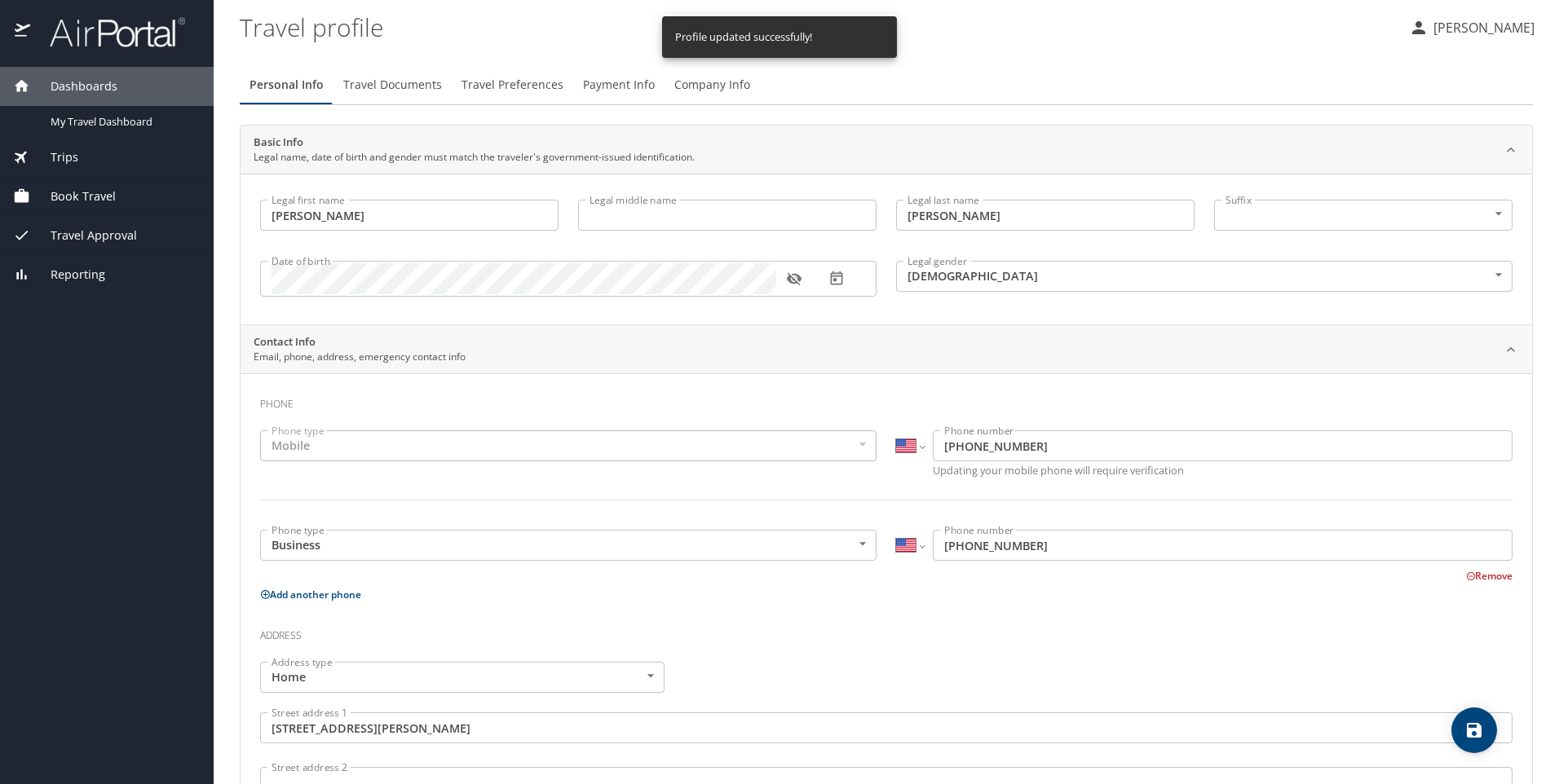
click at [640, 206] on input "Legal middle name" at bounding box center [727, 215] width 298 height 31
type input "Daniel"
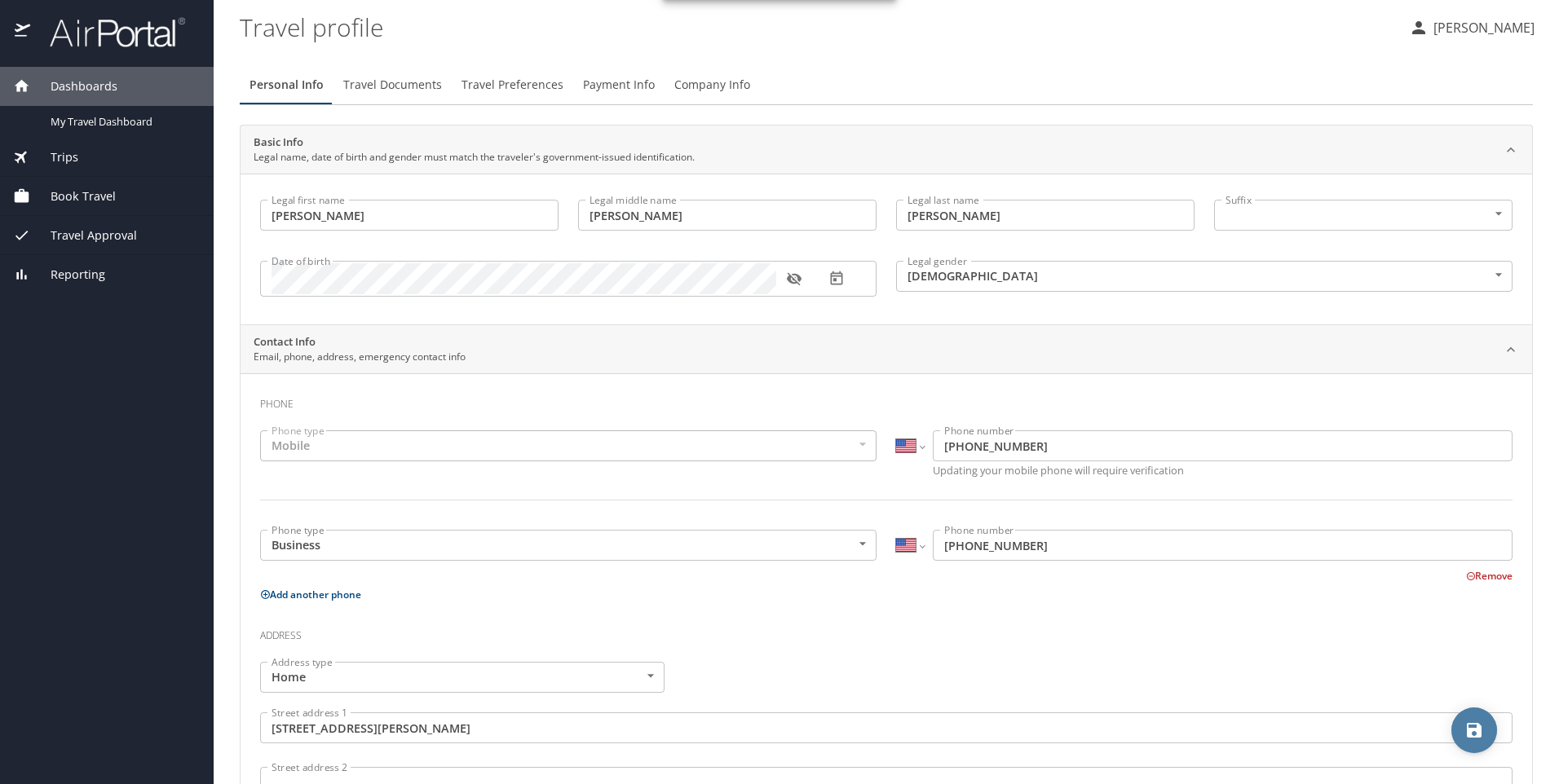
click at [1472, 733] on icon "save" at bounding box center [1474, 730] width 19 height 19
select select "US"
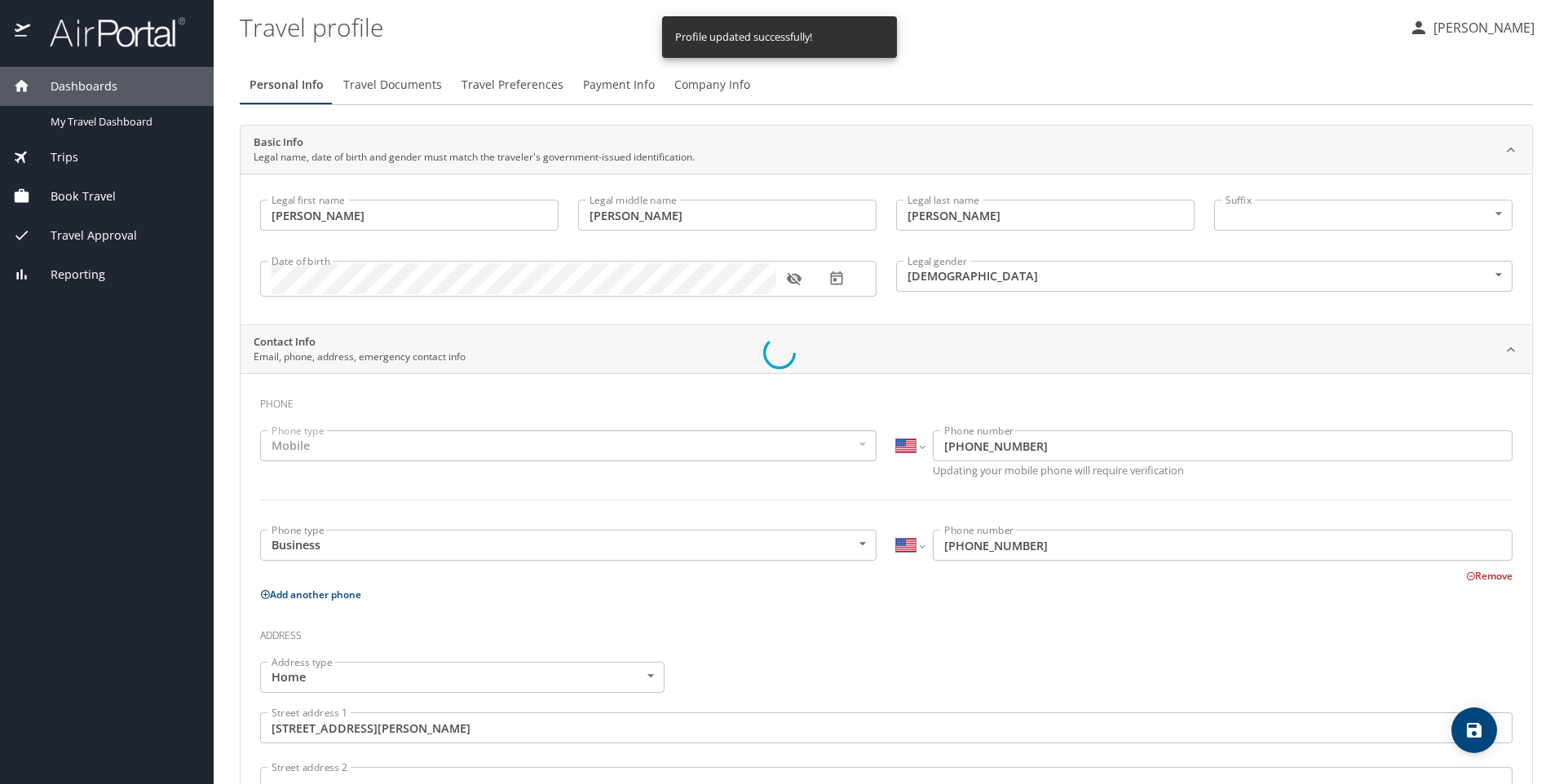
select select "US"
click at [408, 75] on span "Travel Documents" at bounding box center [392, 85] width 98 height 20
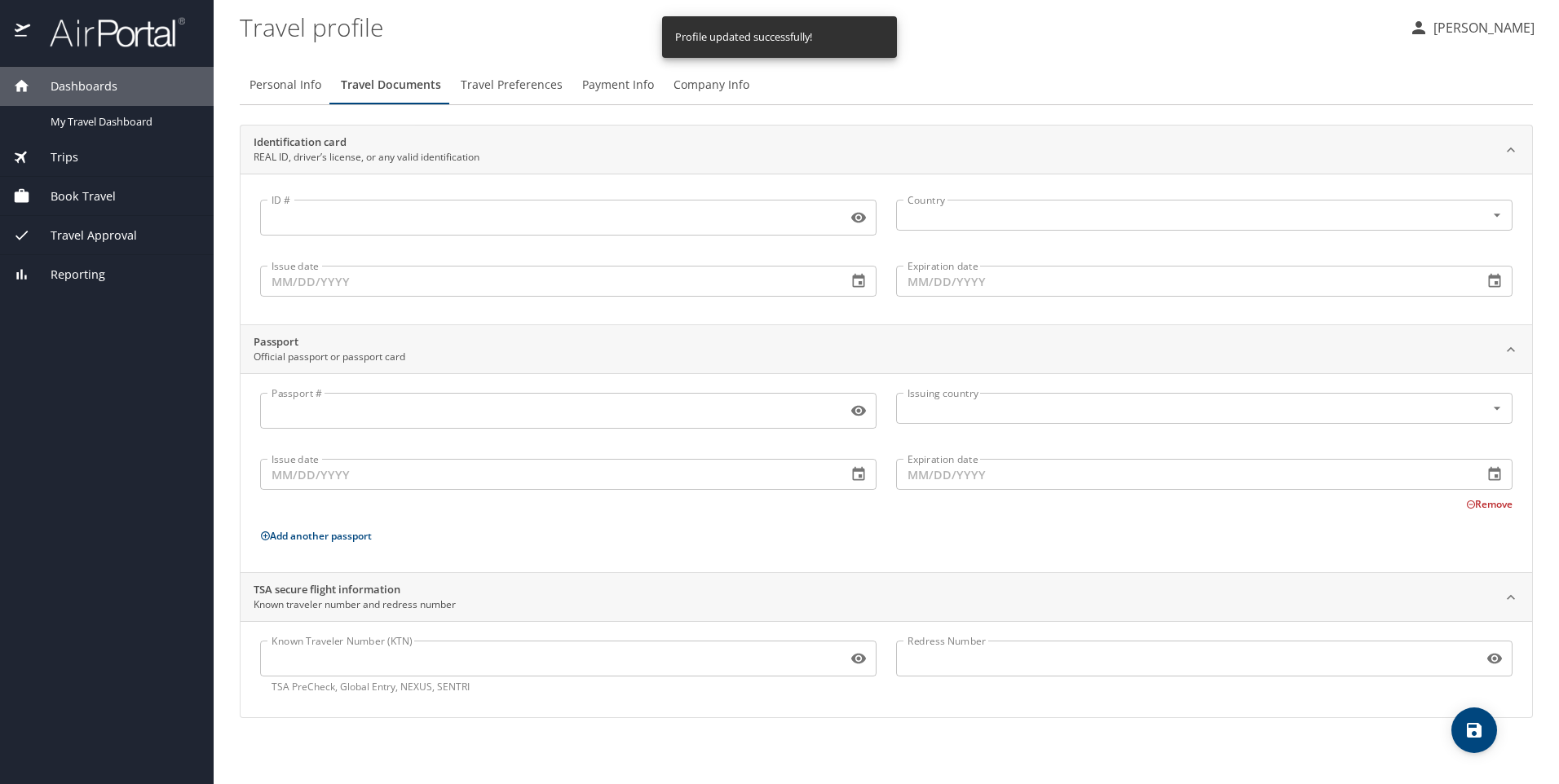
click at [383, 215] on input "ID #" at bounding box center [550, 218] width 581 height 31
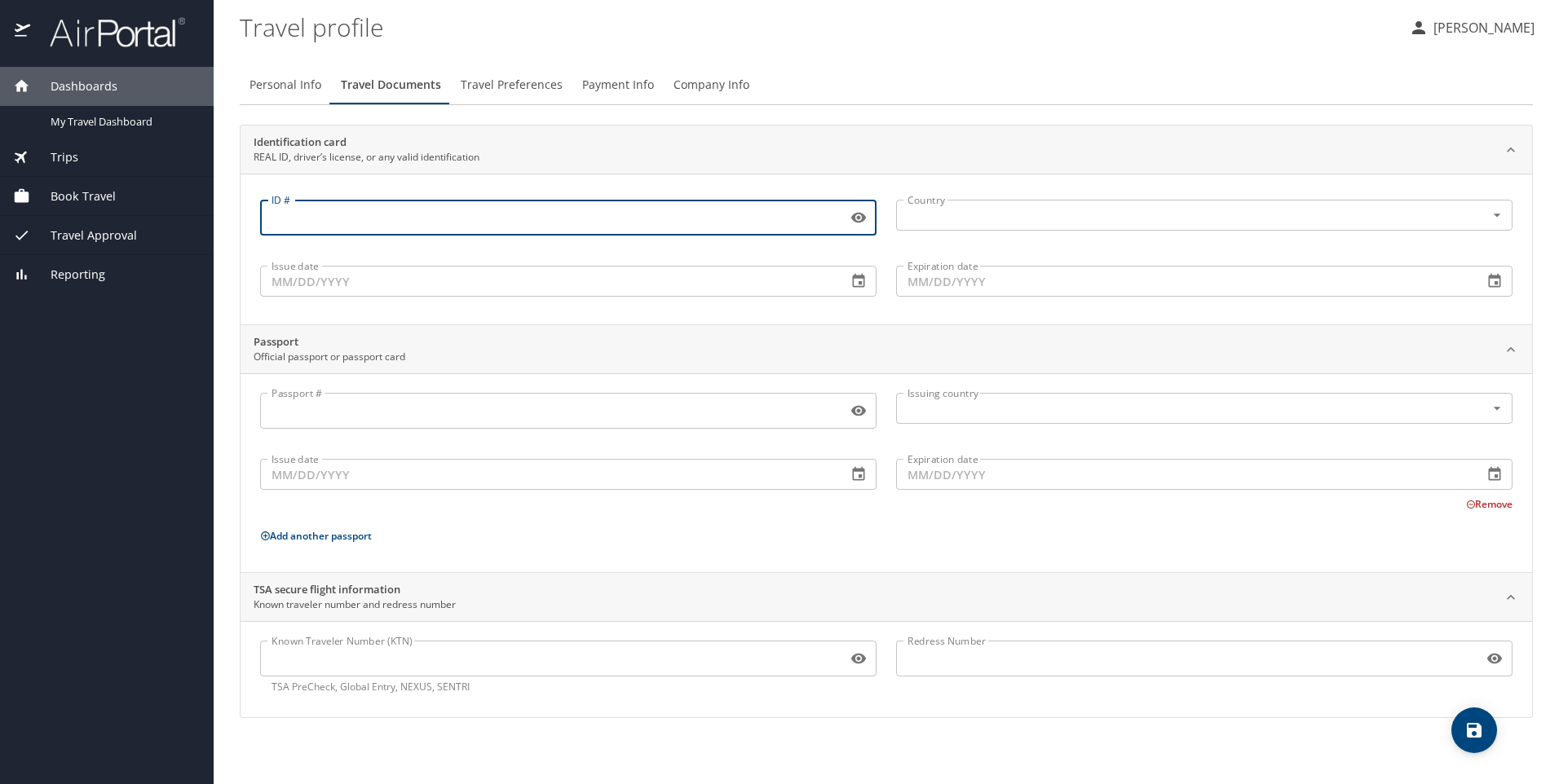
click at [753, 212] on input "ID #" at bounding box center [550, 218] width 581 height 31
click at [359, 200] on div "ID #" at bounding box center [569, 218] width 617 height 36
click at [1021, 218] on input "text" at bounding box center [1180, 215] width 559 height 21
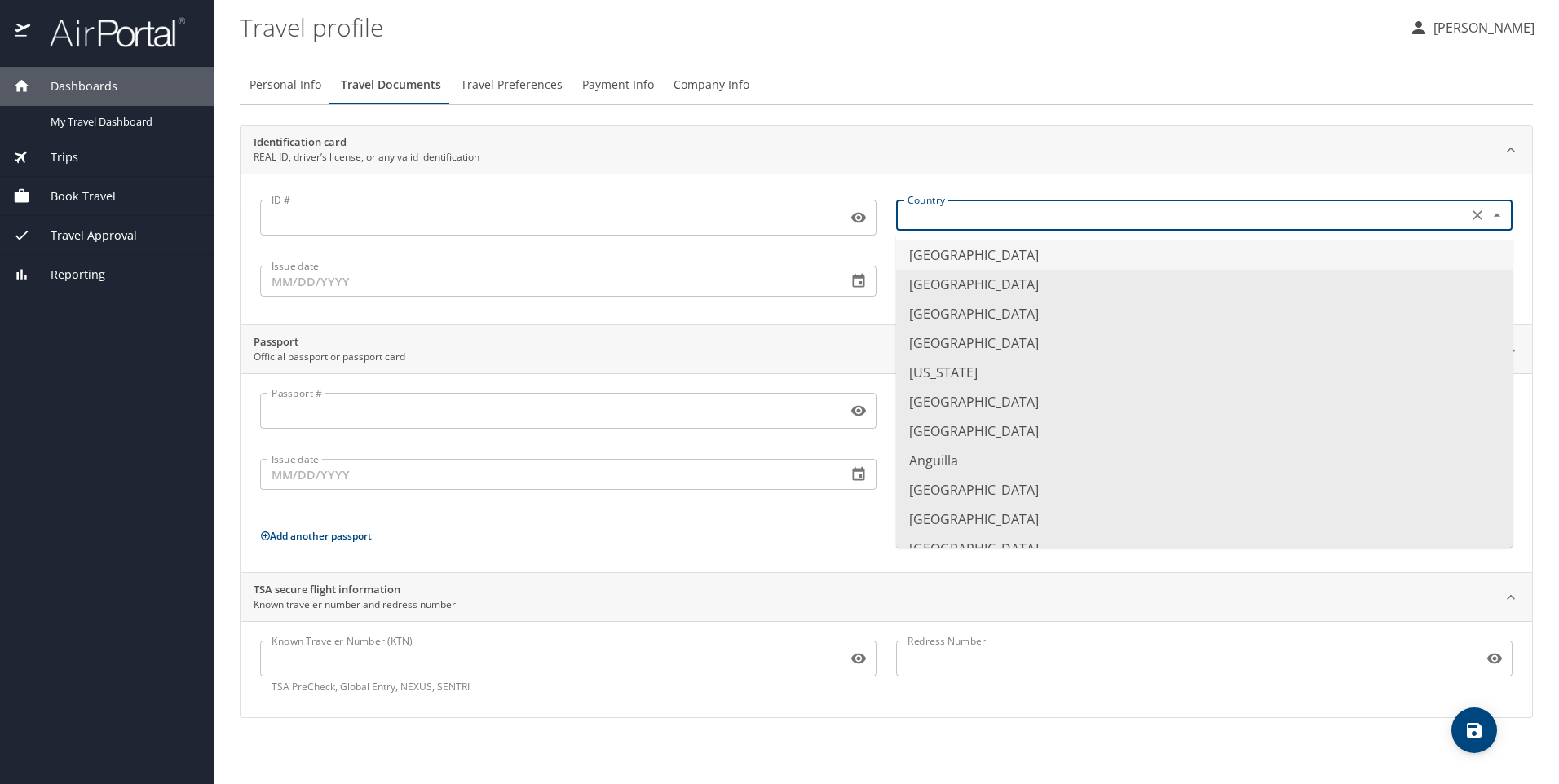
click at [993, 260] on li "United States of America" at bounding box center [1204, 255] width 617 height 29
type input "United States of America"
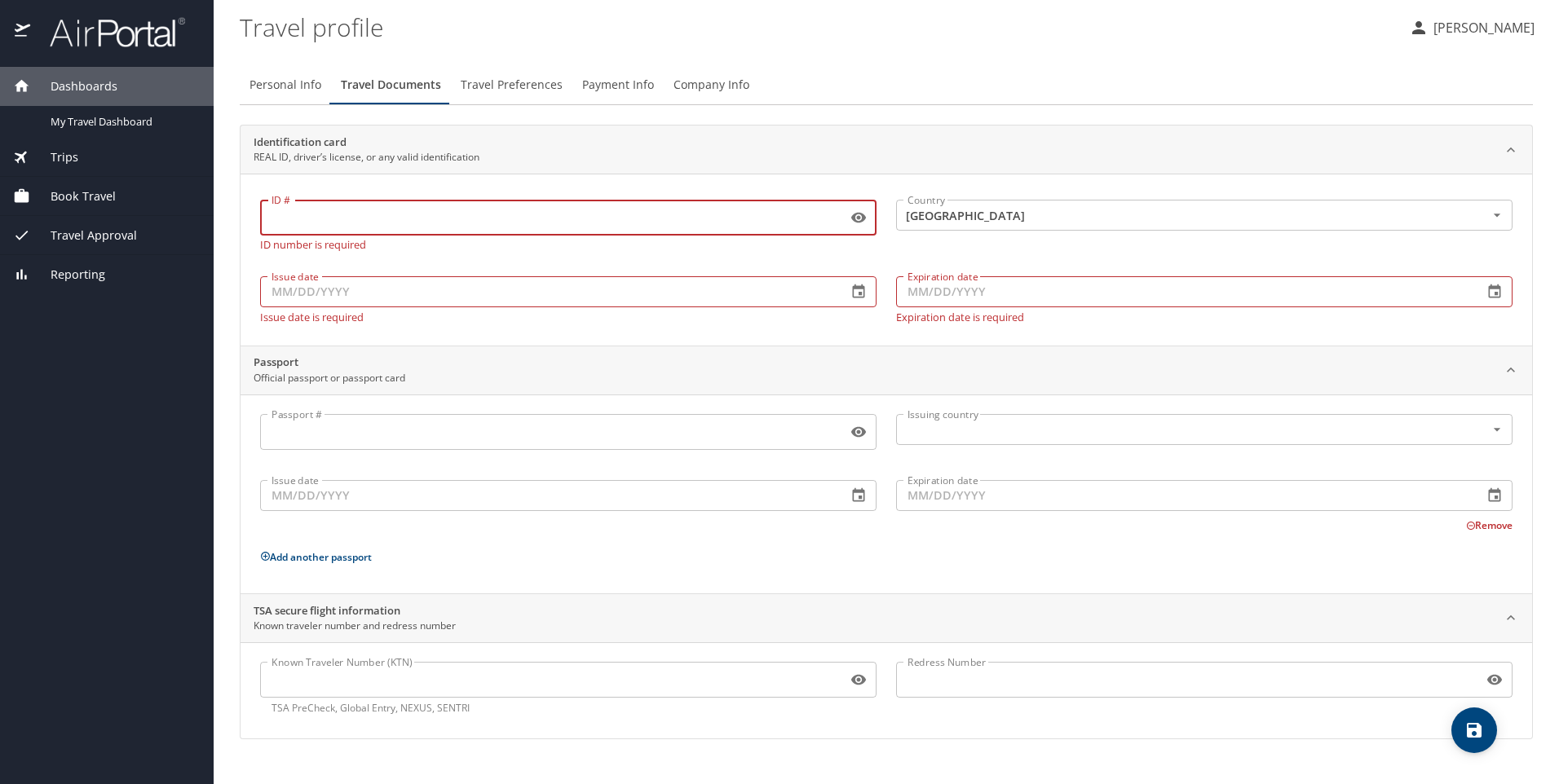
click at [380, 217] on input "ID #" at bounding box center [550, 218] width 581 height 31
click at [1091, 563] on p "Add another passport" at bounding box center [887, 557] width 1252 height 20
click at [1078, 560] on p "Add another passport" at bounding box center [887, 557] width 1252 height 20
click at [514, 82] on span "Travel Preferences" at bounding box center [511, 85] width 102 height 20
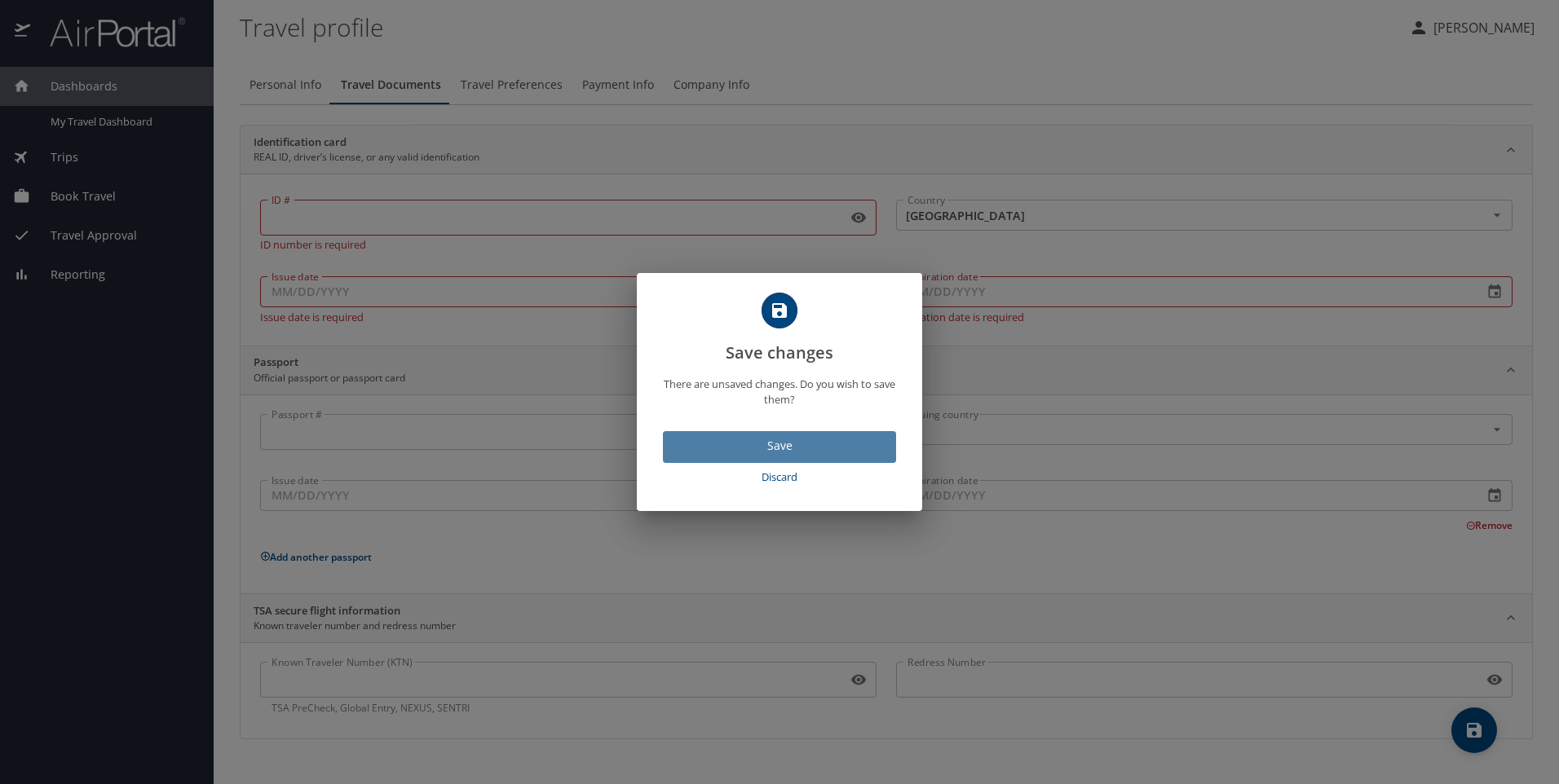
click at [787, 445] on span "Save" at bounding box center [779, 446] width 207 height 20
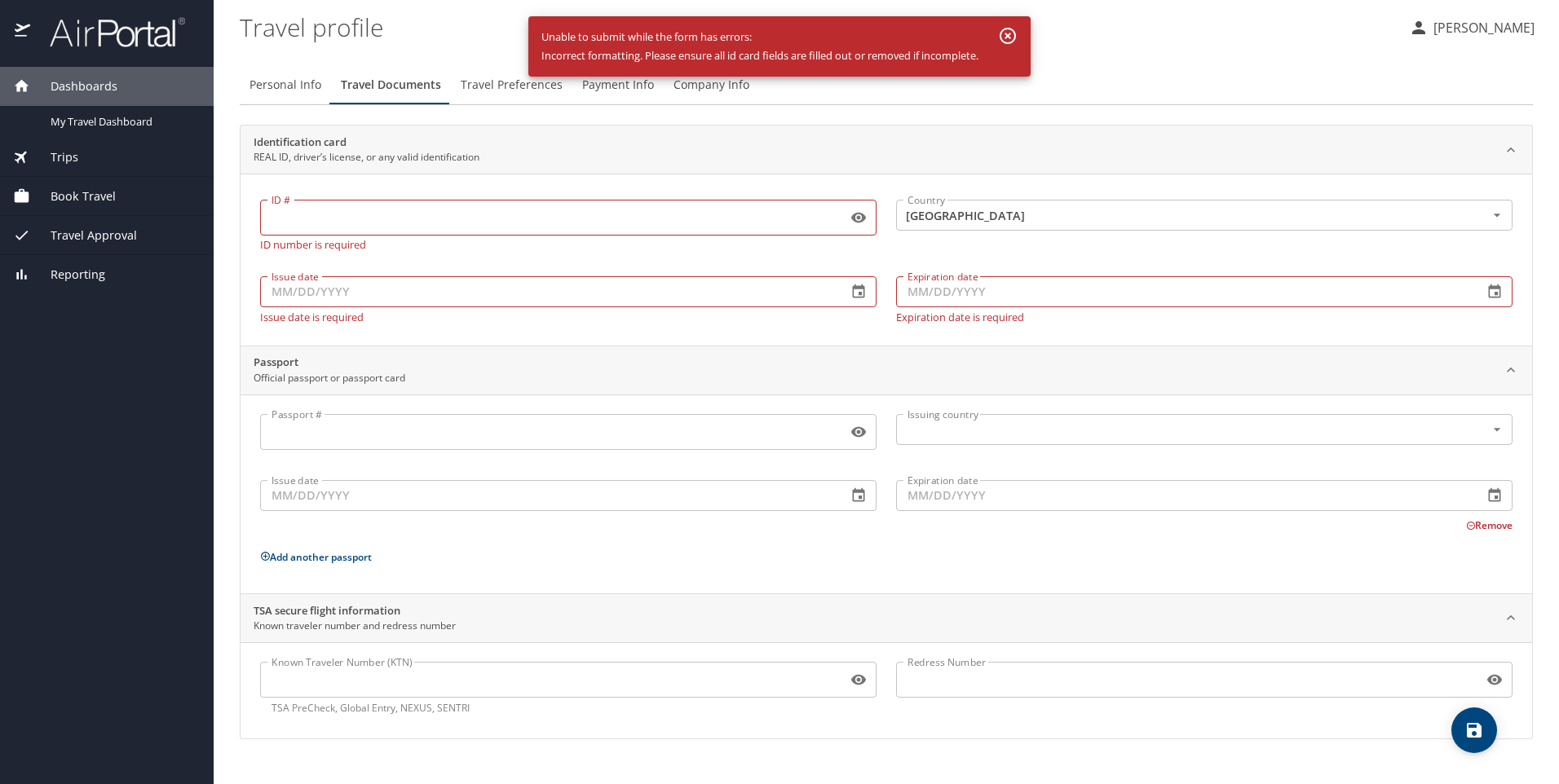
click at [1014, 34] on icon "button" at bounding box center [1008, 35] width 16 height 16
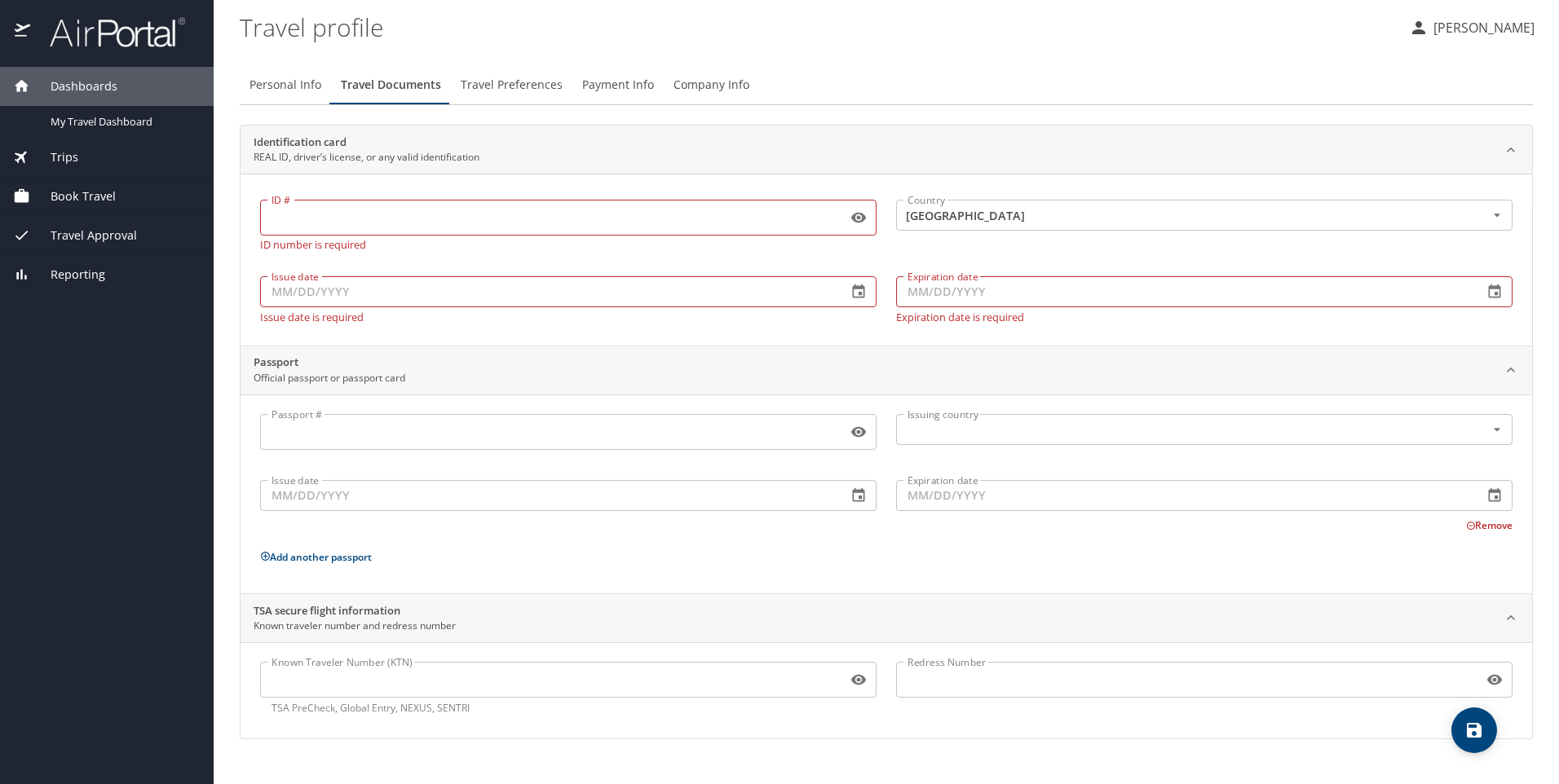
click at [529, 84] on span "Travel Preferences" at bounding box center [511, 85] width 102 height 20
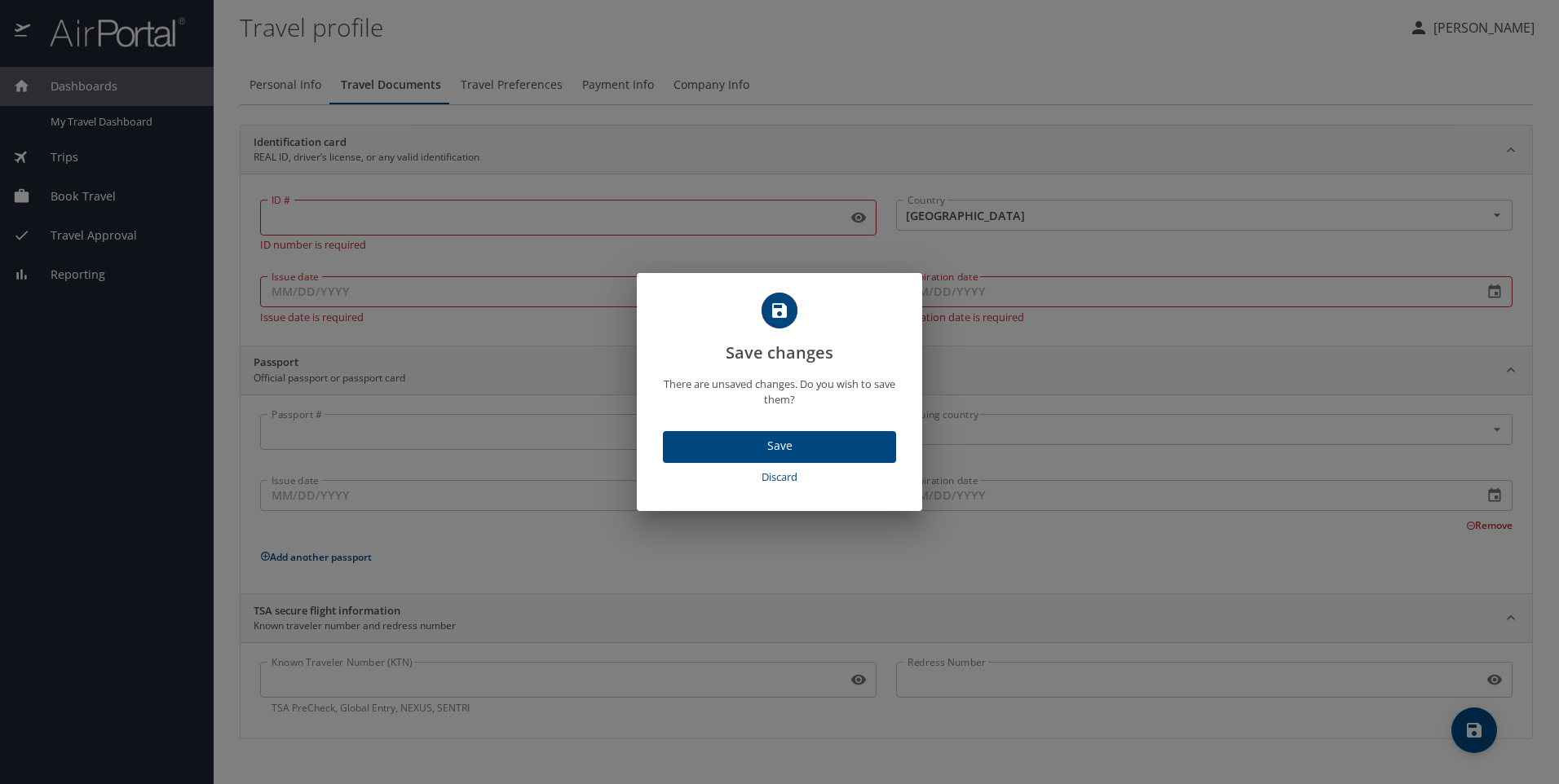
click at [784, 476] on span "Discard" at bounding box center [780, 477] width 220 height 18
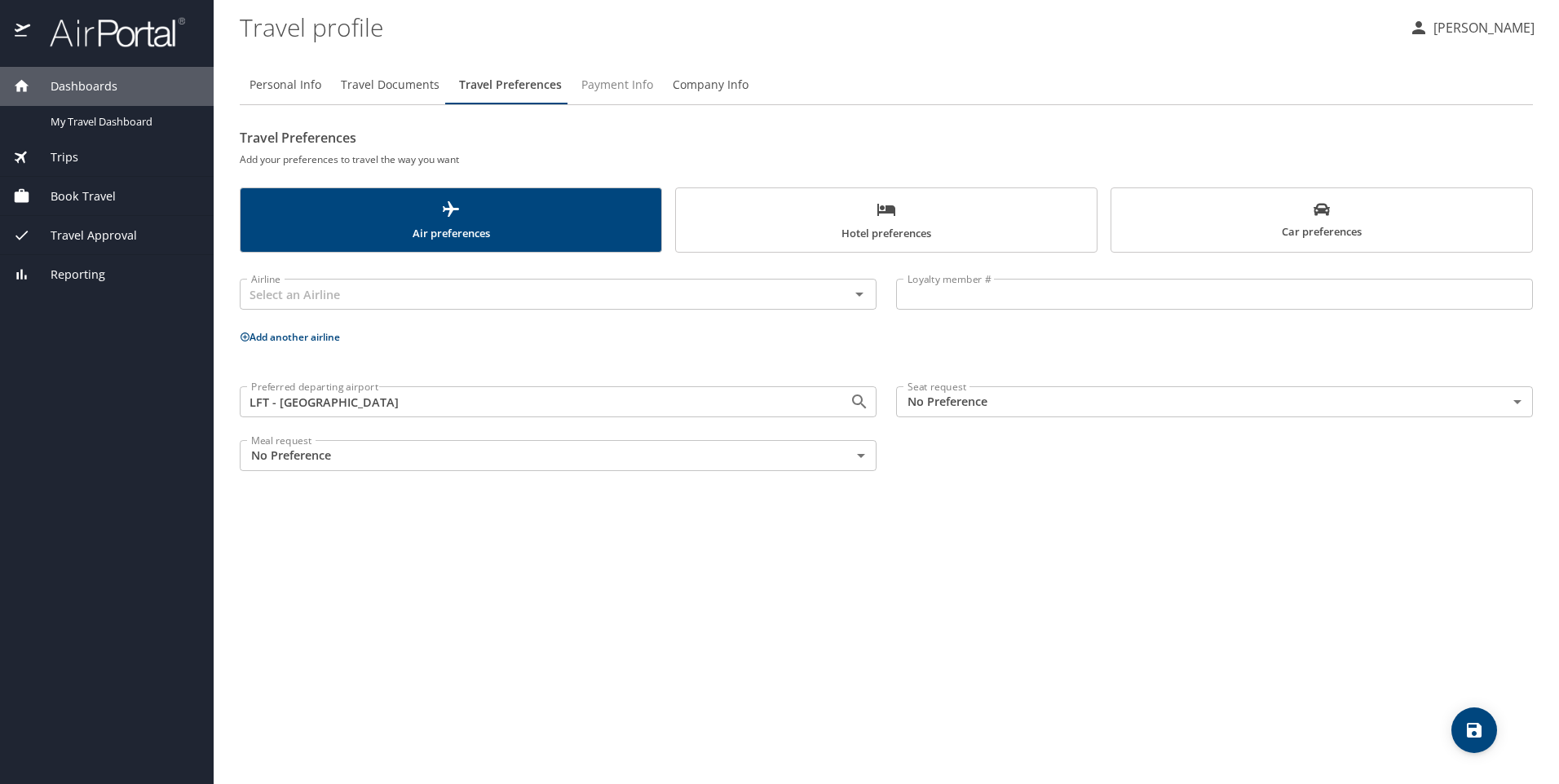
click at [624, 82] on span "Payment Info" at bounding box center [617, 85] width 71 height 20
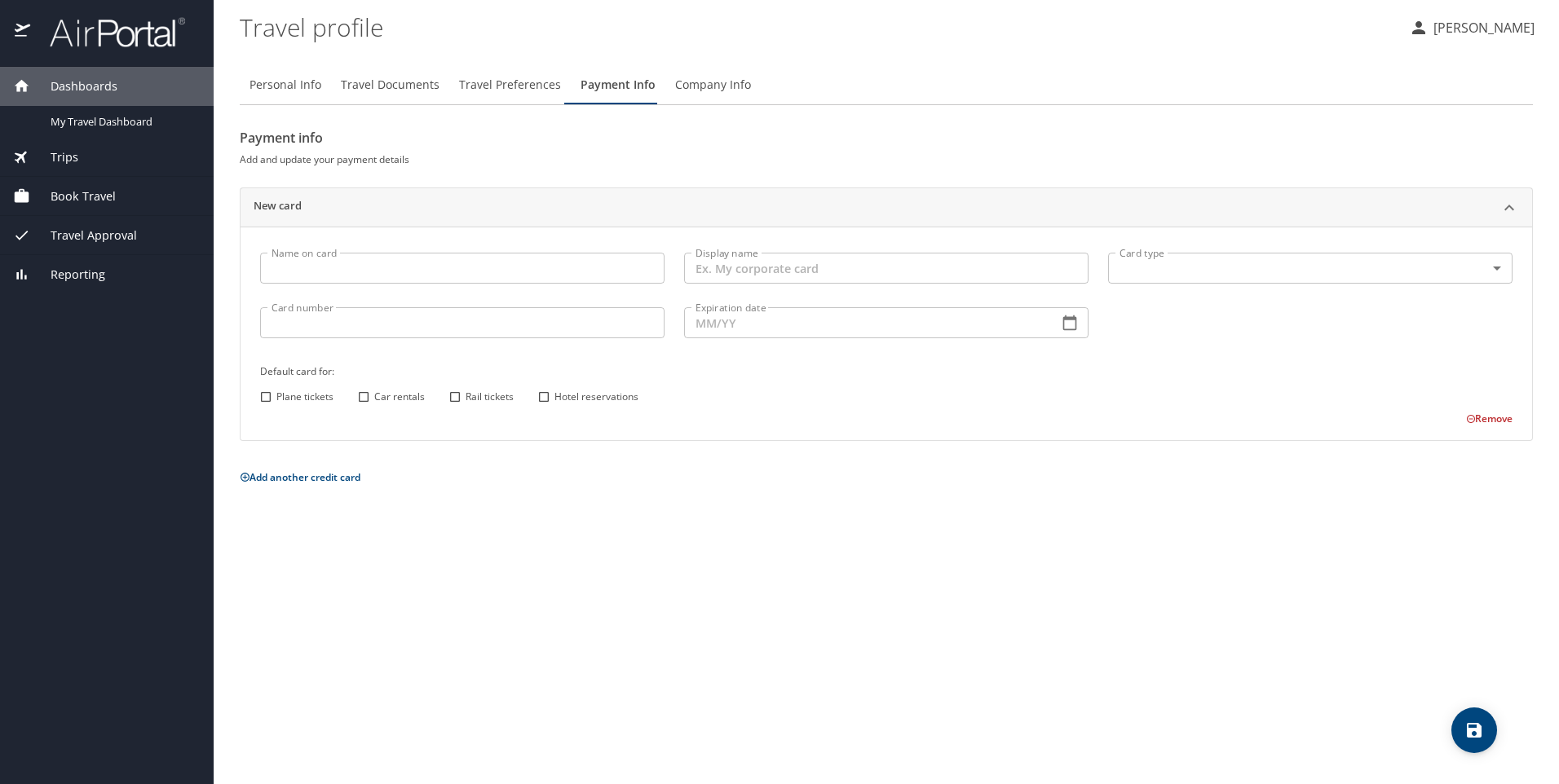
click at [710, 90] on span "Company Info" at bounding box center [713, 85] width 76 height 20
